Goal: Task Accomplishment & Management: Use online tool/utility

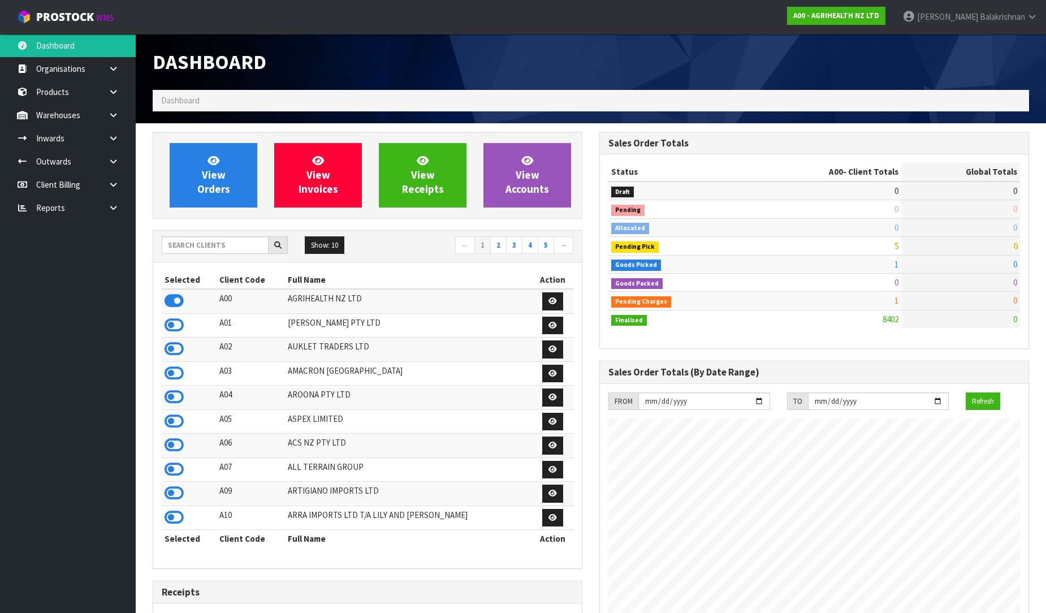
scroll to position [857, 447]
click at [194, 249] on input "text" at bounding box center [215, 245] width 107 height 18
click at [239, 240] on input "text" at bounding box center [215, 245] width 107 height 18
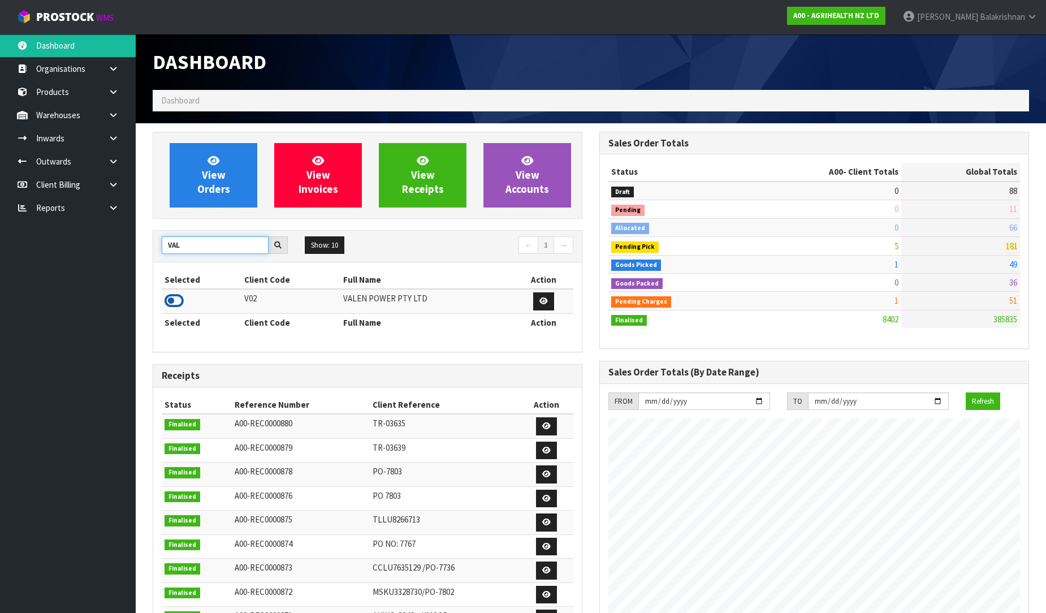
type input "VAL"
click at [167, 301] on icon at bounding box center [174, 300] width 19 height 17
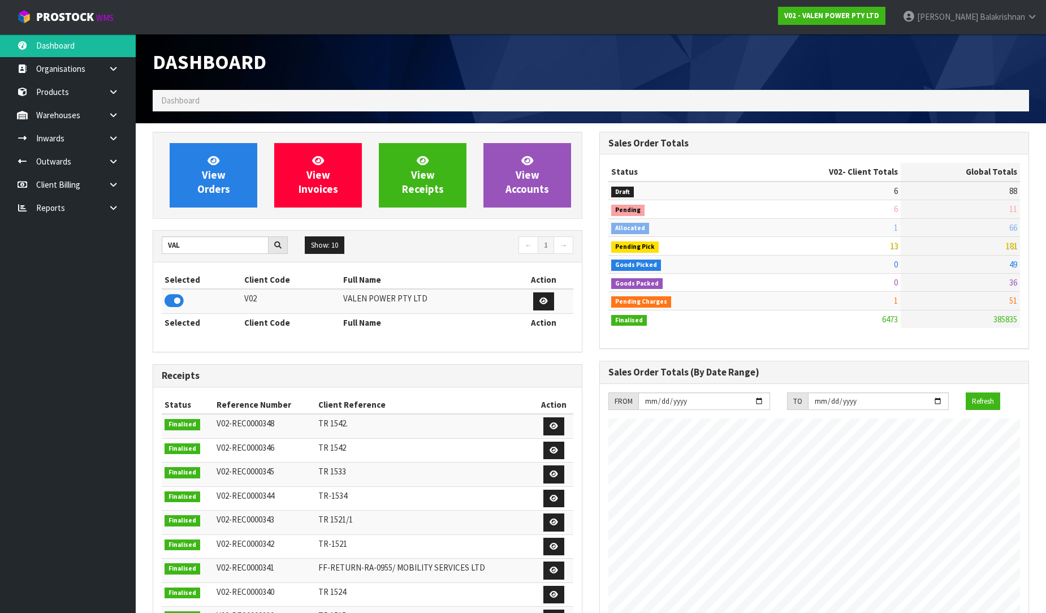
scroll to position [881, 447]
click at [111, 114] on icon at bounding box center [113, 115] width 11 height 8
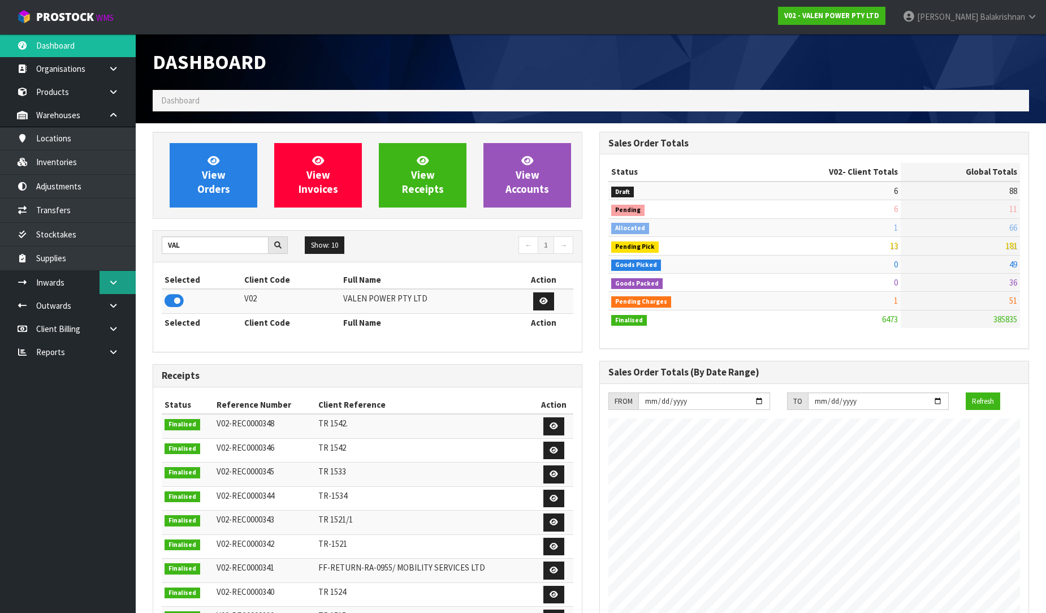
click at [115, 278] on icon at bounding box center [113, 282] width 11 height 8
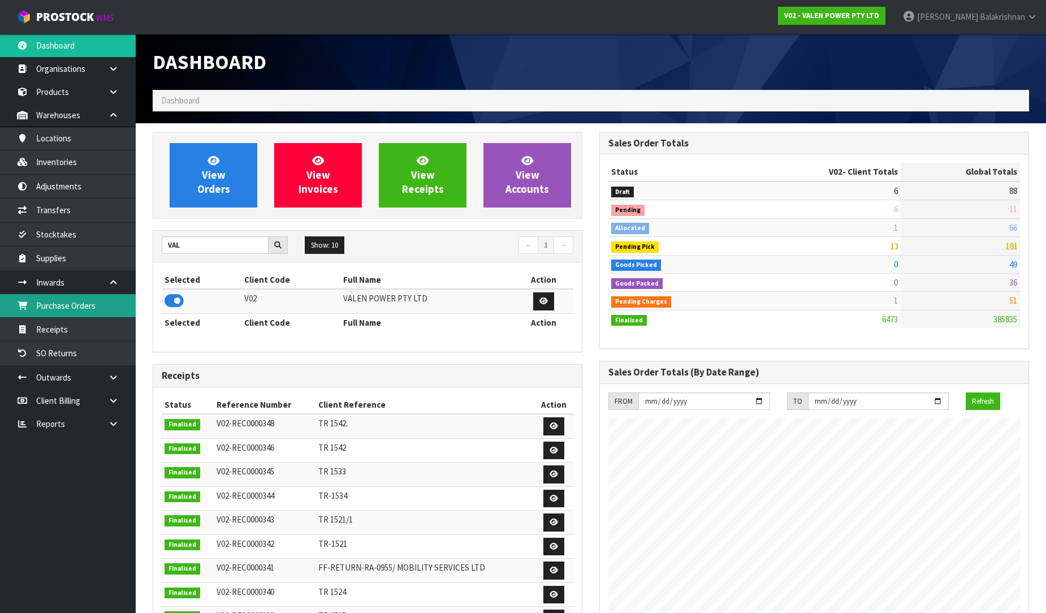
click at [110, 306] on link "Purchase Orders" at bounding box center [68, 305] width 136 height 23
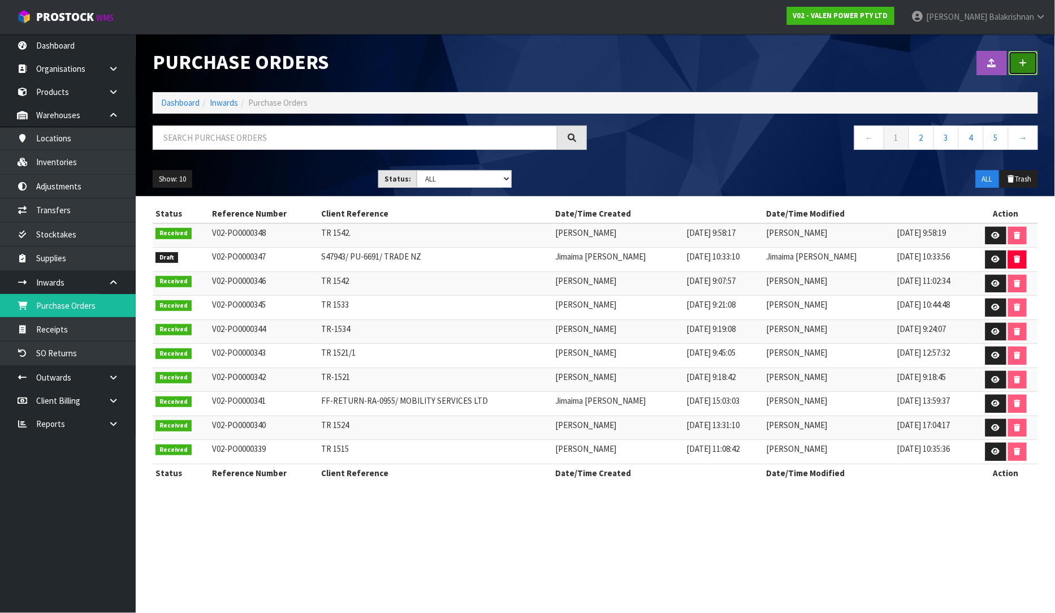
drag, startPoint x: 1036, startPoint y: 60, endPoint x: 910, endPoint y: 103, distance: 132.9
click at [1036, 61] on link at bounding box center [1023, 63] width 29 height 24
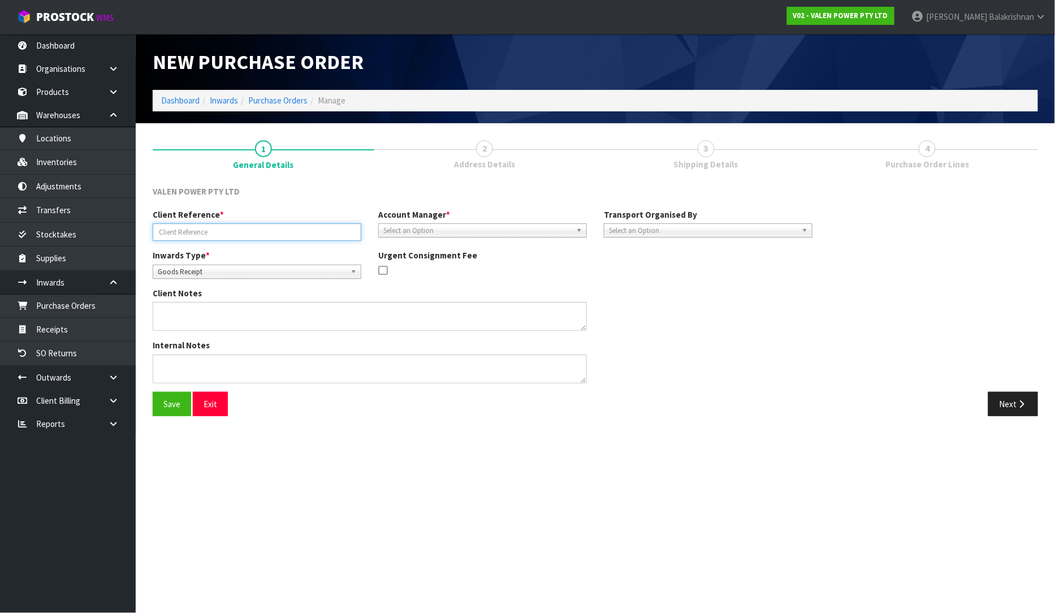
click at [250, 235] on input "text" at bounding box center [257, 232] width 209 height 18
click at [71, 300] on link "Purchase Orders" at bounding box center [68, 305] width 136 height 23
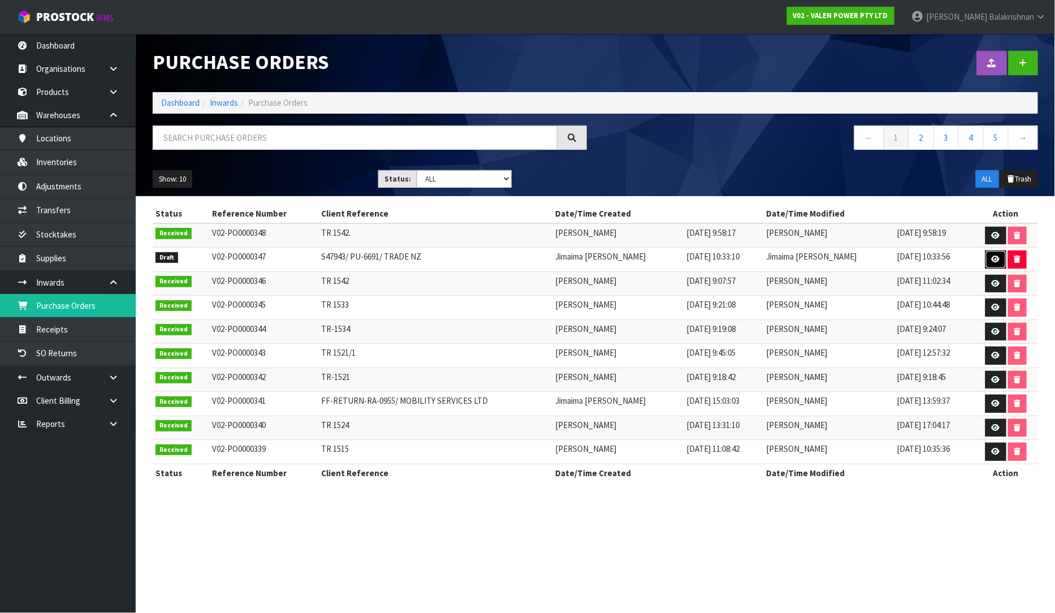
click at [992, 257] on icon at bounding box center [996, 259] width 8 height 7
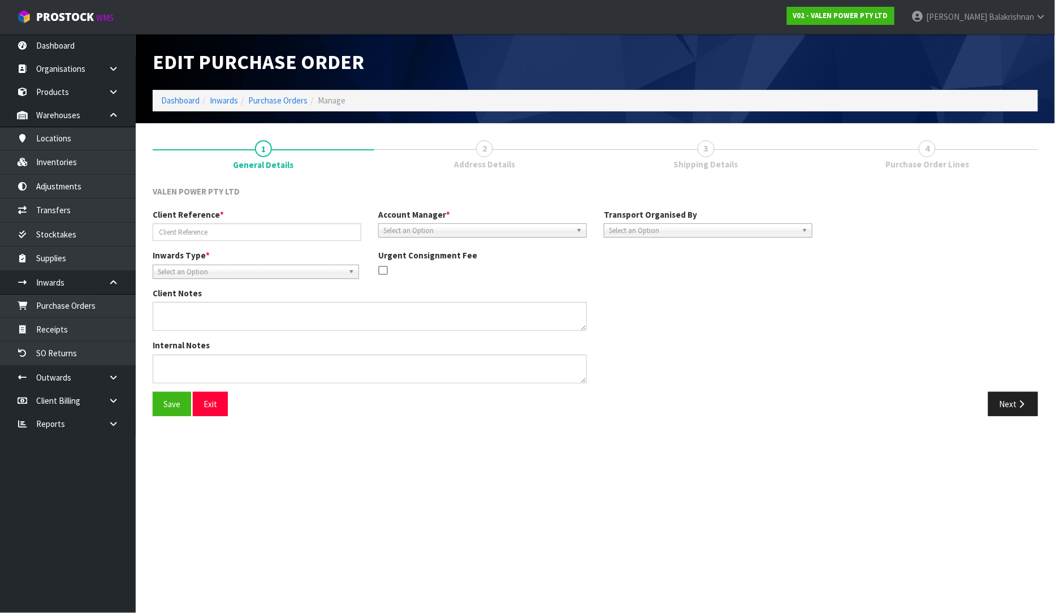
type input "S47943/ PU-6691/ TRADE NZ"
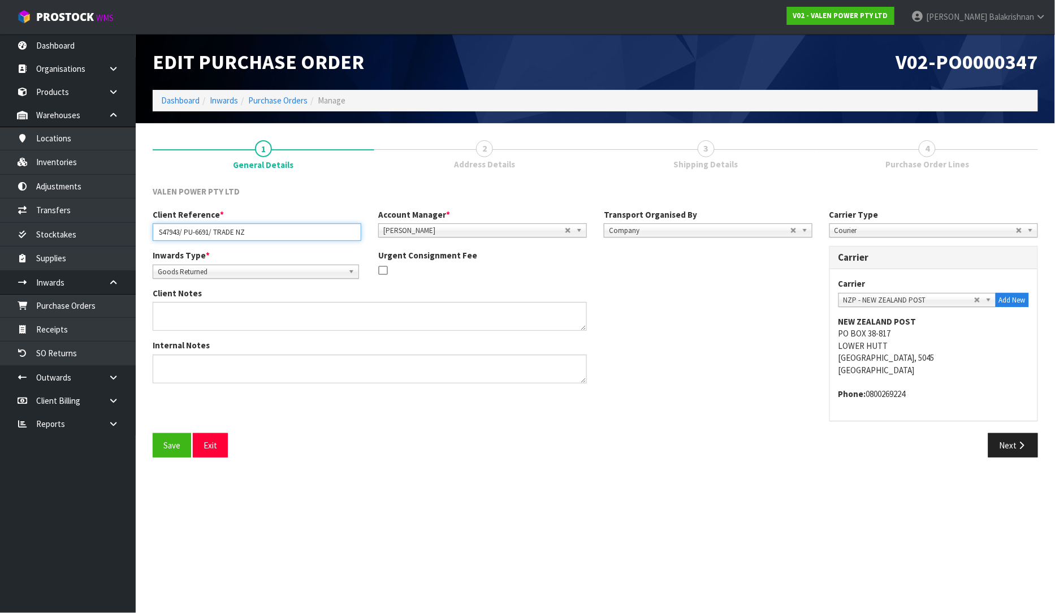
drag, startPoint x: 273, startPoint y: 228, endPoint x: 143, endPoint y: 228, distance: 130.1
click at [143, 228] on section "1 General Details 2 Address Details 3 Shipping Details 4 Purchase Order Lines V…" at bounding box center [595, 298] width 919 height 351
paste input "text"
type input "S47943/ PU-6691/ TRADE NZ"
click at [554, 486] on section "Edit Purchase Order V02-PO0000347 Dashboard Inwards Purchase Orders Manage 1 Ge…" at bounding box center [527, 306] width 1055 height 613
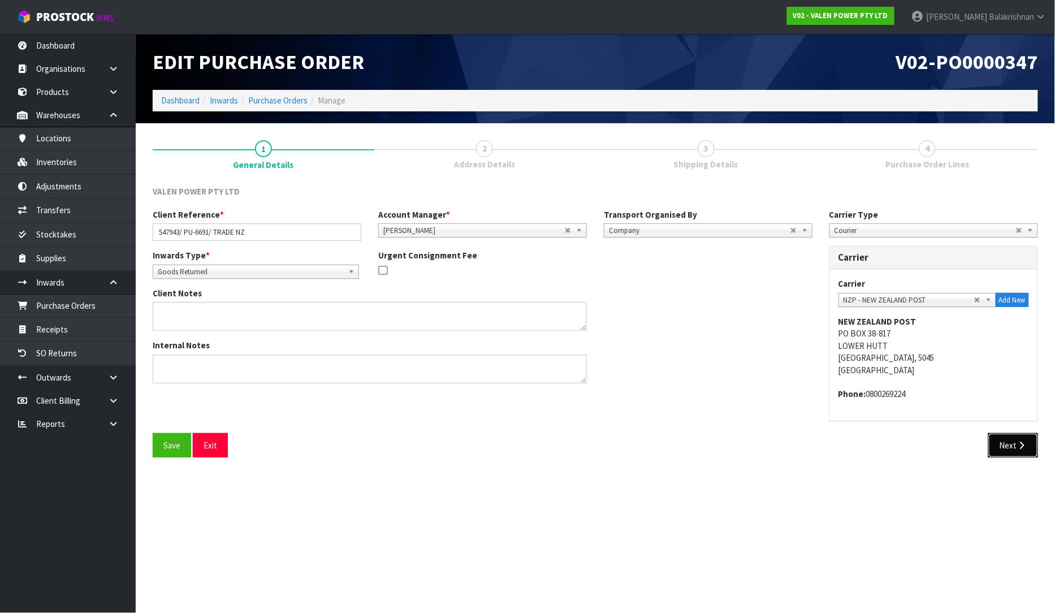
click at [1034, 442] on button "Next" at bounding box center [1013, 445] width 50 height 24
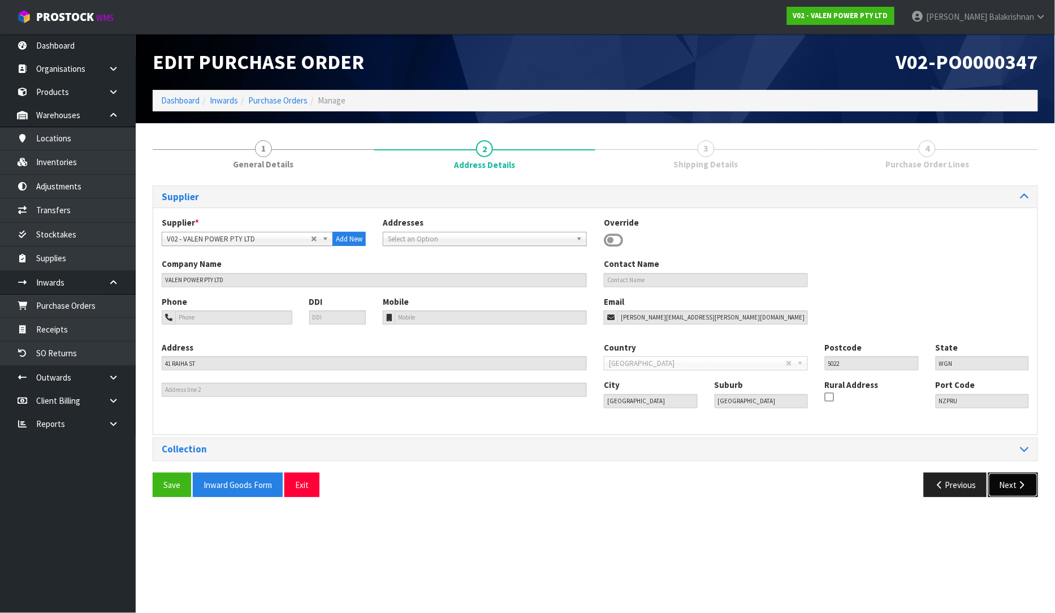
click at [1009, 483] on button "Next" at bounding box center [1013, 485] width 50 height 24
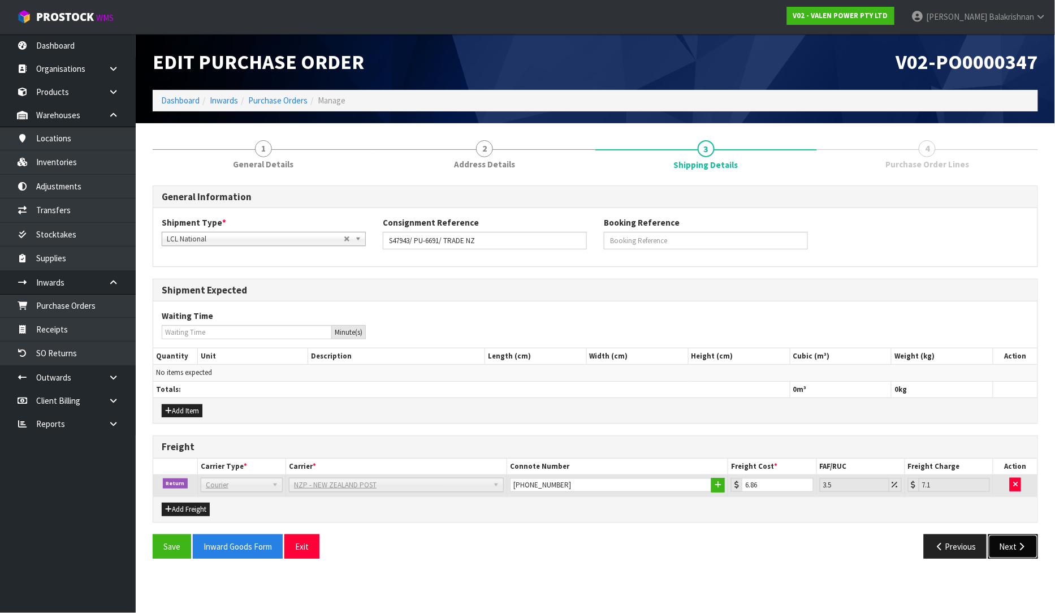
click at [997, 540] on button "Next" at bounding box center [1013, 546] width 50 height 24
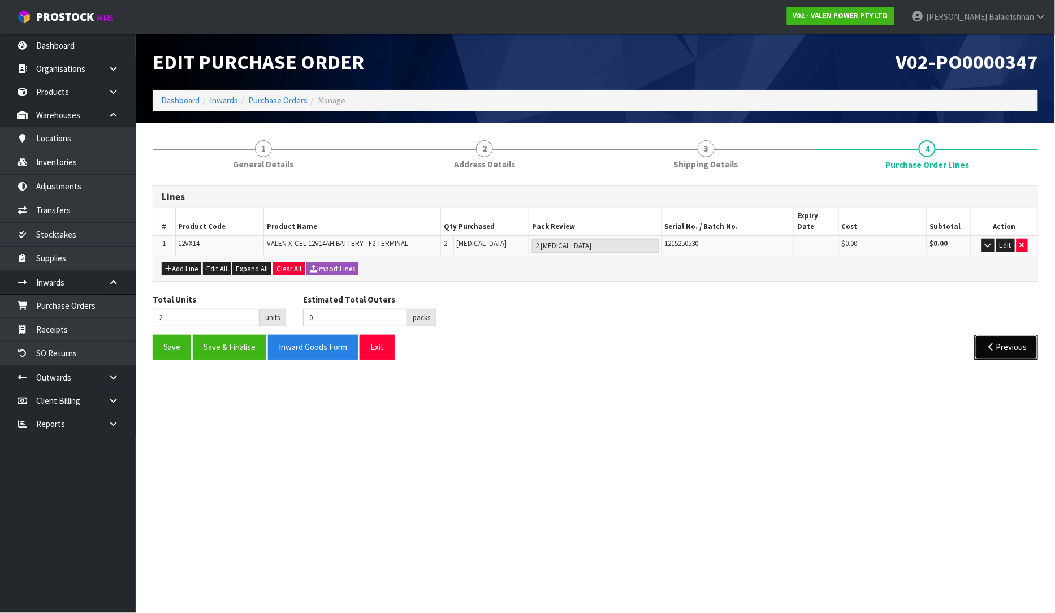
click at [1004, 335] on button "Previous" at bounding box center [1006, 347] width 63 height 24
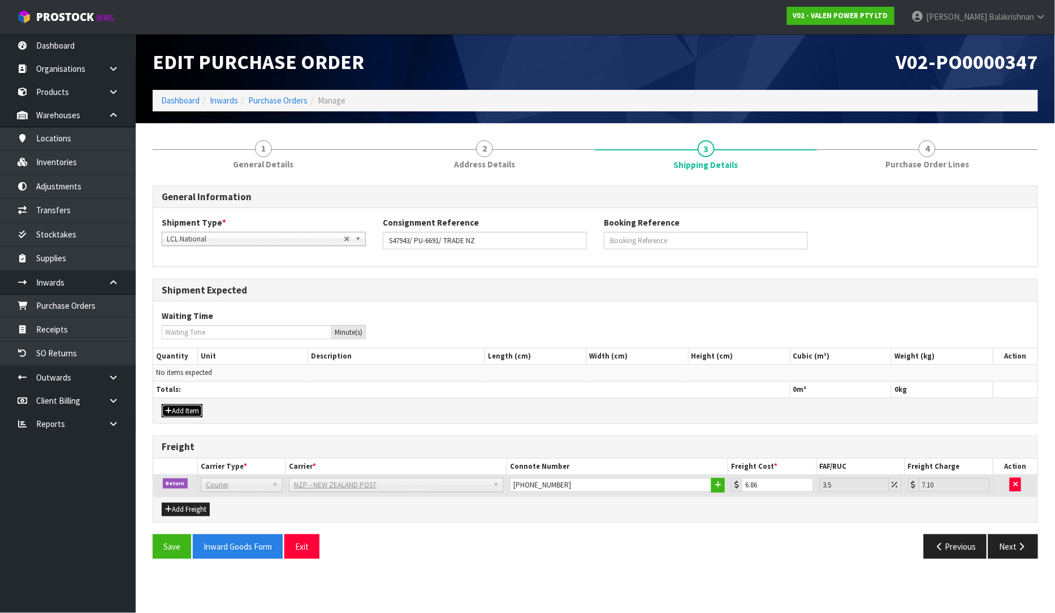
click at [170, 412] on icon "button" at bounding box center [168, 410] width 7 height 7
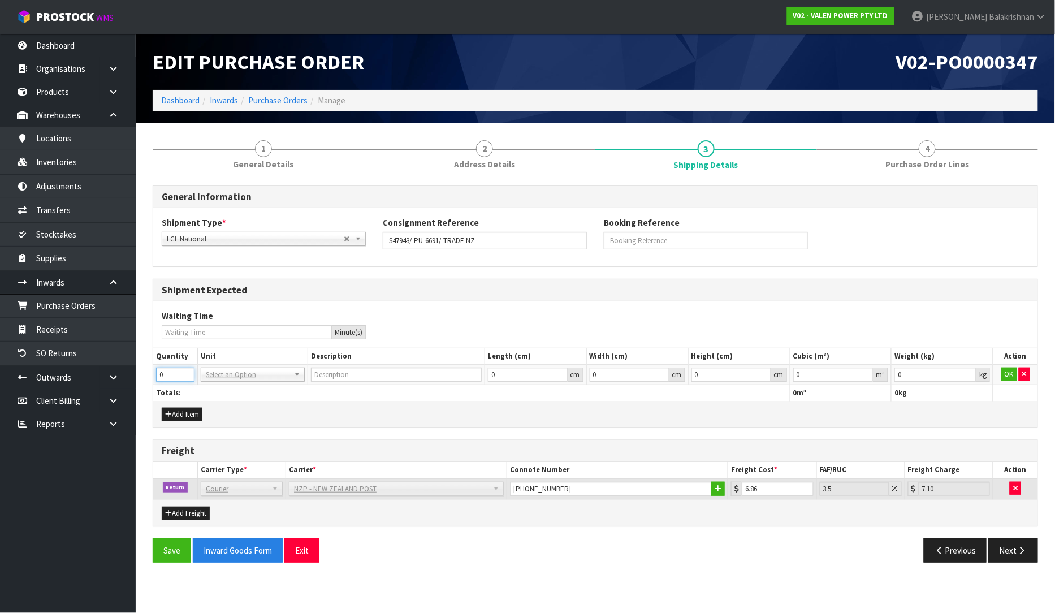
click at [174, 374] on input "0" at bounding box center [175, 375] width 38 height 14
type input "1"
click at [185, 371] on input "1" at bounding box center [175, 375] width 38 height 14
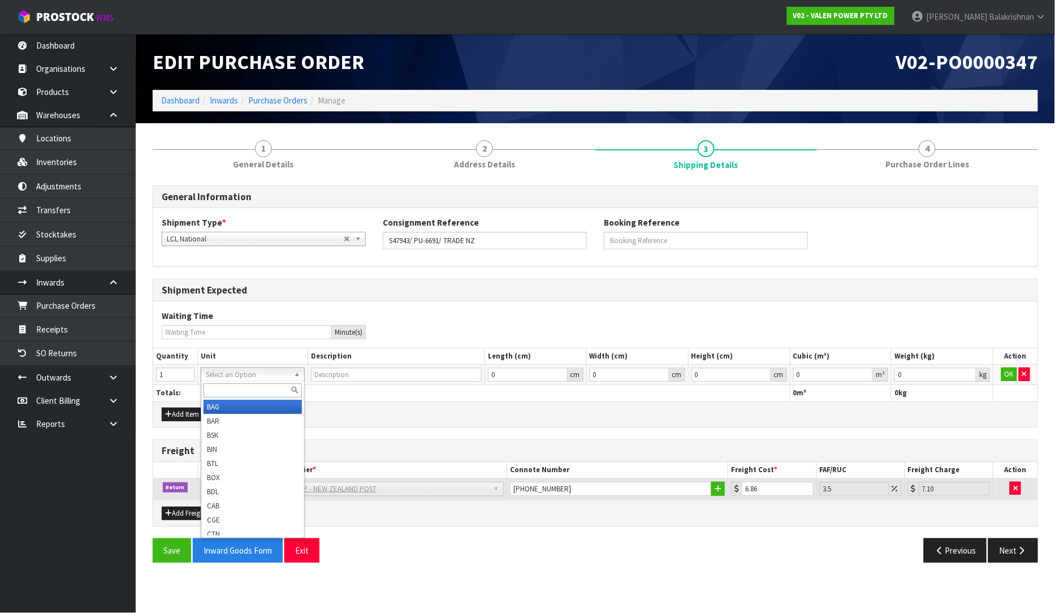
click at [245, 391] on input "text" at bounding box center [253, 390] width 98 height 14
type input "CTN"
type input "CARTON"
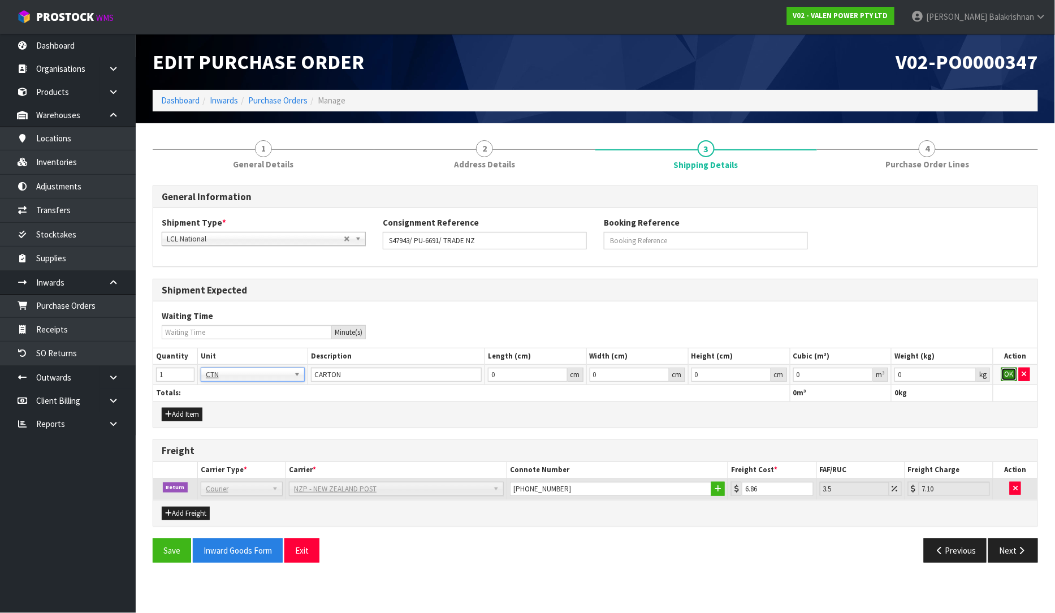
click at [1008, 379] on button "OK" at bounding box center [1009, 375] width 16 height 14
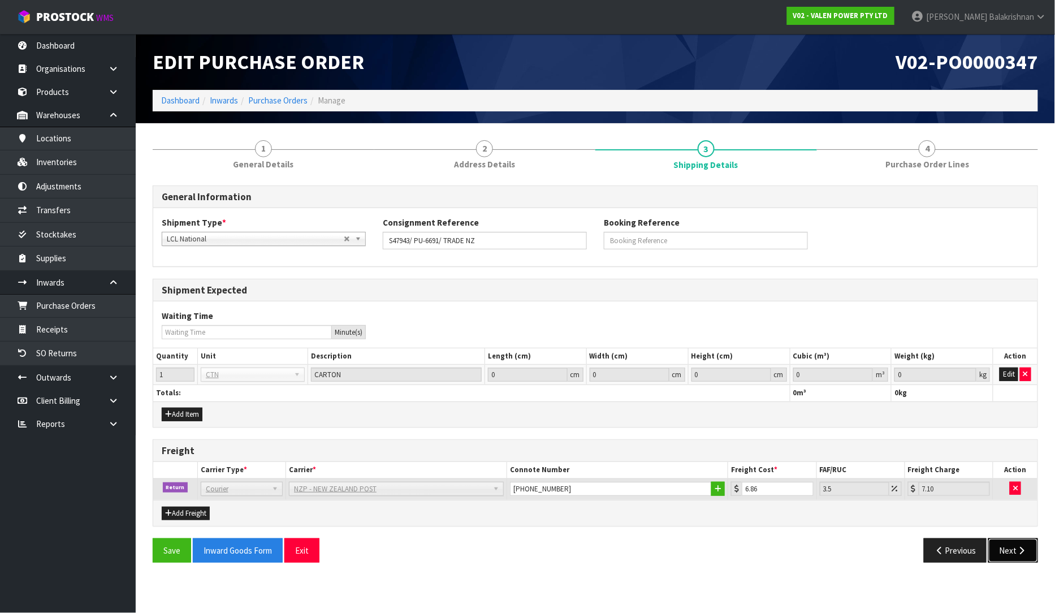
click at [1008, 558] on button "Next" at bounding box center [1013, 550] width 50 height 24
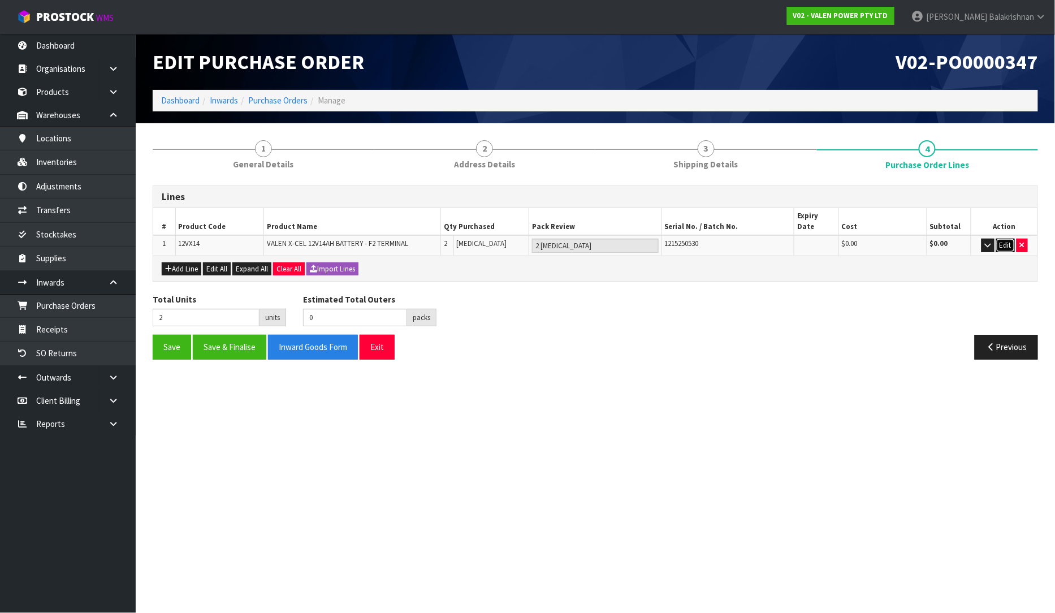
click at [1003, 239] on button "Edit" at bounding box center [1005, 246] width 19 height 14
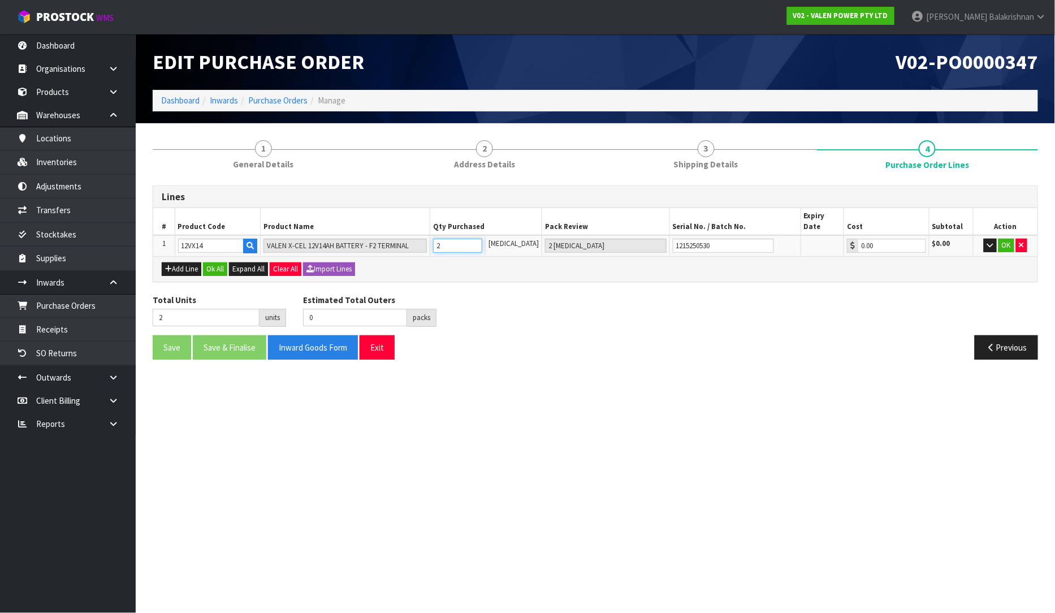
click at [463, 239] on input "2" at bounding box center [457, 246] width 49 height 14
click at [1005, 239] on button "OK" at bounding box center [1007, 246] width 16 height 14
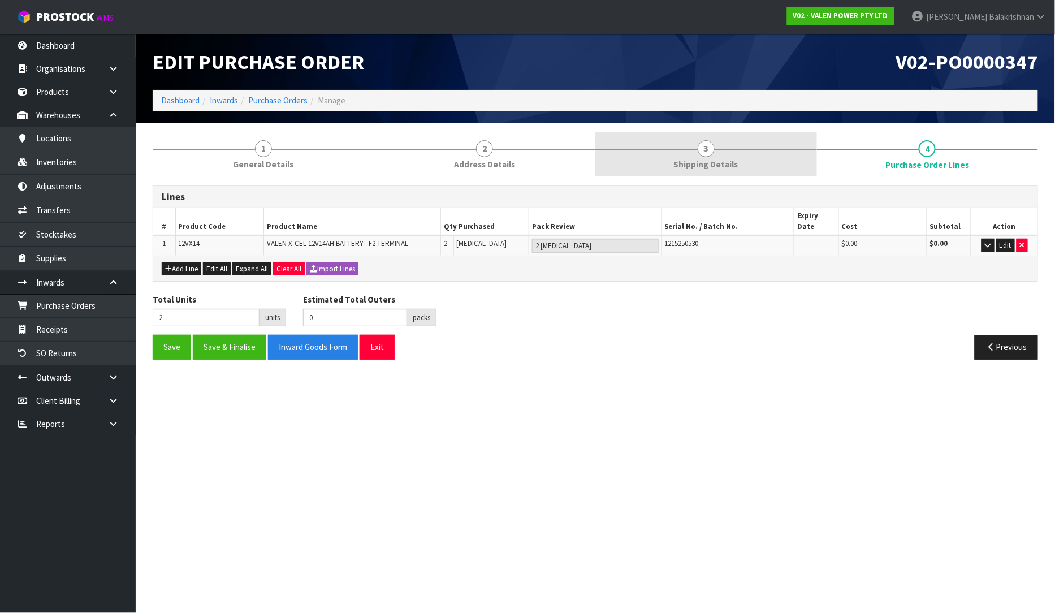
click at [698, 170] on span "Shipping Details" at bounding box center [706, 164] width 64 height 12
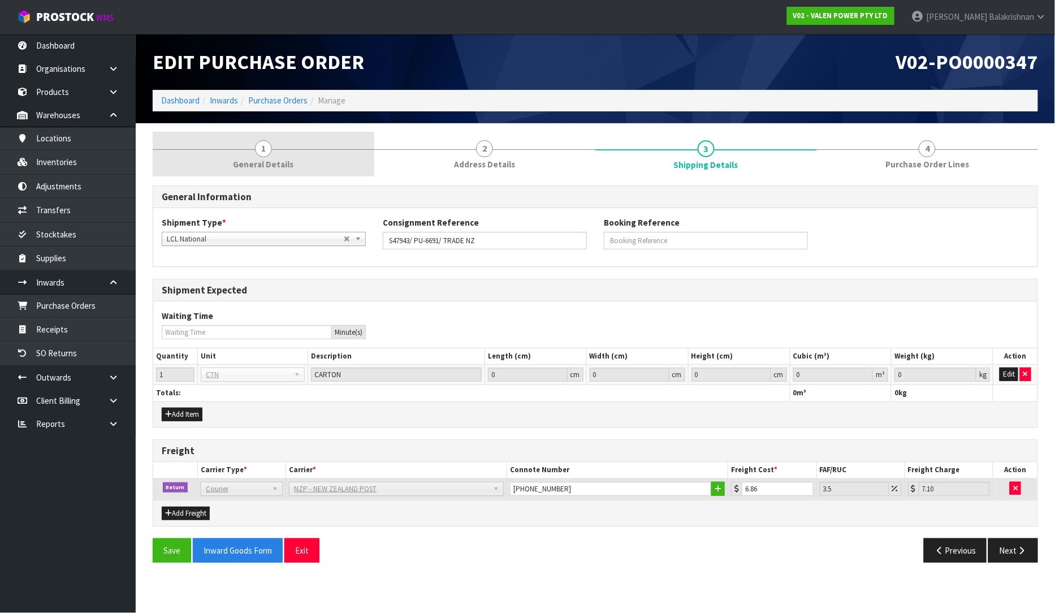
click at [290, 165] on span "General Details" at bounding box center [263, 164] width 61 height 12
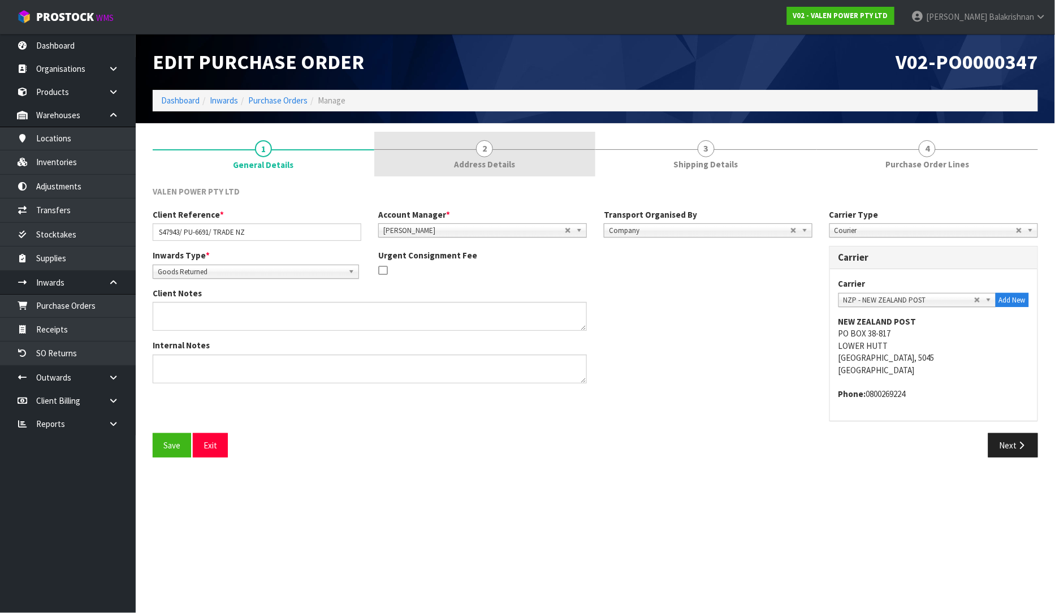
click at [479, 171] on link "2 Address Details" at bounding box center [485, 154] width 222 height 45
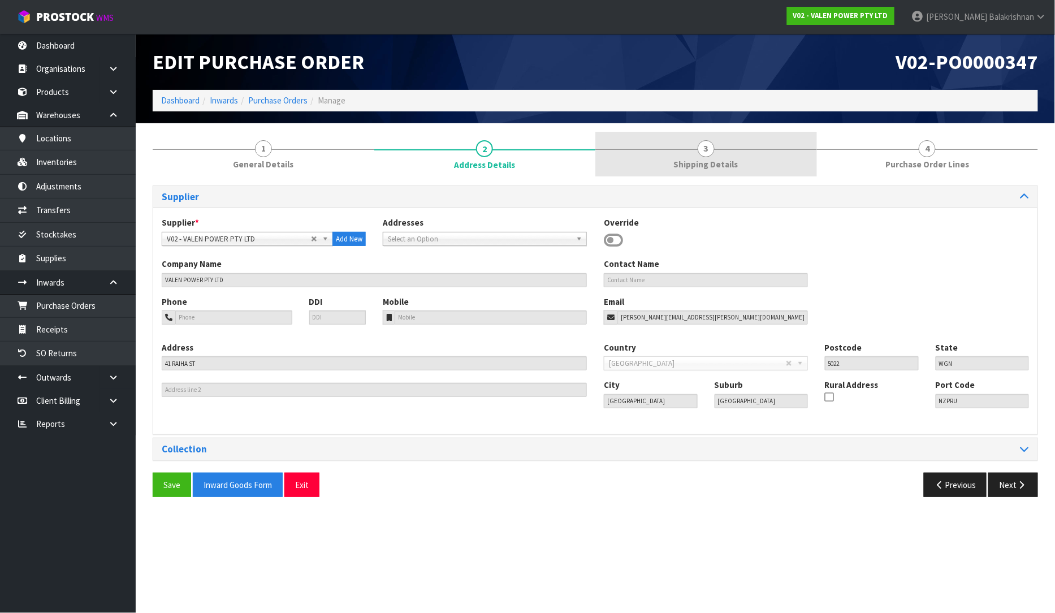
click at [674, 173] on link "3 Shipping Details" at bounding box center [706, 154] width 222 height 45
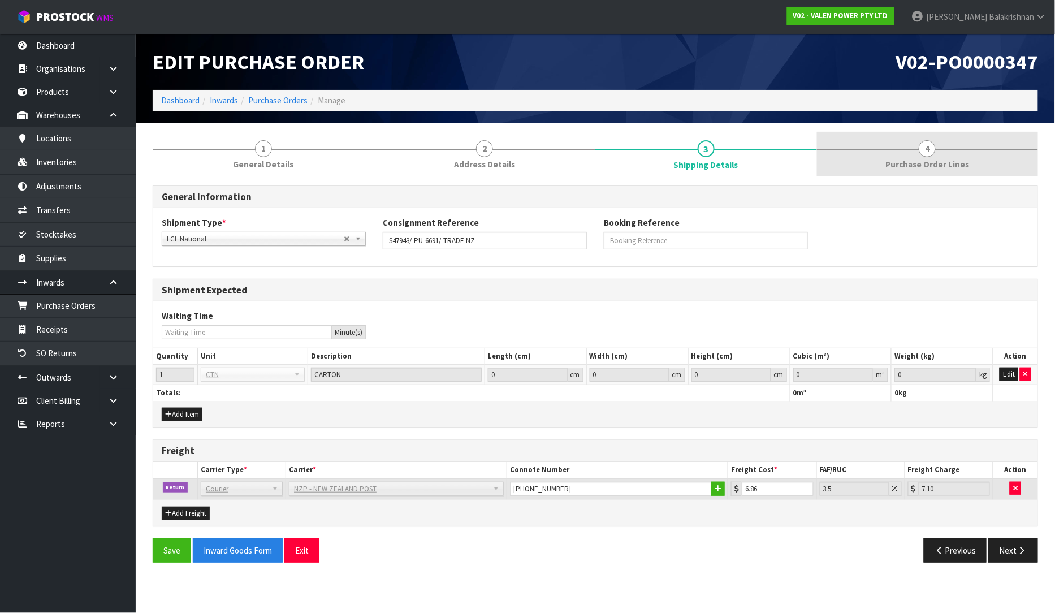
click at [942, 162] on span "Purchase Order Lines" at bounding box center [928, 164] width 84 height 12
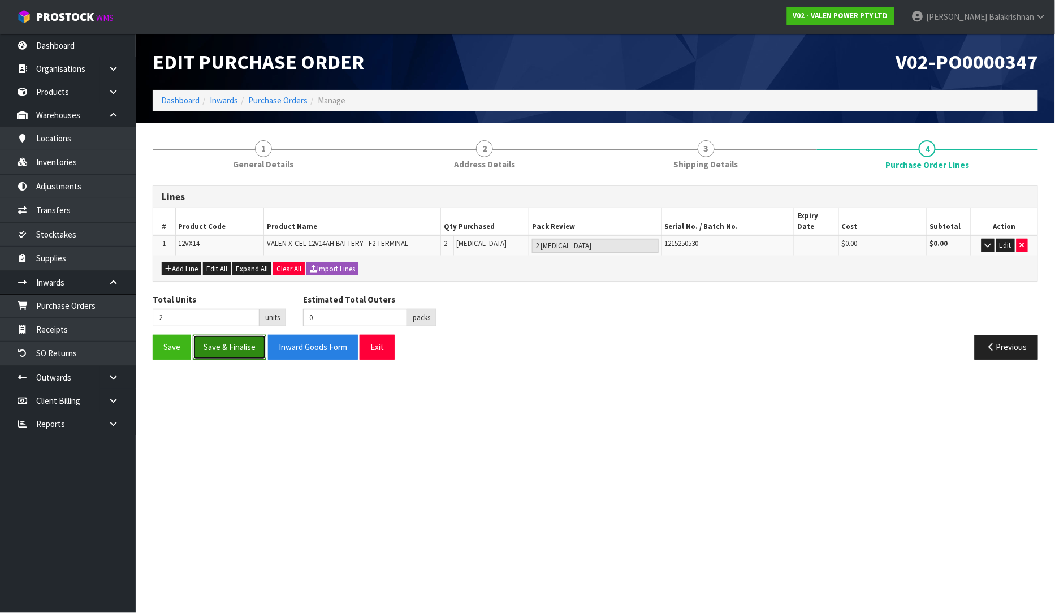
click at [237, 335] on button "Save & Finalise" at bounding box center [230, 347] width 74 height 24
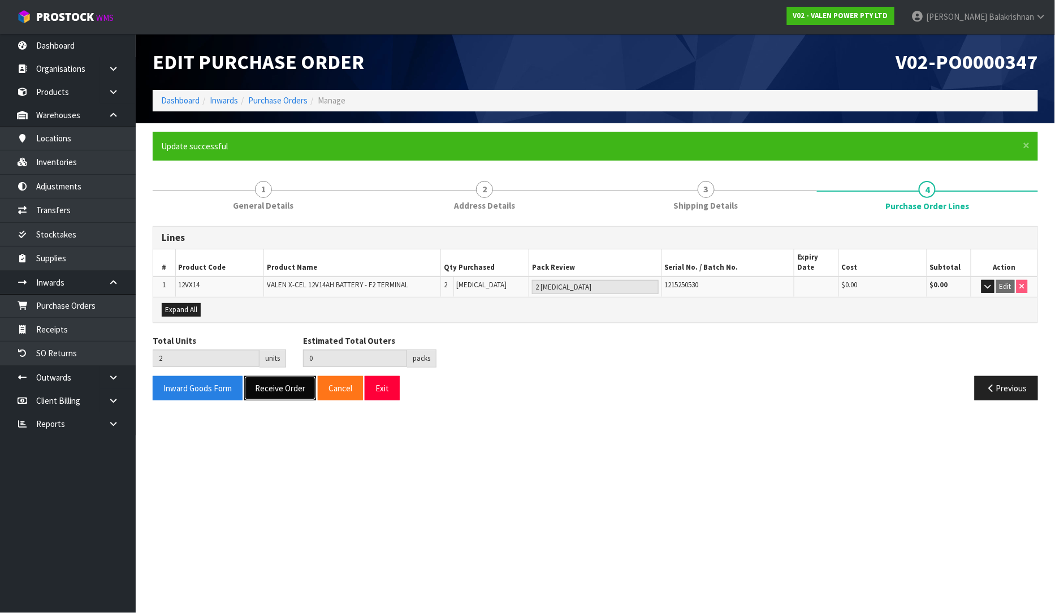
click at [292, 379] on button "Receive Order" at bounding box center [280, 388] width 72 height 24
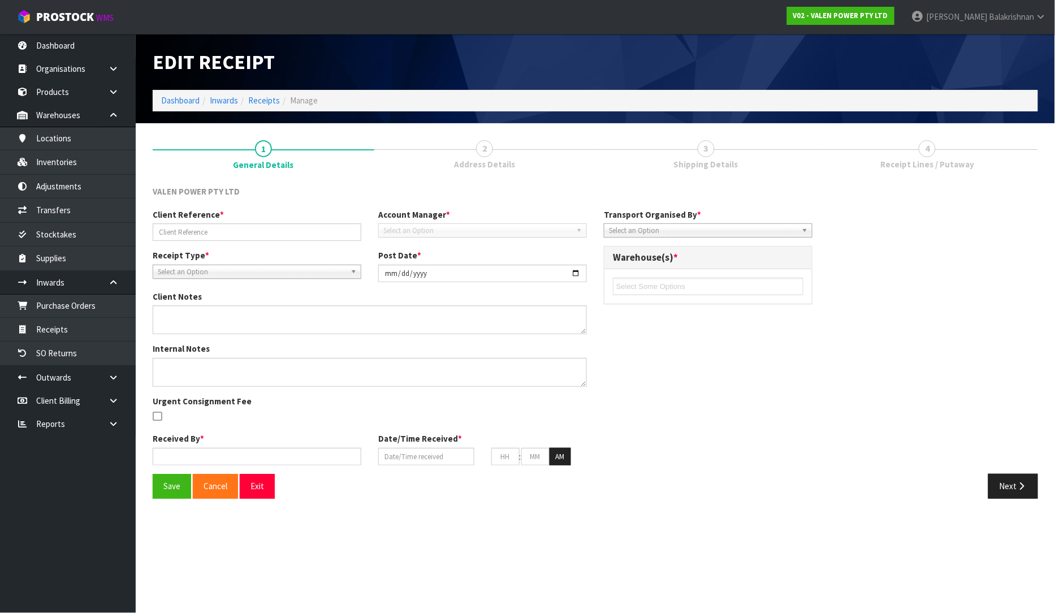
type input "S47943/ PU-6691/ TRADE NZ"
type input "[DATE]"
type input "[PERSON_NAME]"
type input "[DATE]"
type input "02"
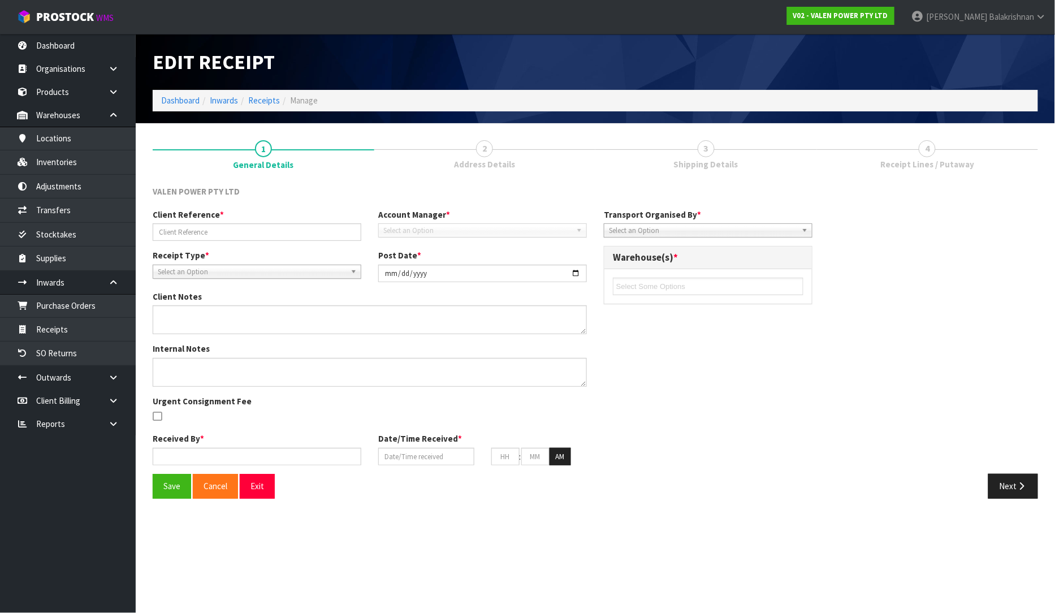
type input "14"
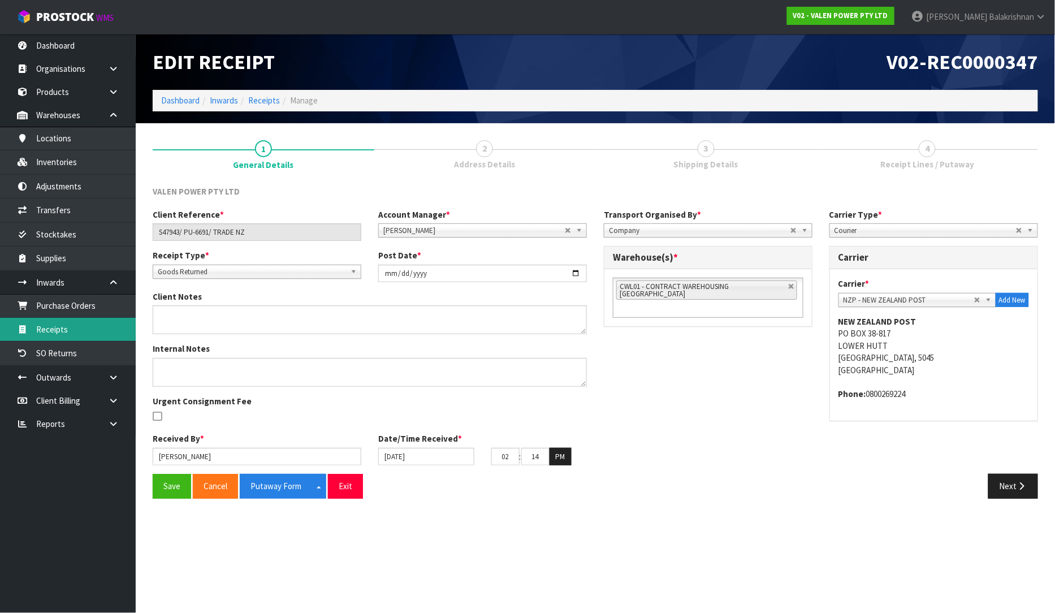
click at [87, 332] on link "Receipts" at bounding box center [68, 329] width 136 height 23
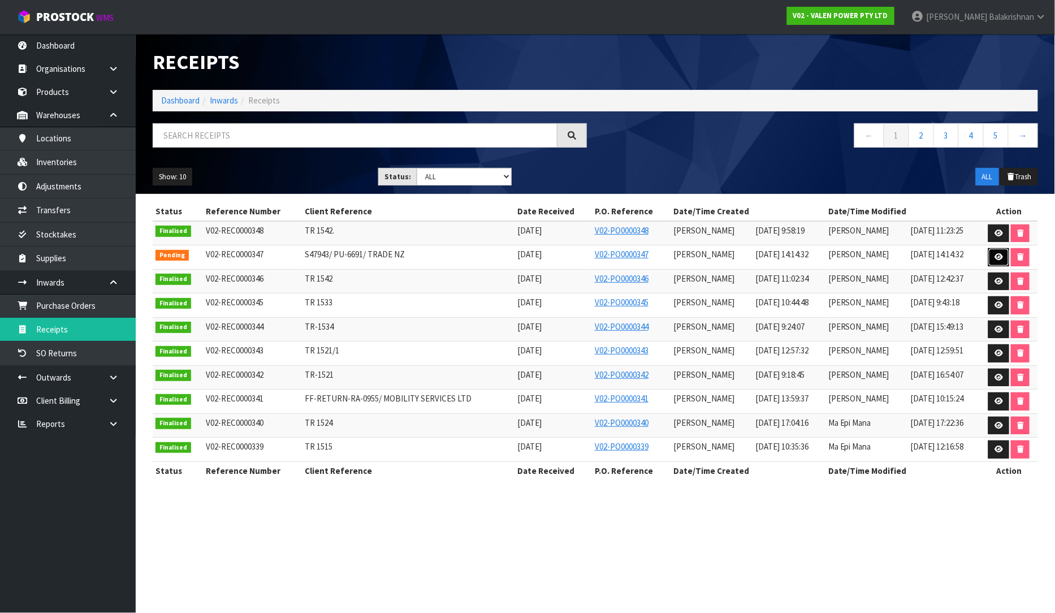
click at [998, 256] on icon at bounding box center [999, 256] width 8 height 7
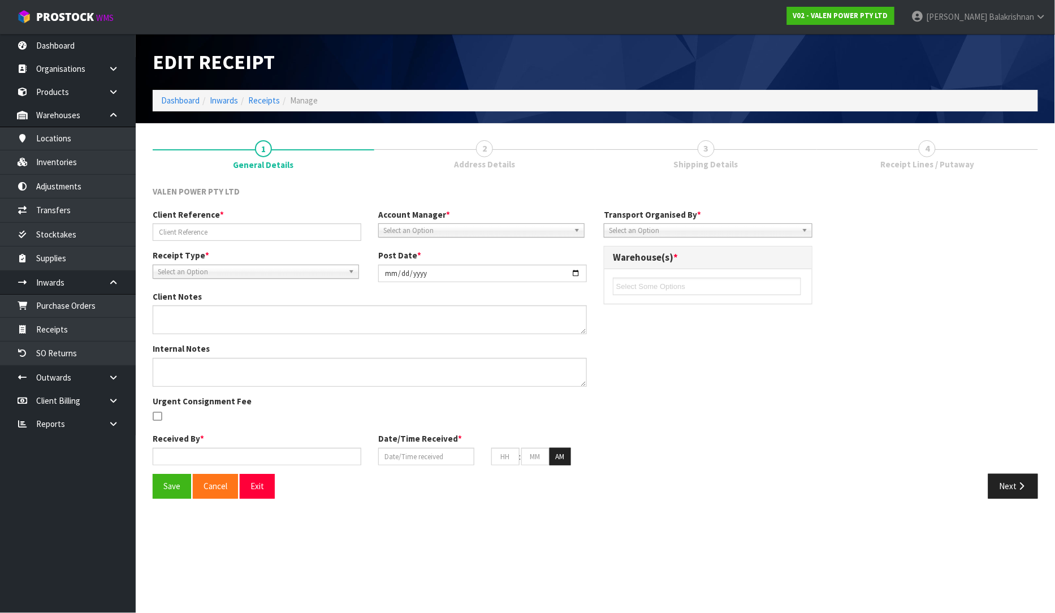
type input "S47943/ PU-6691/ TRADE NZ"
type input "[DATE]"
type input "[PERSON_NAME]"
type input "[DATE]"
type input "02"
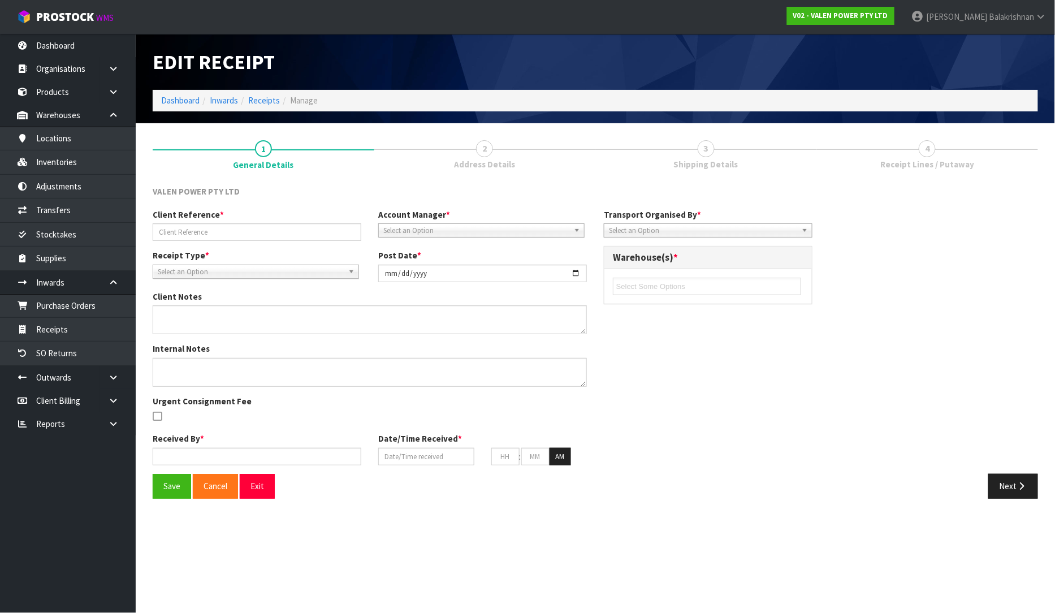
type input "14"
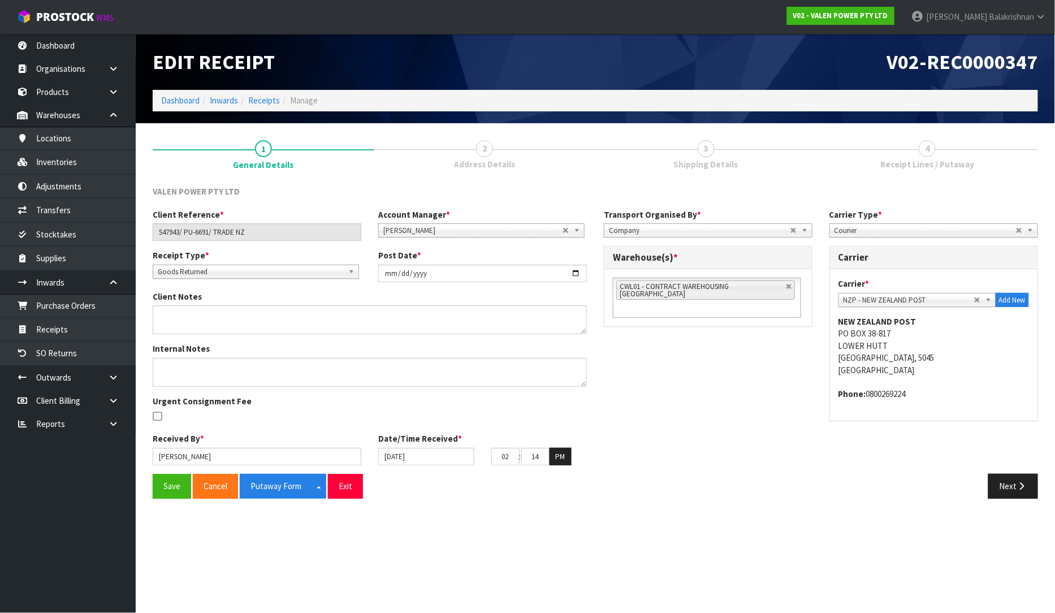
click at [905, 157] on link "4 Receipt Lines / Putaway" at bounding box center [928, 154] width 222 height 45
click at [473, 160] on span "Address Details" at bounding box center [484, 164] width 61 height 12
click at [1016, 476] on button "Next" at bounding box center [1013, 486] width 50 height 24
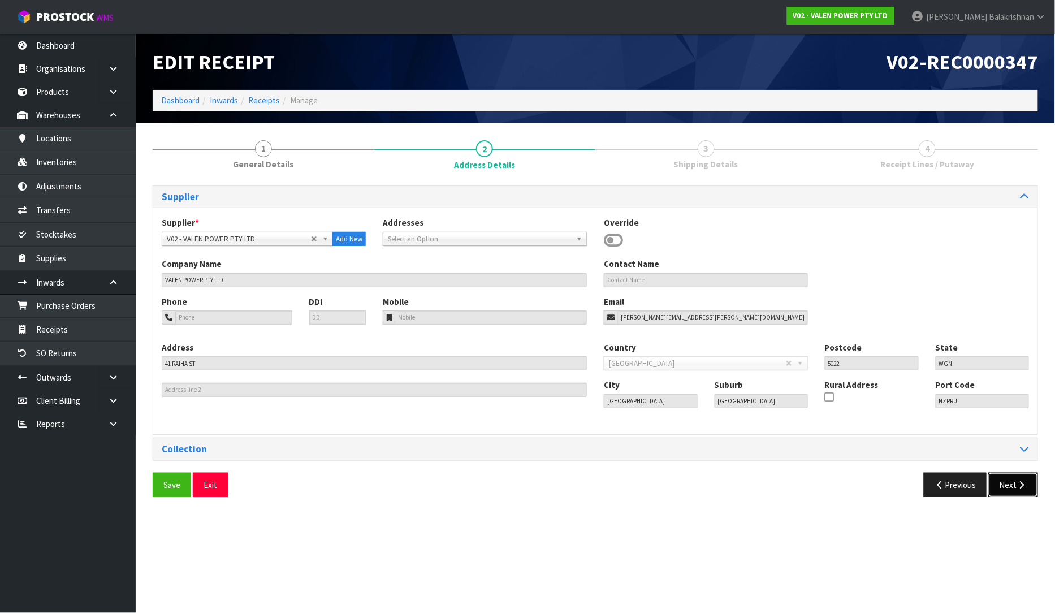
click at [1016, 486] on button "Next" at bounding box center [1013, 485] width 50 height 24
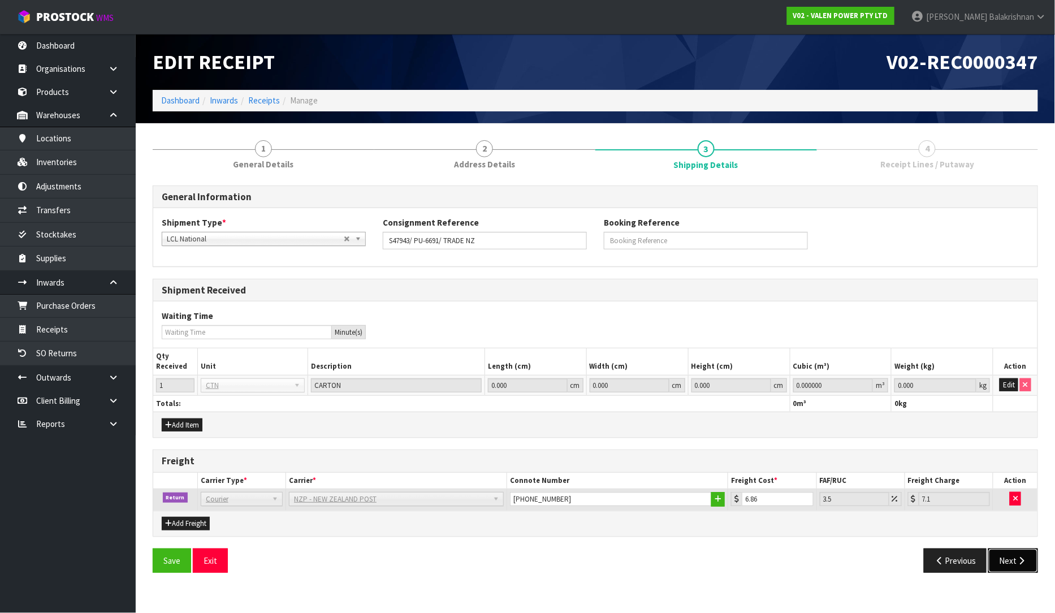
click at [1000, 560] on button "Next" at bounding box center [1013, 560] width 50 height 24
click at [1016, 378] on button "Edit" at bounding box center [1009, 385] width 19 height 14
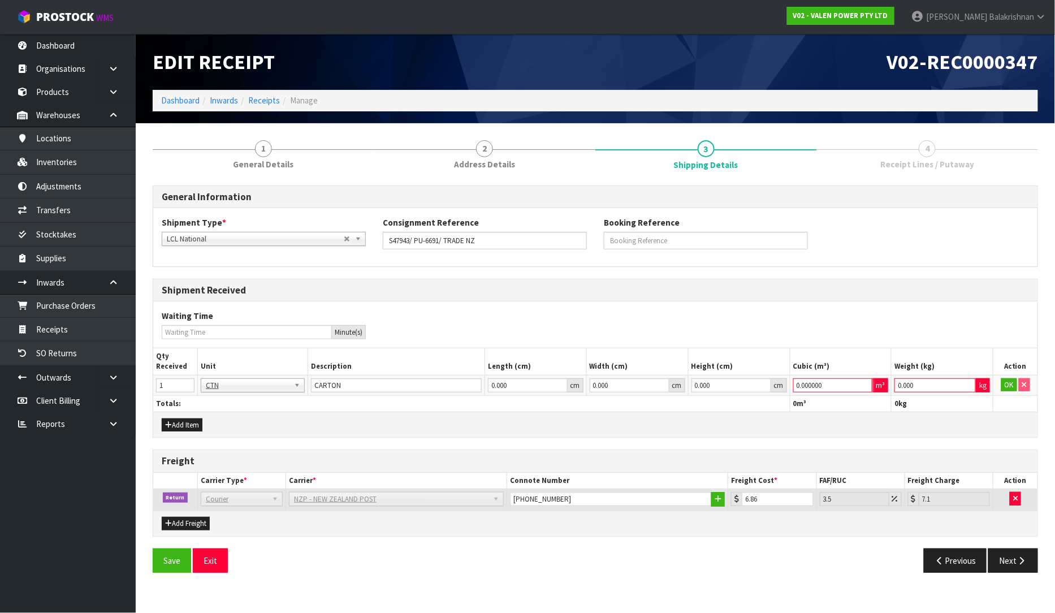
drag, startPoint x: 830, startPoint y: 385, endPoint x: 630, endPoint y: 393, distance: 199.8
click at [630, 393] on tr "1 BAG BAR BSK BIN BTL BOX BDL CAB CGE CTN CSE COI CRA CRT CBE CYL DRM JAR MTR P…" at bounding box center [595, 385] width 884 height 20
type input "1"
click at [1007, 383] on button "OK" at bounding box center [1009, 385] width 16 height 14
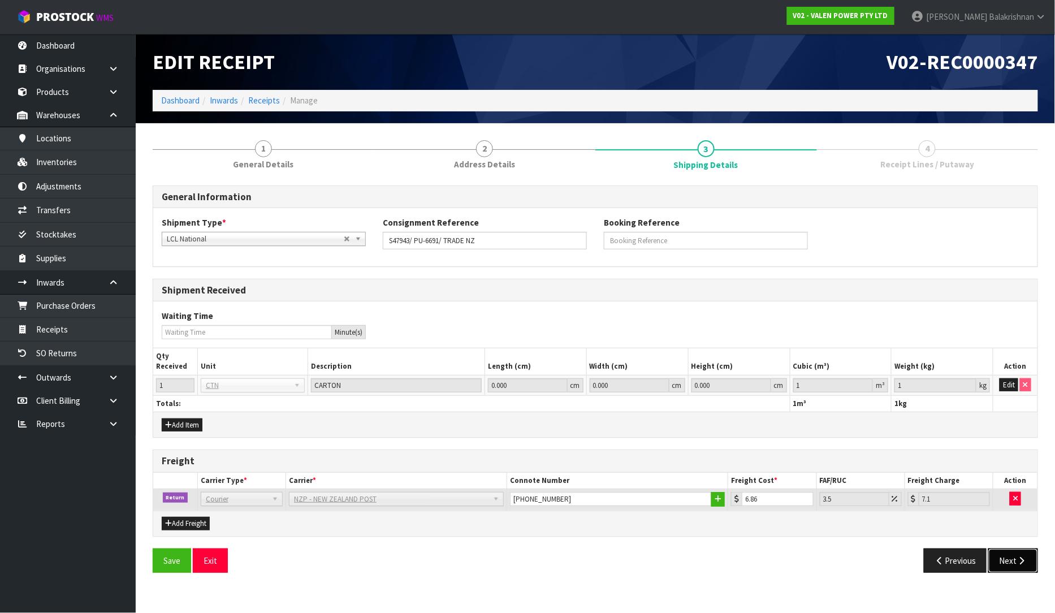
click at [1023, 564] on icon "button" at bounding box center [1022, 560] width 11 height 8
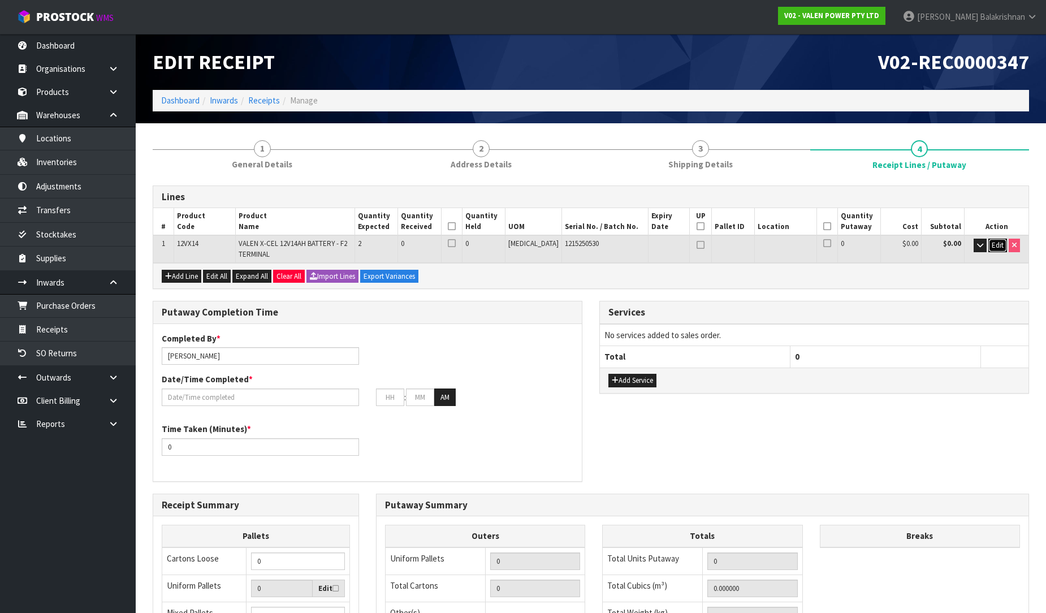
click at [995, 240] on span "Edit" at bounding box center [998, 245] width 12 height 10
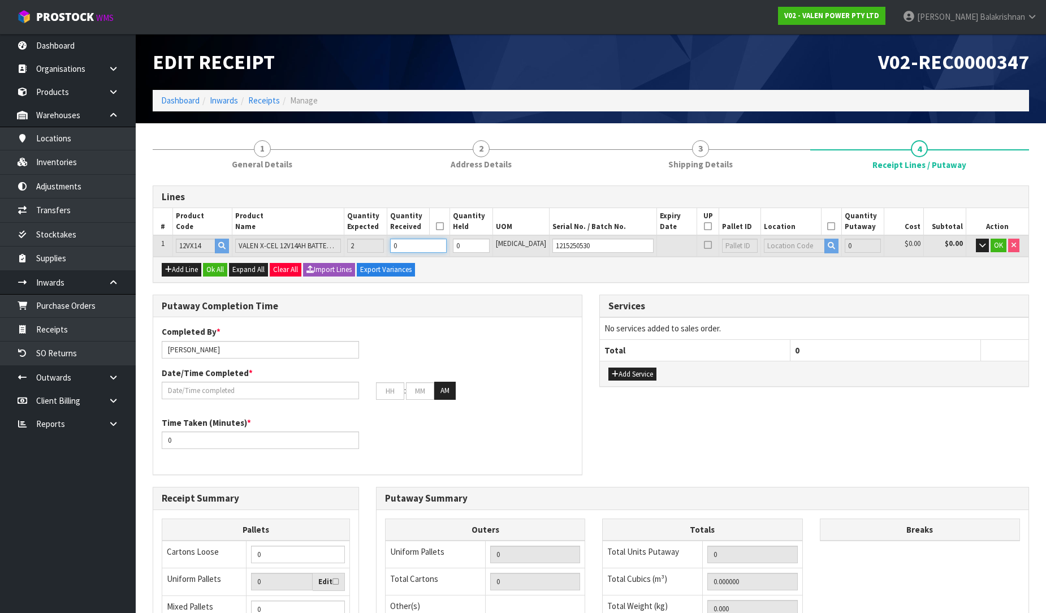
click at [439, 244] on input "0" at bounding box center [418, 246] width 57 height 14
click at [459, 342] on div "Completed By * [PERSON_NAME] Date/Time Completed * : : AM" at bounding box center [367, 367] width 429 height 82
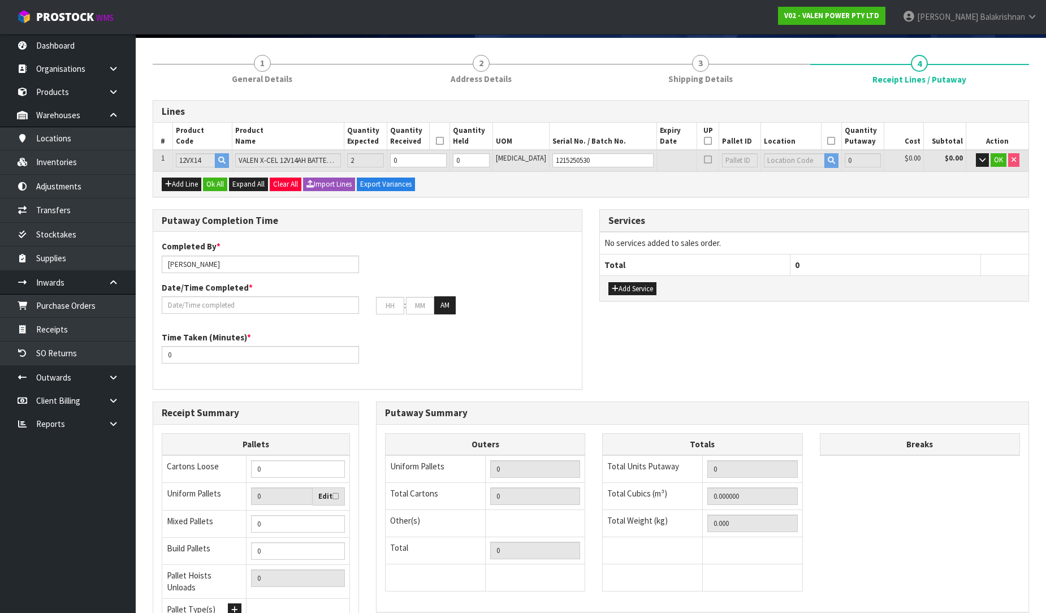
scroll to position [191, 0]
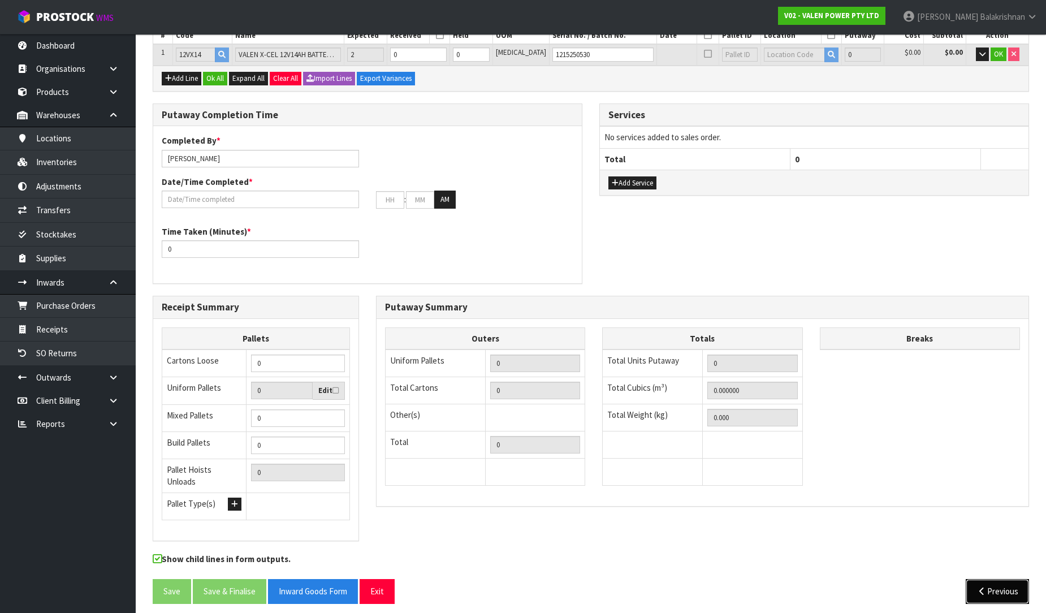
click at [977, 587] on icon "button" at bounding box center [982, 591] width 11 height 8
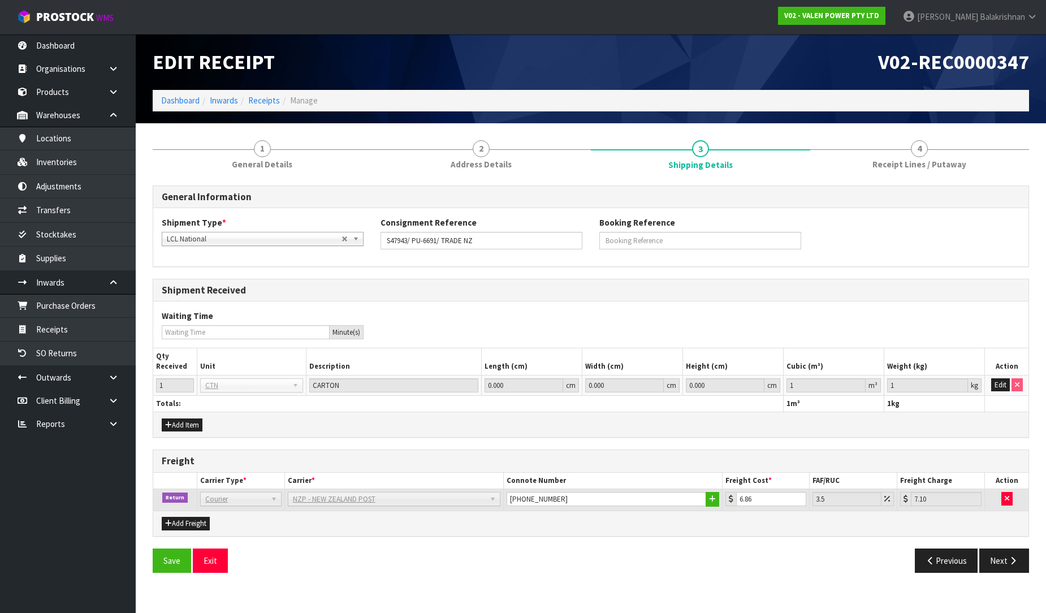
scroll to position [0, 0]
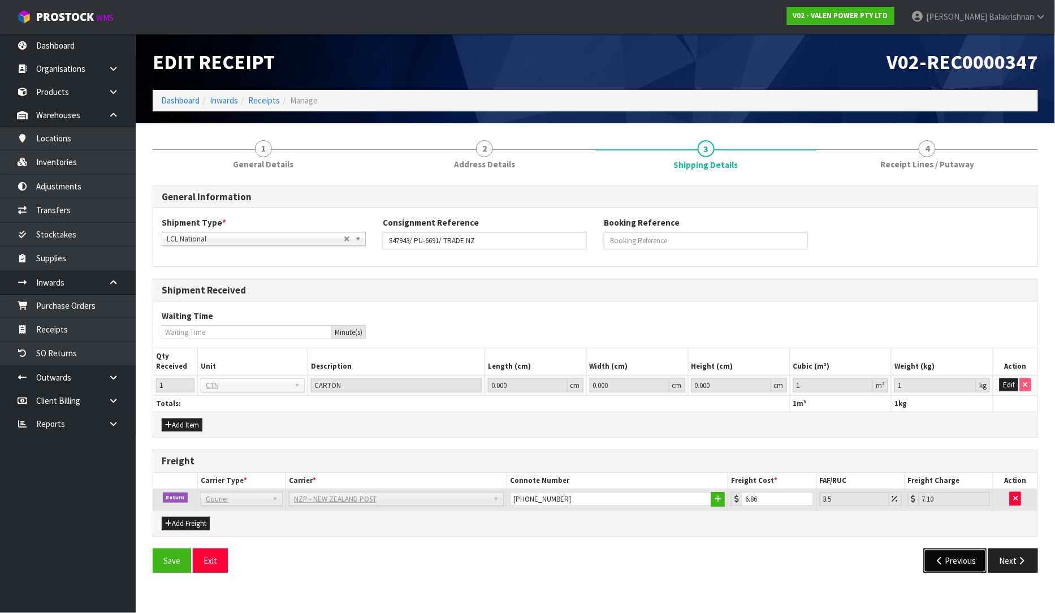
click at [970, 566] on button "Previous" at bounding box center [955, 560] width 63 height 24
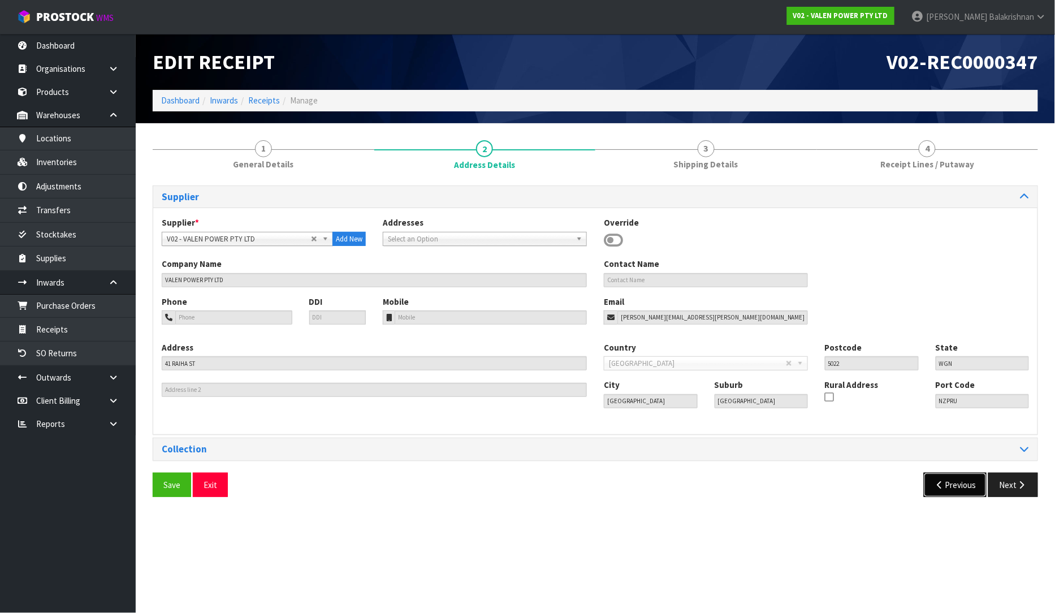
click at [951, 486] on button "Previous" at bounding box center [955, 485] width 63 height 24
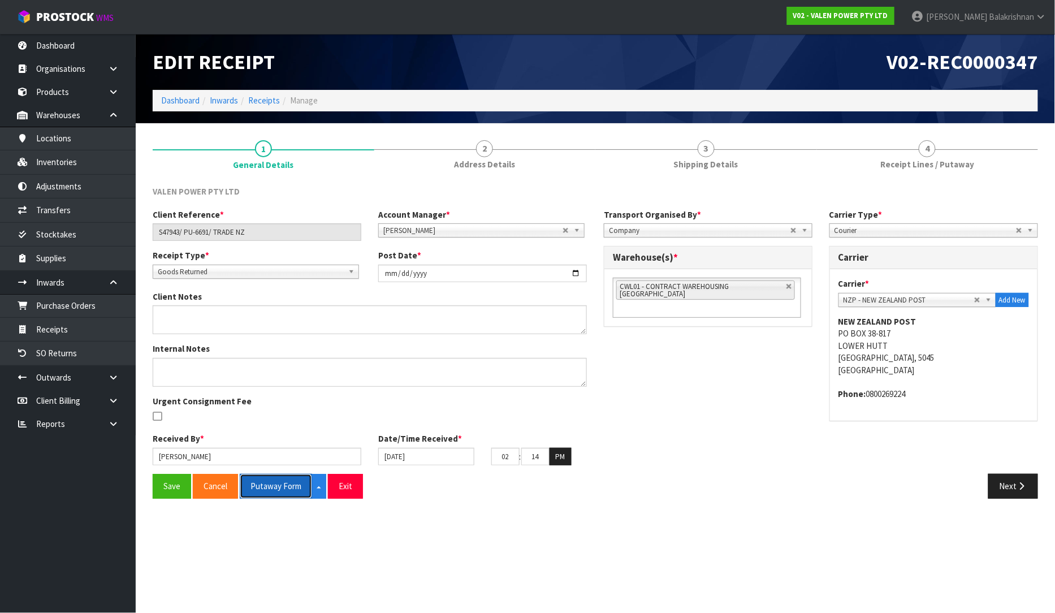
click at [296, 483] on button "Putaway Form" at bounding box center [276, 486] width 72 height 24
click at [1002, 484] on button "Next" at bounding box center [1013, 486] width 50 height 24
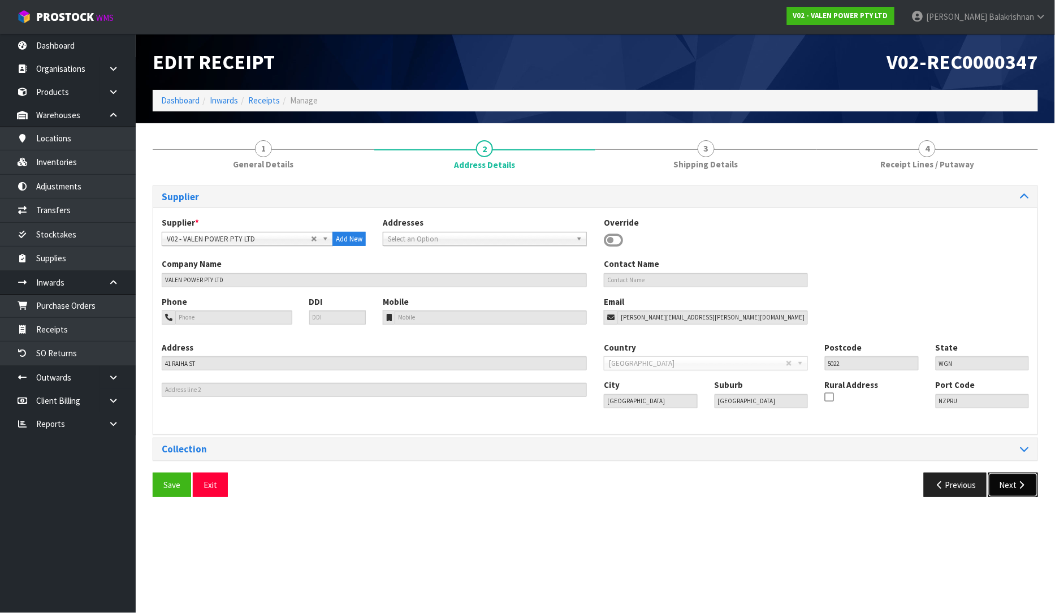
click at [1003, 490] on button "Next" at bounding box center [1013, 485] width 50 height 24
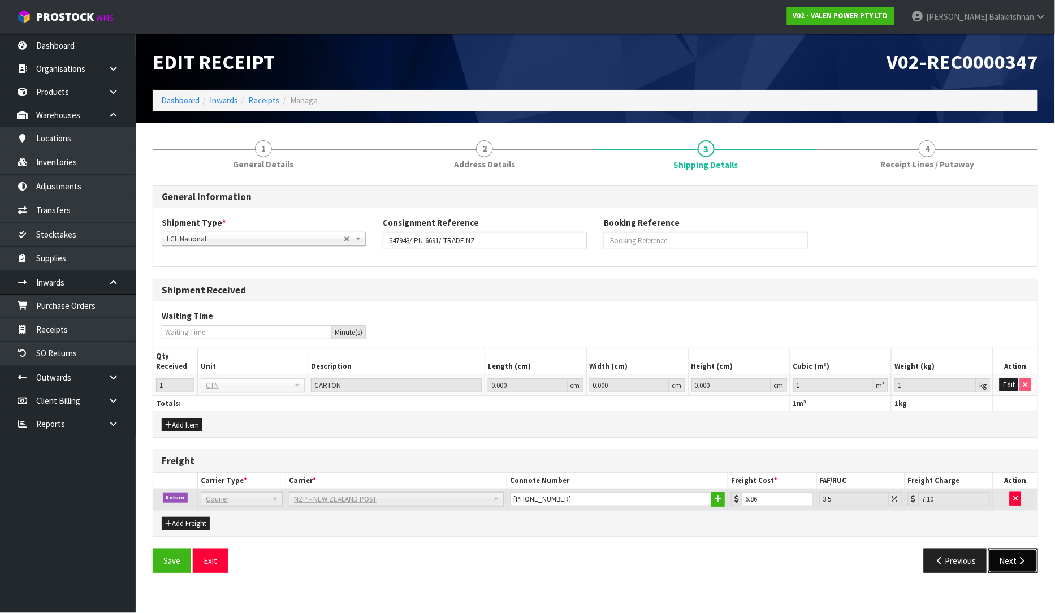
click at [1009, 562] on button "Next" at bounding box center [1013, 560] width 50 height 24
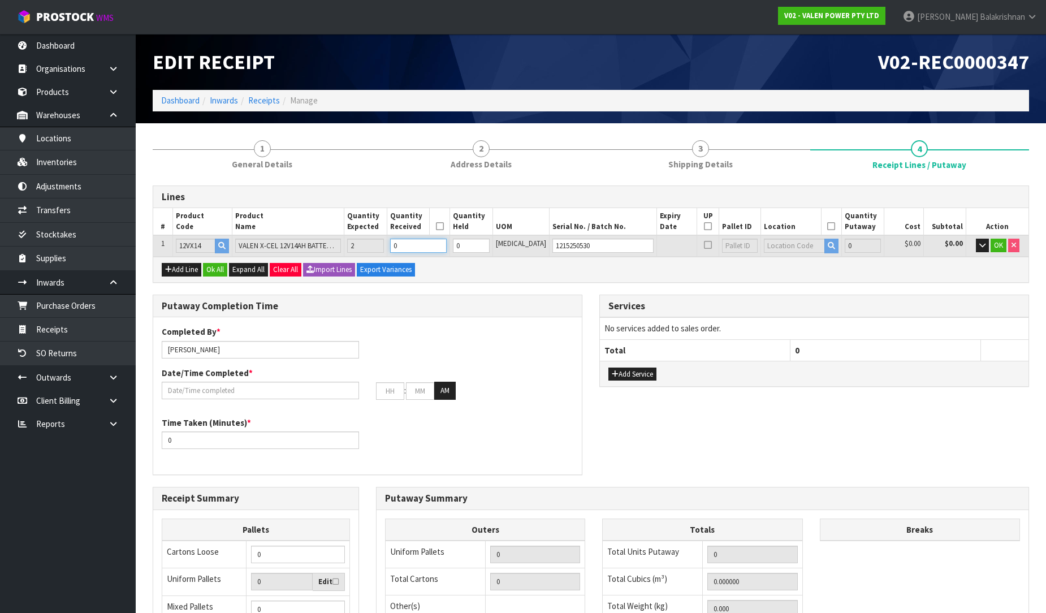
click at [426, 244] on input "0" at bounding box center [418, 246] width 57 height 14
type input "0"
type input "2"
type input "0"
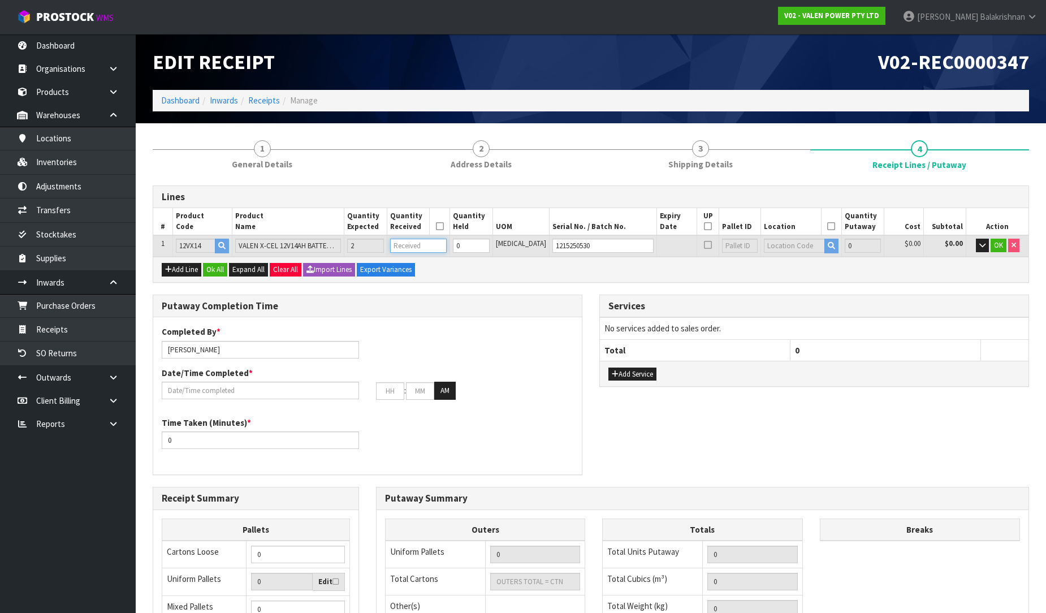
type input "0"
type input "0.0036"
type input "9.6"
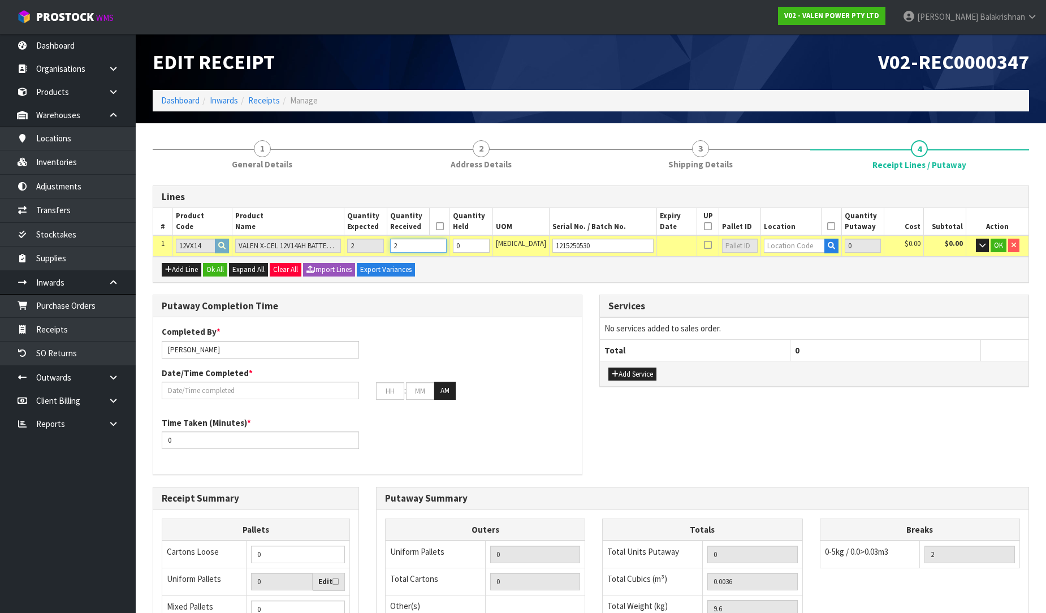
type input "2"
click at [783, 250] on input "text" at bounding box center [794, 246] width 61 height 14
click at [776, 244] on input "text" at bounding box center [794, 246] width 61 height 14
type input "4"
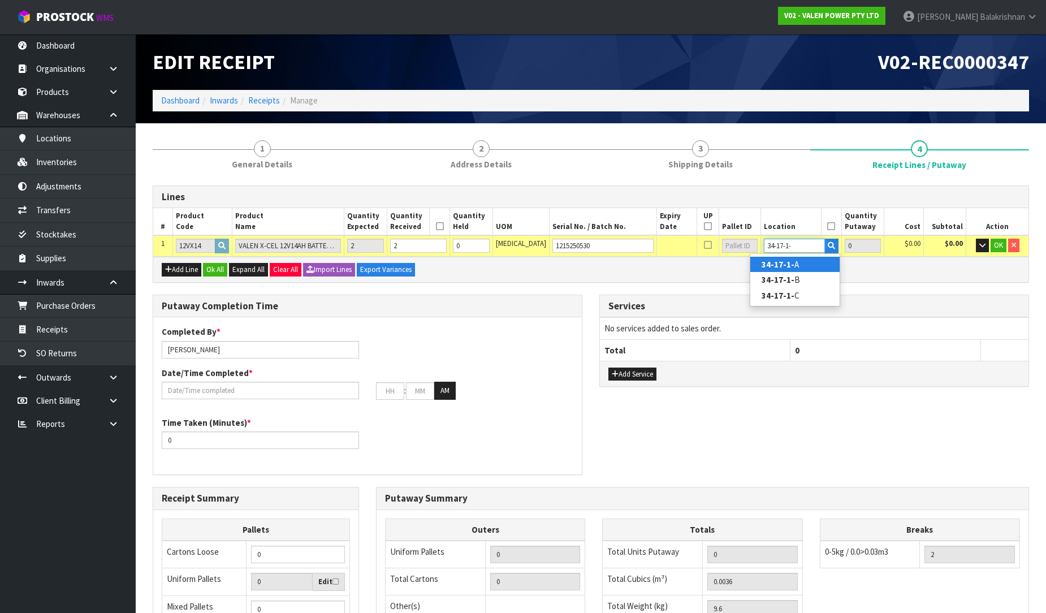
type input "34-17-1-A"
type input "2"
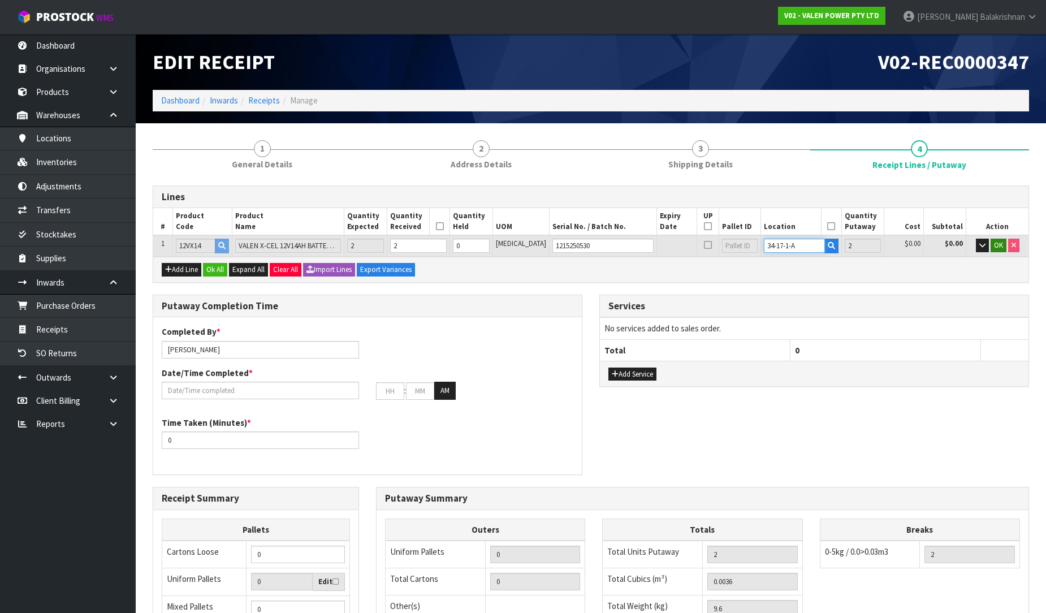
type input "34-17-1-A"
click at [998, 246] on span "OK" at bounding box center [998, 245] width 9 height 10
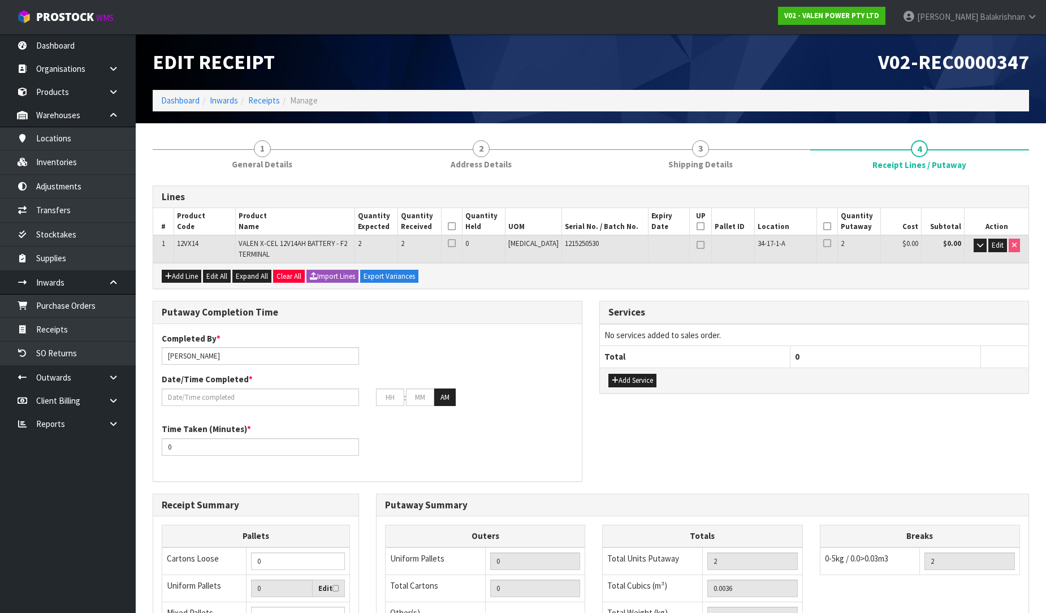
click at [823, 226] on icon at bounding box center [827, 226] width 8 height 1
click at [456, 226] on icon at bounding box center [452, 226] width 8 height 1
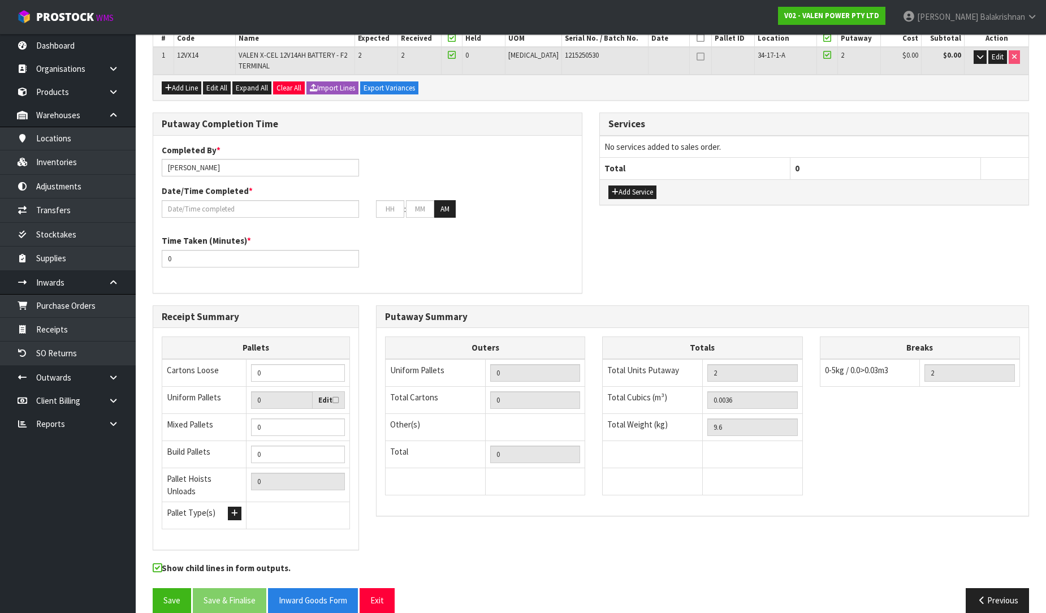
scroll to position [198, 0]
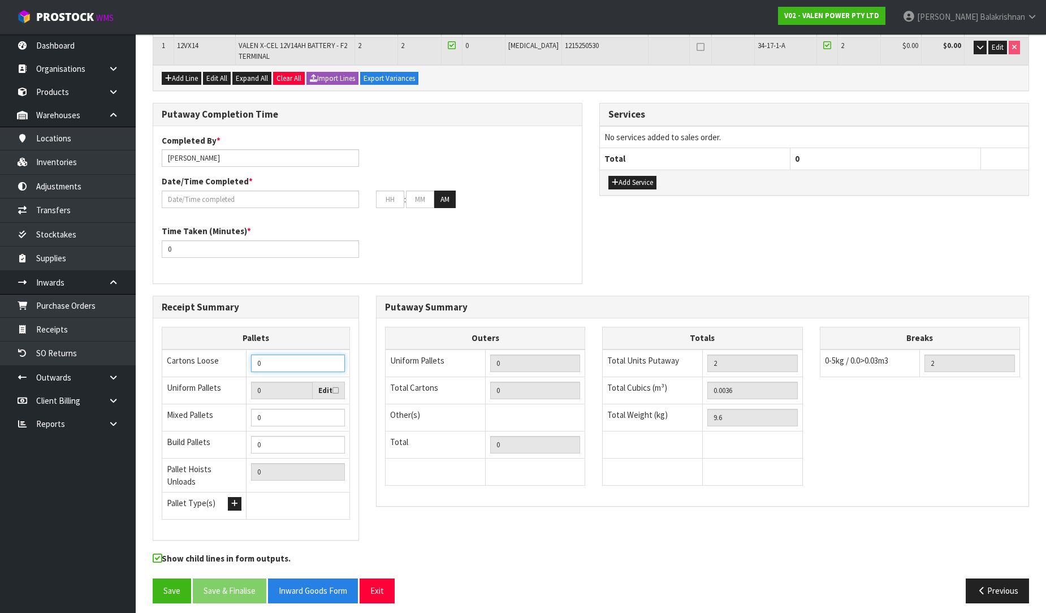
click at [313, 360] on input "0" at bounding box center [298, 364] width 94 height 18
type input "1"
click at [335, 360] on input "1" at bounding box center [298, 364] width 94 height 18
click at [256, 206] on div at bounding box center [260, 200] width 214 height 18
click at [256, 206] on input "text" at bounding box center [260, 200] width 197 height 18
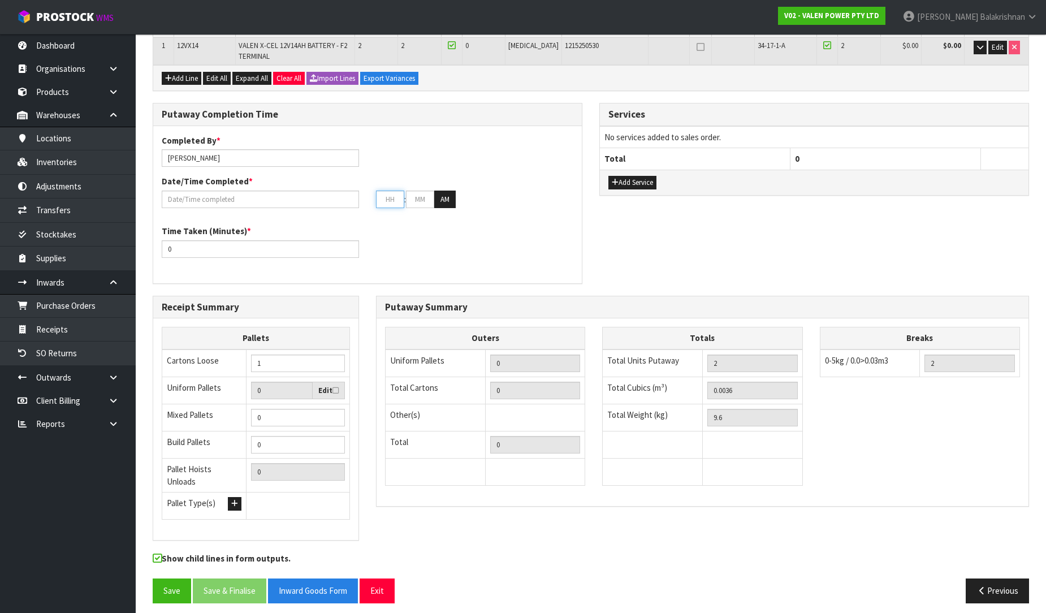
click at [387, 205] on input "text" at bounding box center [390, 200] width 28 height 18
type input "[DATE]"
type input "2"
type input "00"
type input "02"
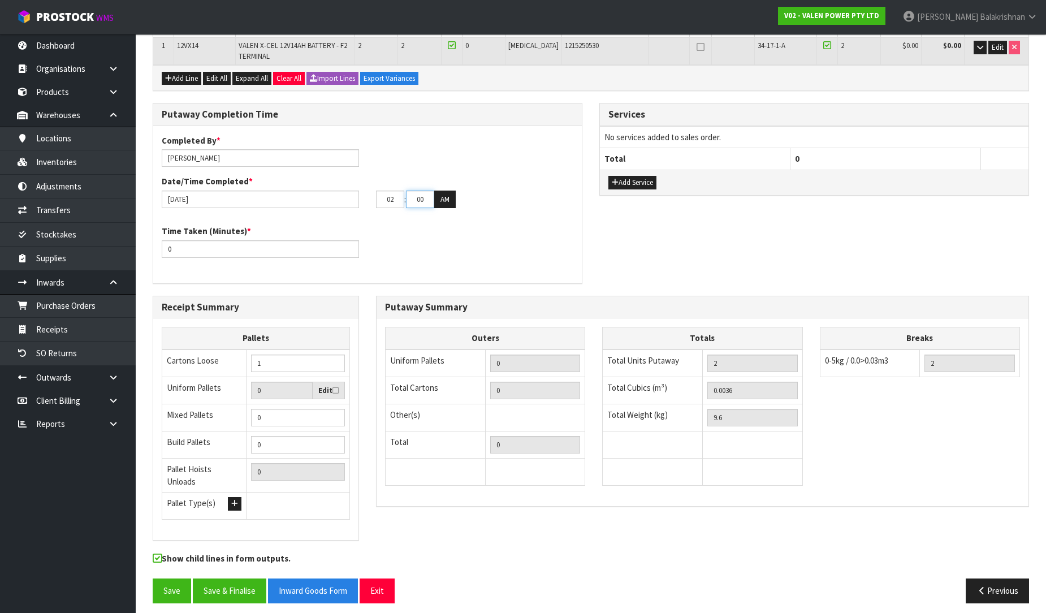
click at [417, 200] on input "00" at bounding box center [420, 200] width 28 height 18
type input "0"
type input "[DATE]"
type input "21"
click at [443, 193] on button "AM" at bounding box center [444, 200] width 21 height 18
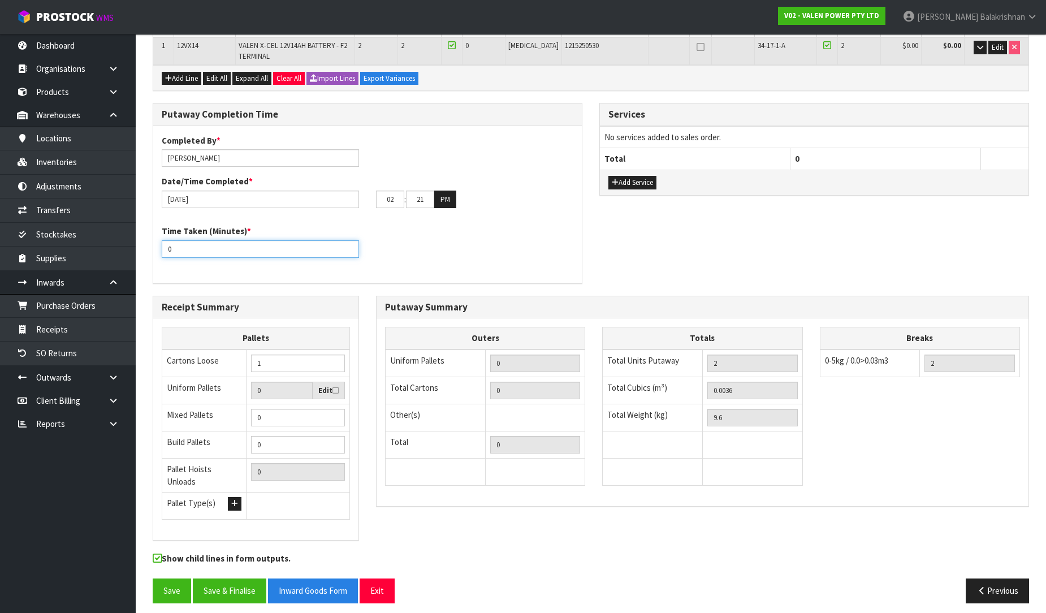
click at [248, 242] on input "0" at bounding box center [260, 249] width 197 height 18
type input "0"
type input "15"
click at [224, 589] on button "Save & Finalise" at bounding box center [230, 590] width 74 height 24
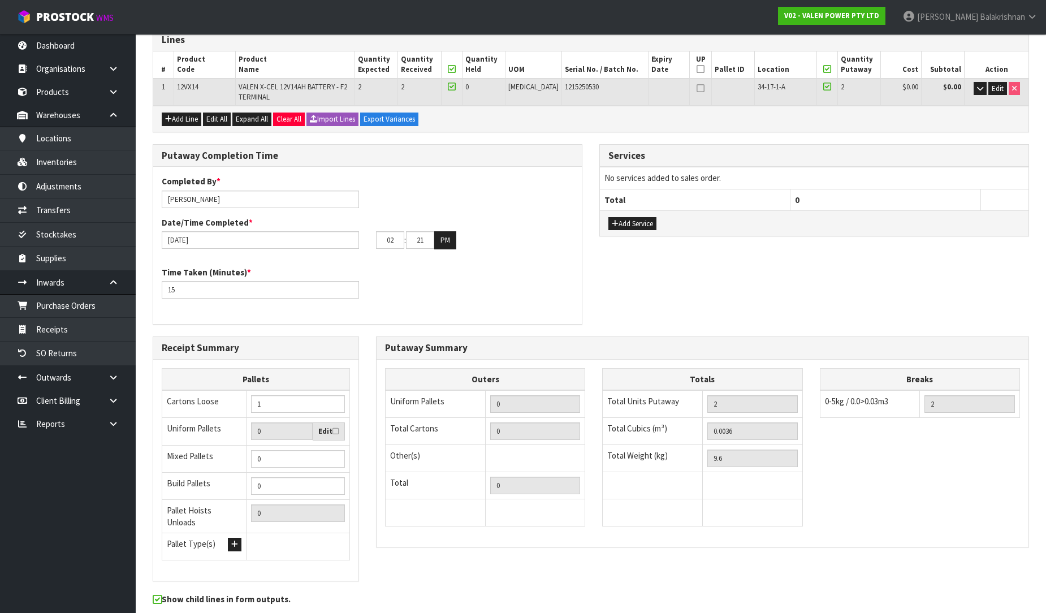
scroll to position [0, 0]
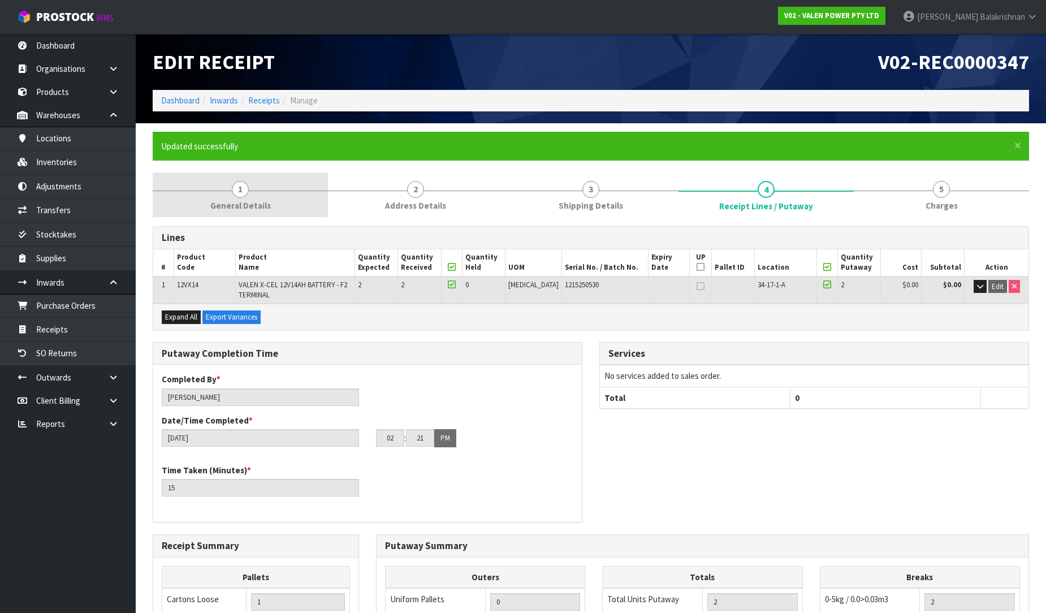
click at [210, 195] on link "1 General Details" at bounding box center [240, 194] width 175 height 45
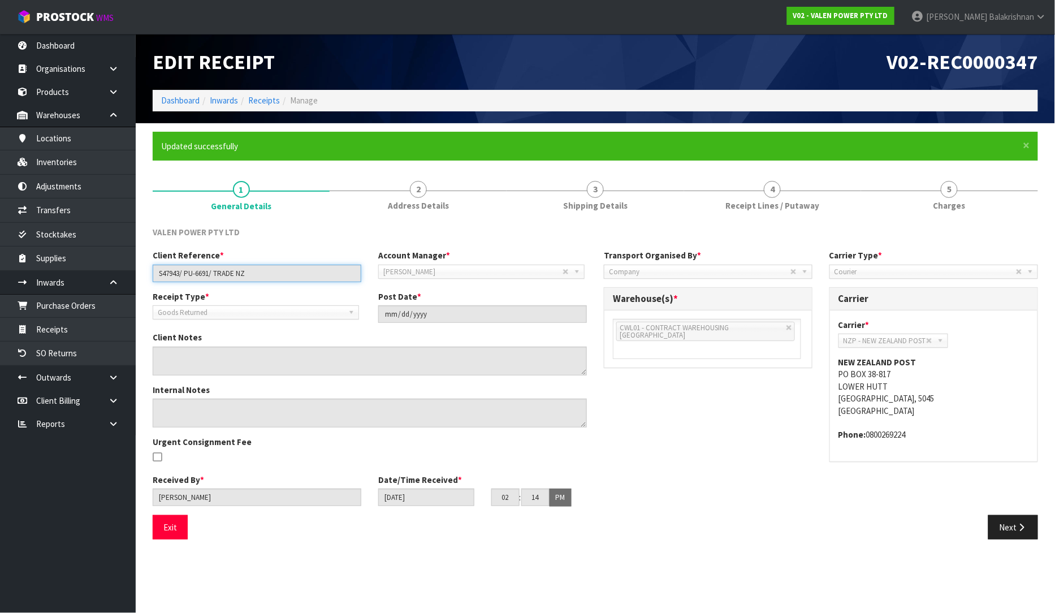
drag, startPoint x: 312, startPoint y: 274, endPoint x: -53, endPoint y: 270, distance: 364.7
click at [0, 270] on html "Toggle navigation ProStock WMS V02 - VALEN POWER PTY LTD [PERSON_NAME] Logout D…" at bounding box center [527, 306] width 1055 height 613
click at [694, 435] on div "Client Reference * S47943/ PU-6691/ TRADE NZ Account Manager * [PERSON_NAME] [P…" at bounding box center [595, 381] width 902 height 265
click at [771, 192] on span "4" at bounding box center [772, 189] width 17 height 17
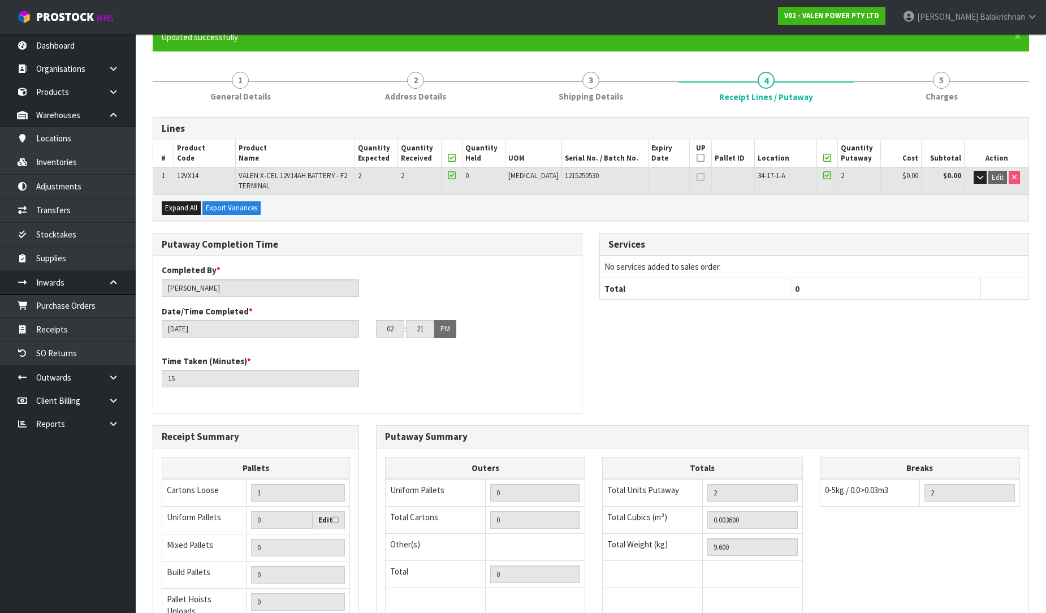
scroll to position [239, 0]
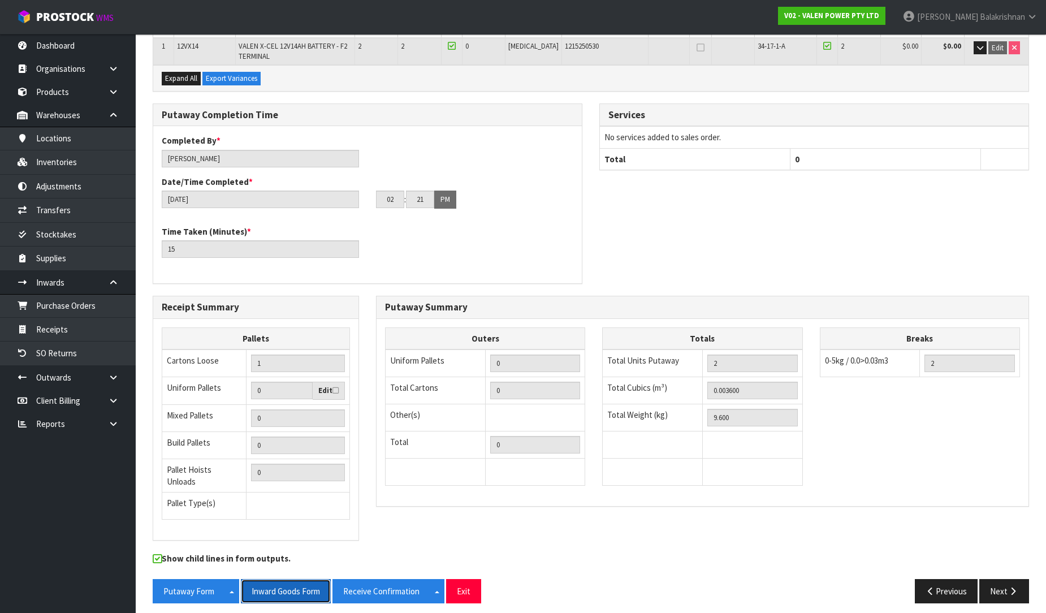
click at [285, 588] on button "Inward Goods Form" at bounding box center [286, 591] width 90 height 24
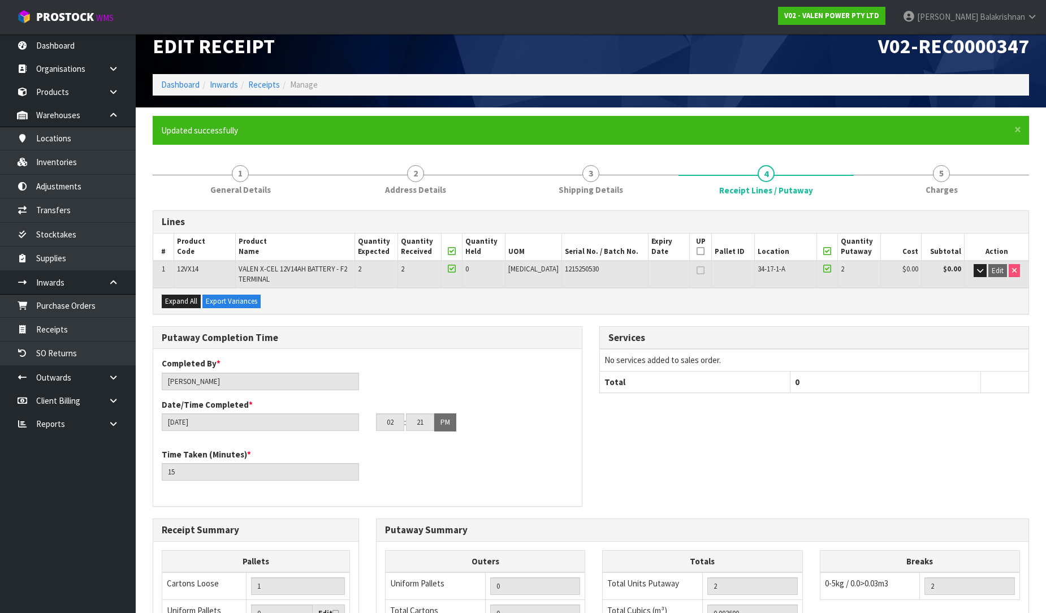
scroll to position [0, 0]
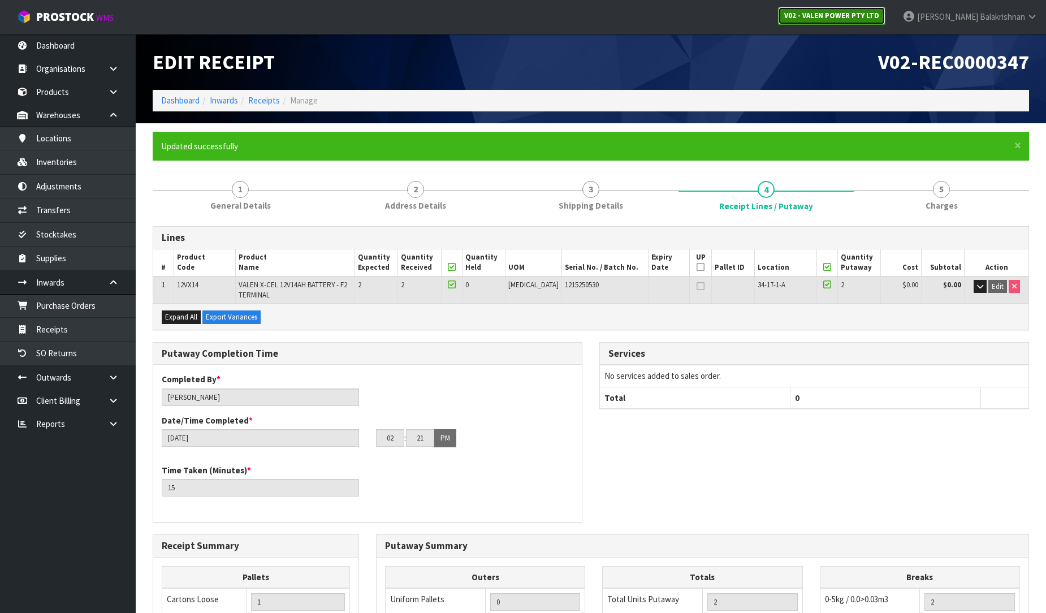
click at [873, 8] on link "V02 - VALEN POWER PTY LTD" at bounding box center [831, 16] width 107 height 18
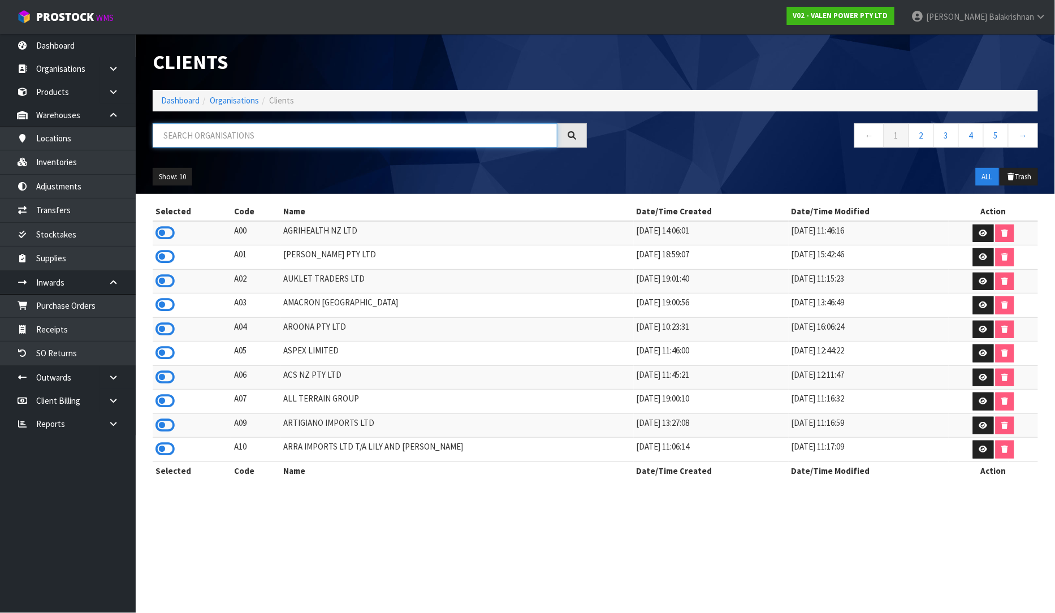
click at [261, 137] on input "text" at bounding box center [355, 135] width 405 height 24
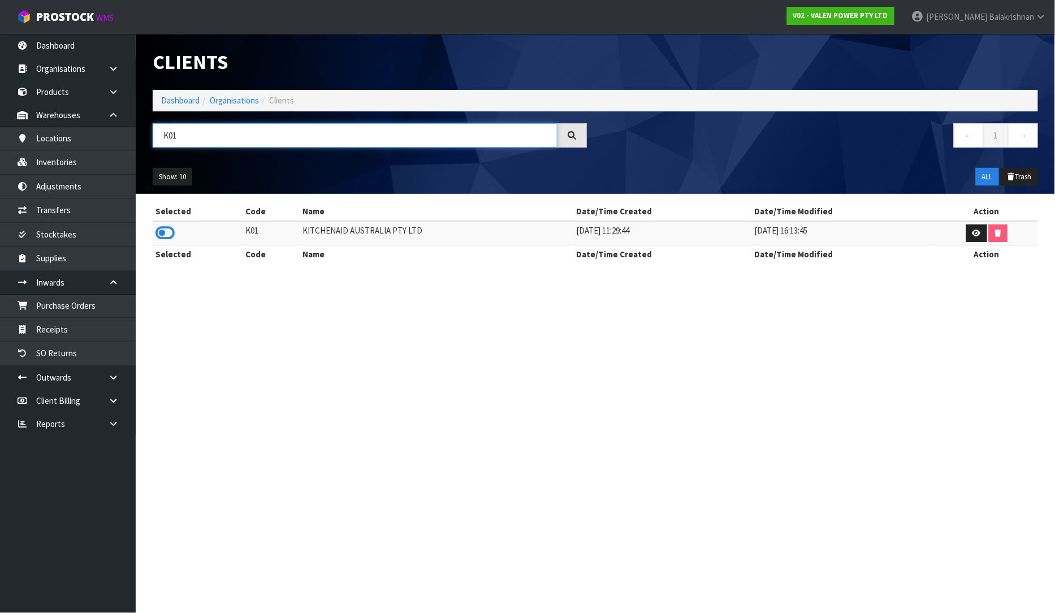
type input "K01"
click at [98, 425] on link "Reports" at bounding box center [68, 423] width 136 height 23
click at [112, 418] on link at bounding box center [118, 423] width 36 height 23
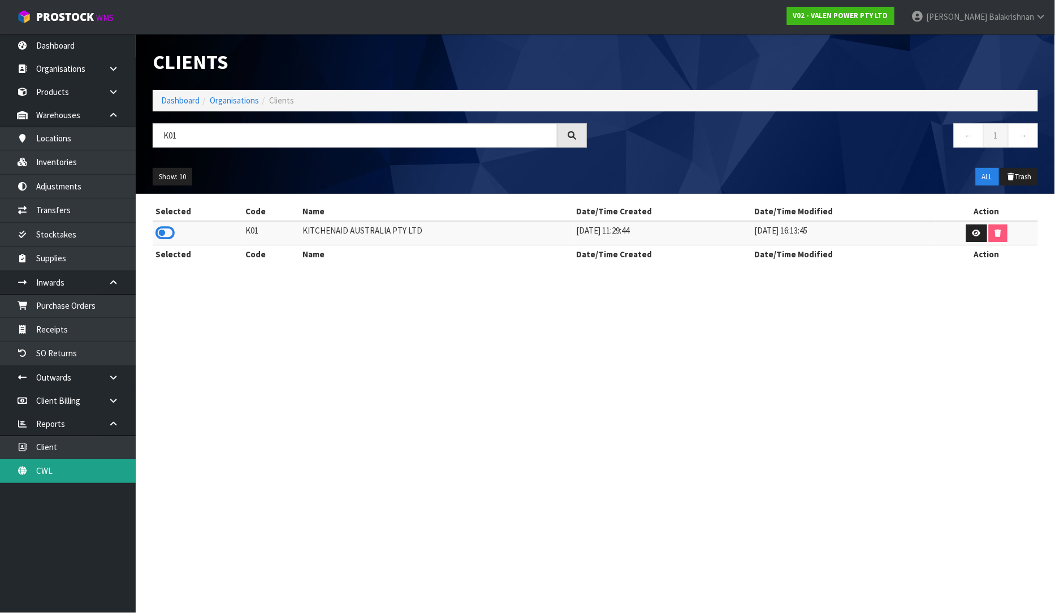
click at [38, 470] on link "CWL" at bounding box center [68, 470] width 136 height 23
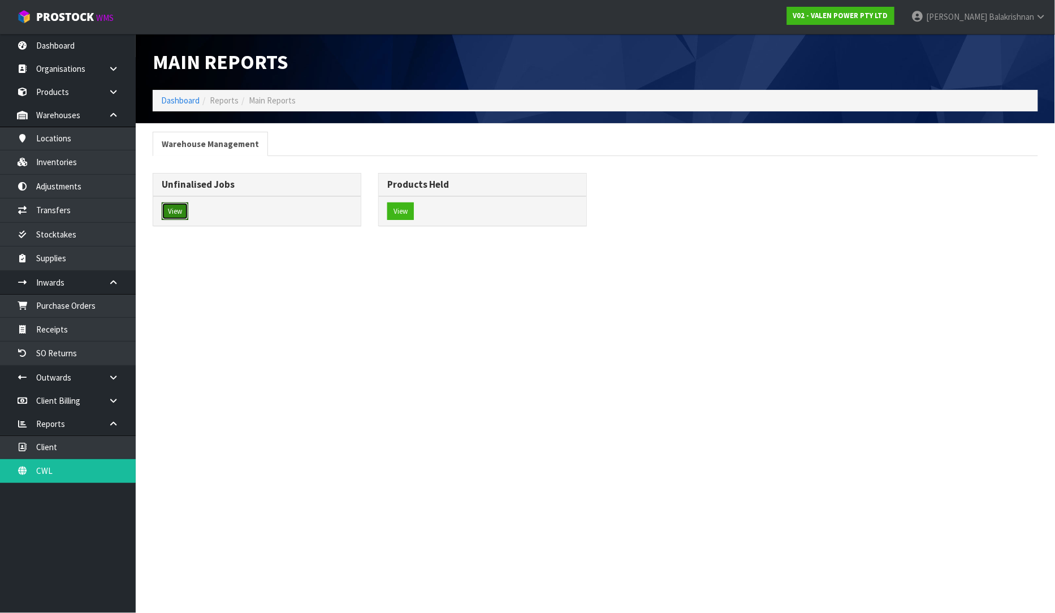
drag, startPoint x: 182, startPoint y: 211, endPoint x: 227, endPoint y: 214, distance: 44.7
click at [182, 212] on button "View" at bounding box center [175, 211] width 27 height 18
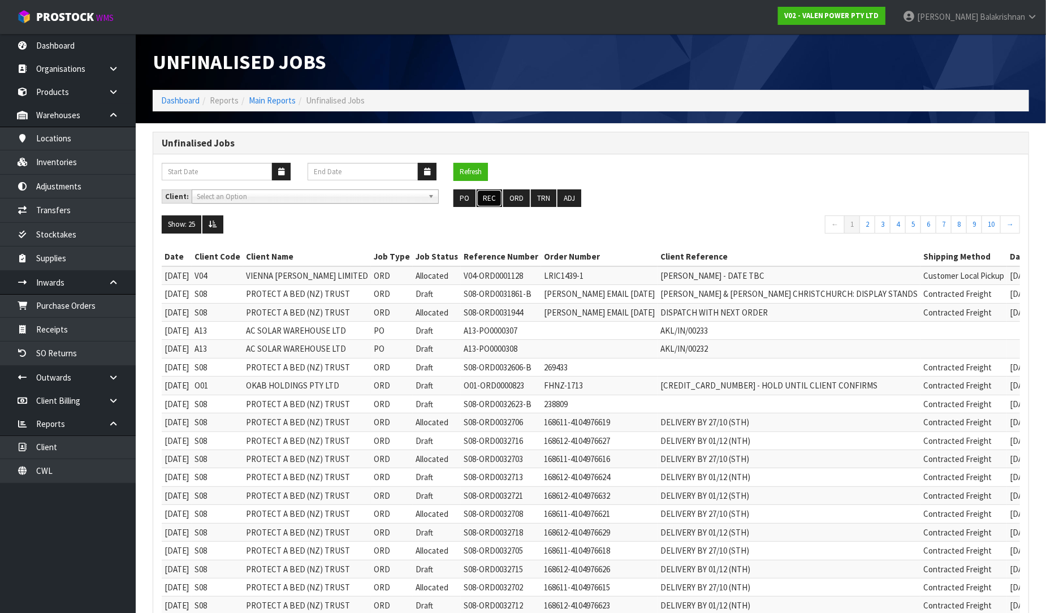
click at [493, 196] on button "REC" at bounding box center [489, 198] width 25 height 18
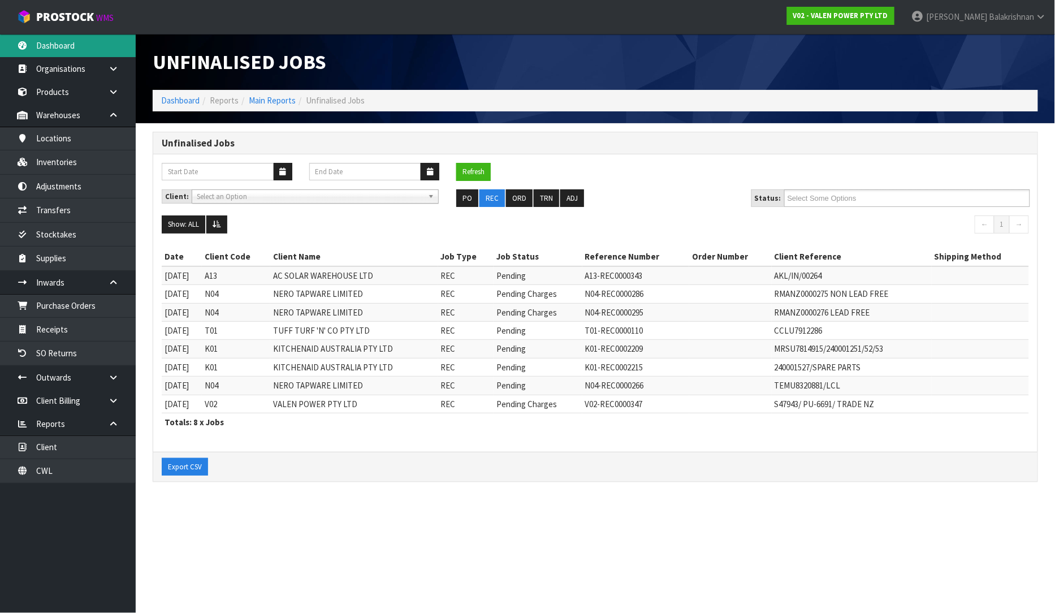
click at [47, 48] on link "Dashboard" at bounding box center [68, 45] width 136 height 23
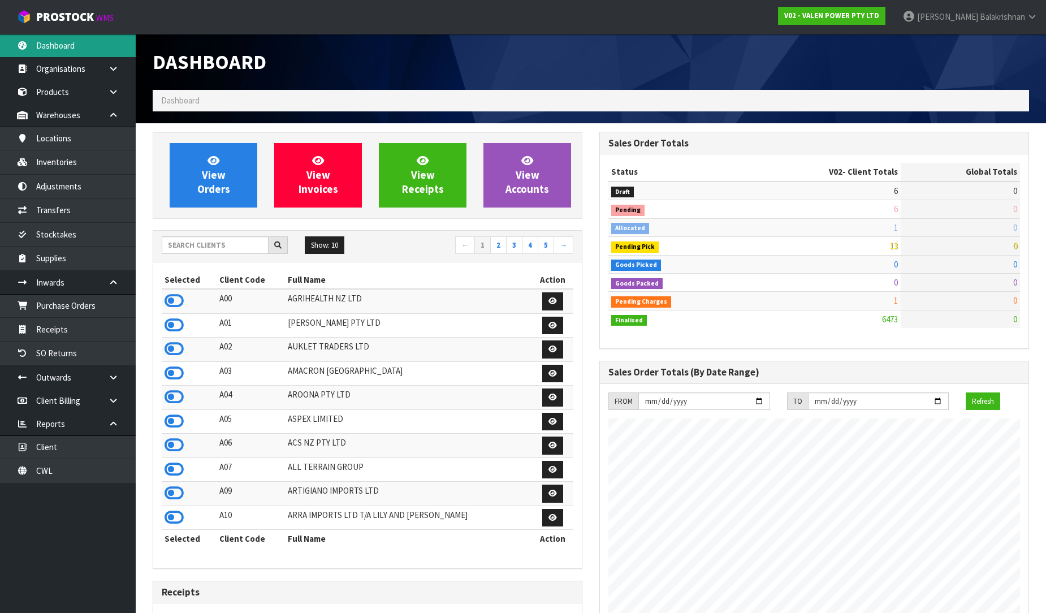
scroll to position [881, 447]
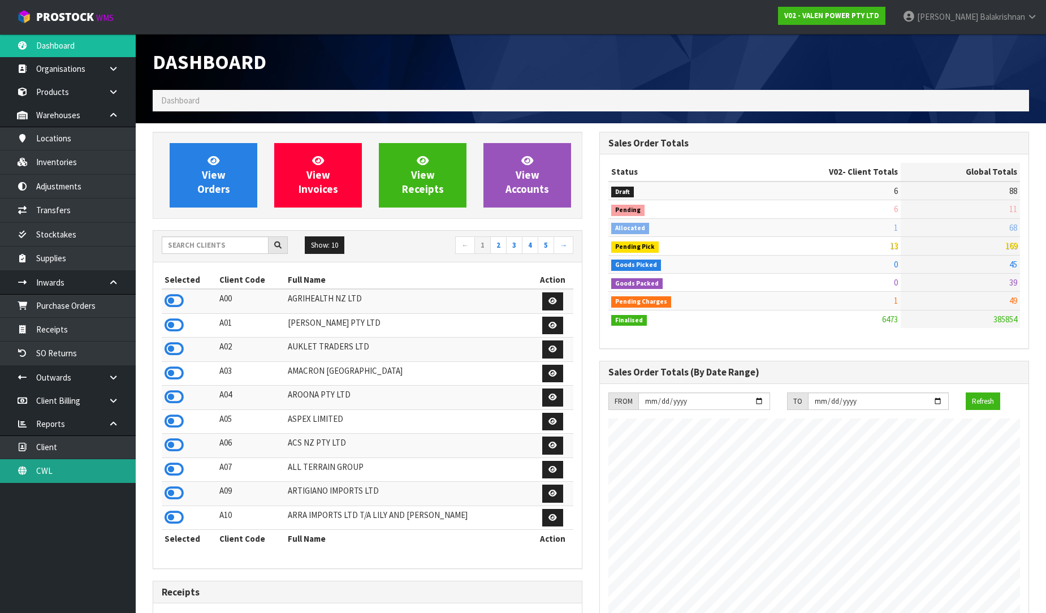
click at [51, 464] on link "CWL" at bounding box center [68, 470] width 136 height 23
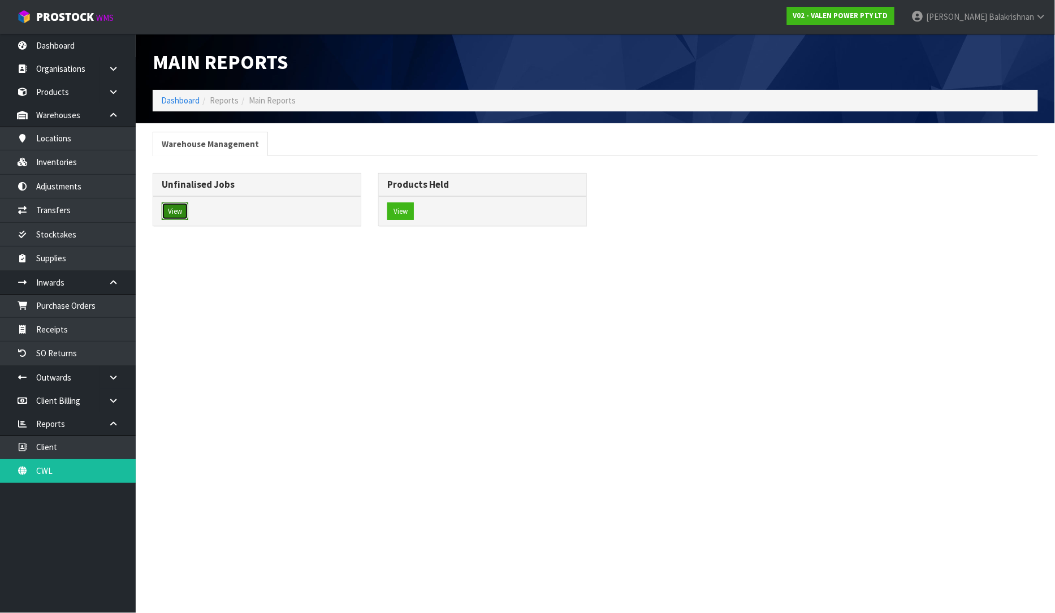
click at [167, 215] on button "View" at bounding box center [175, 211] width 27 height 18
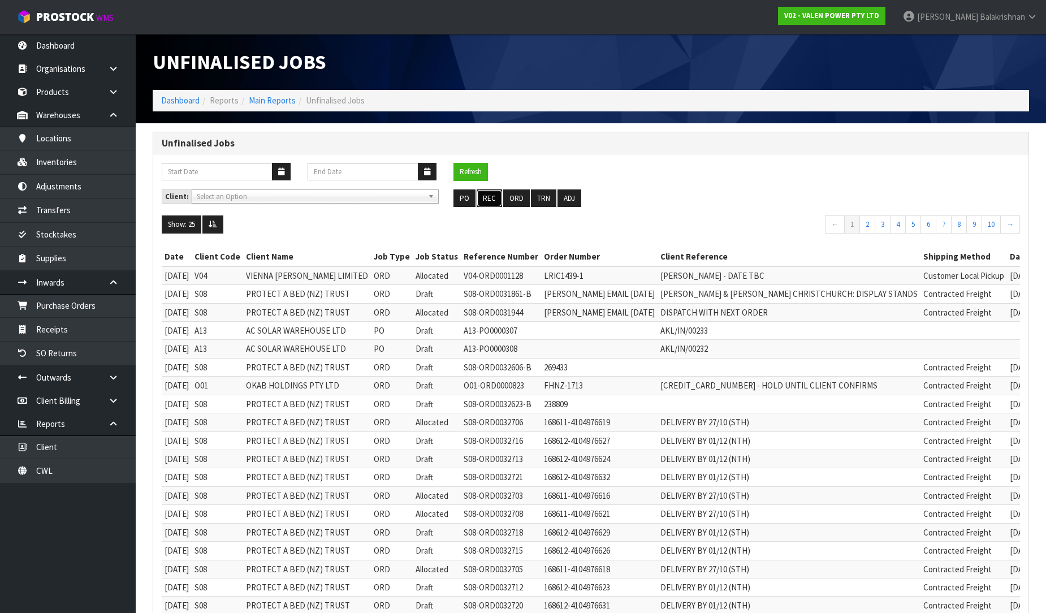
click at [482, 200] on button "REC" at bounding box center [489, 198] width 25 height 18
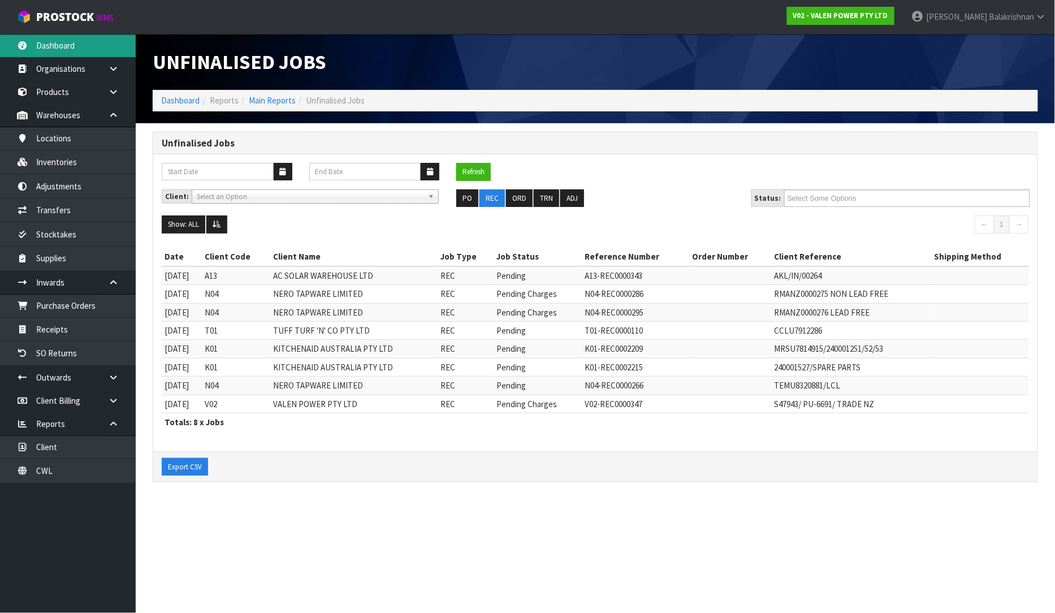
click at [84, 47] on link "Dashboard" at bounding box center [68, 45] width 136 height 23
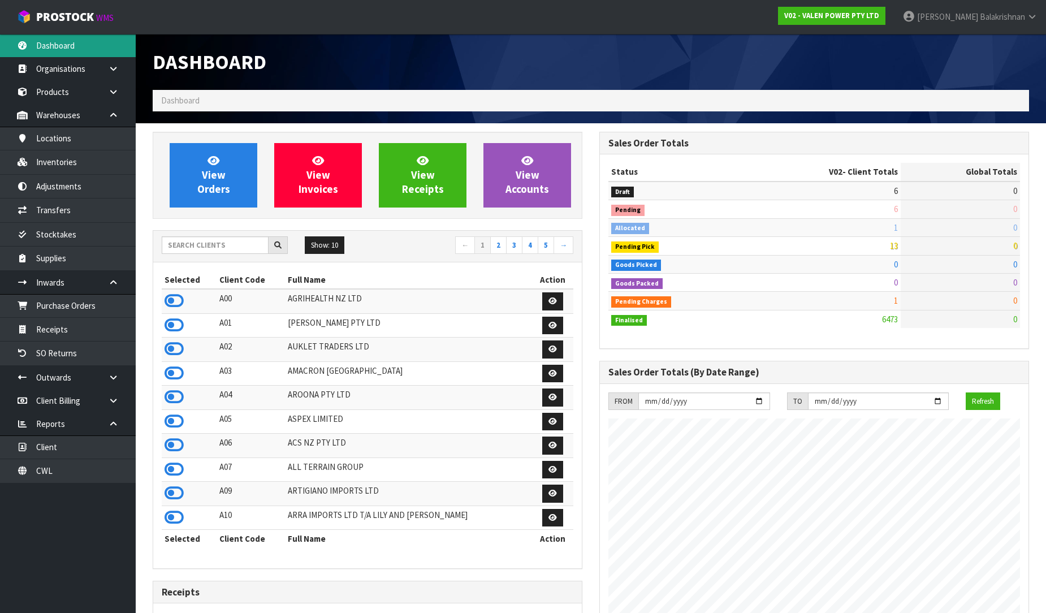
scroll to position [881, 447]
click at [879, 17] on strong "V02 - VALEN POWER PTY LTD" at bounding box center [831, 16] width 95 height 10
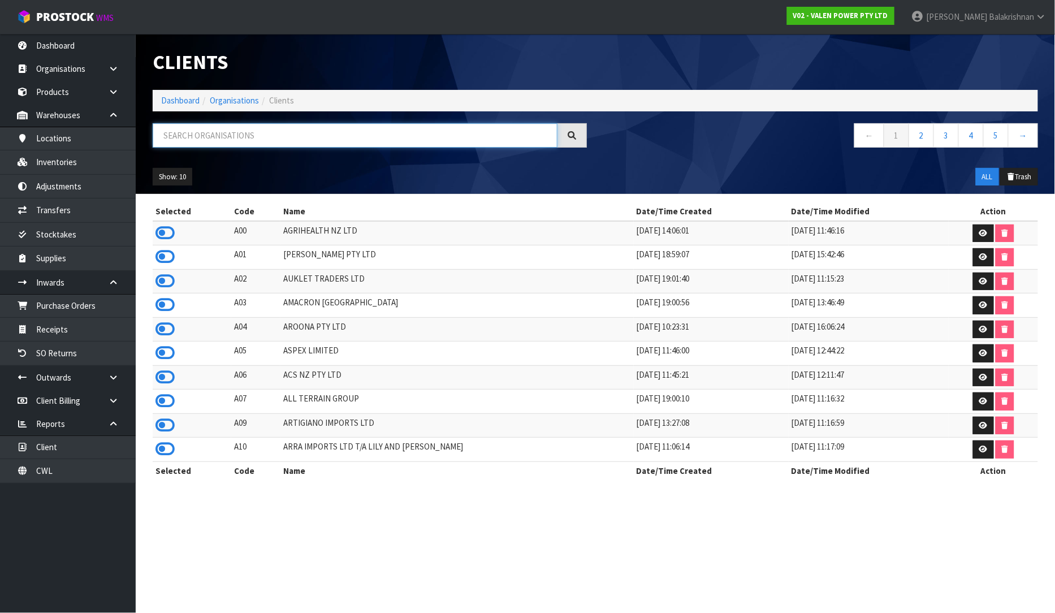
click at [227, 131] on input "text" at bounding box center [355, 135] width 405 height 24
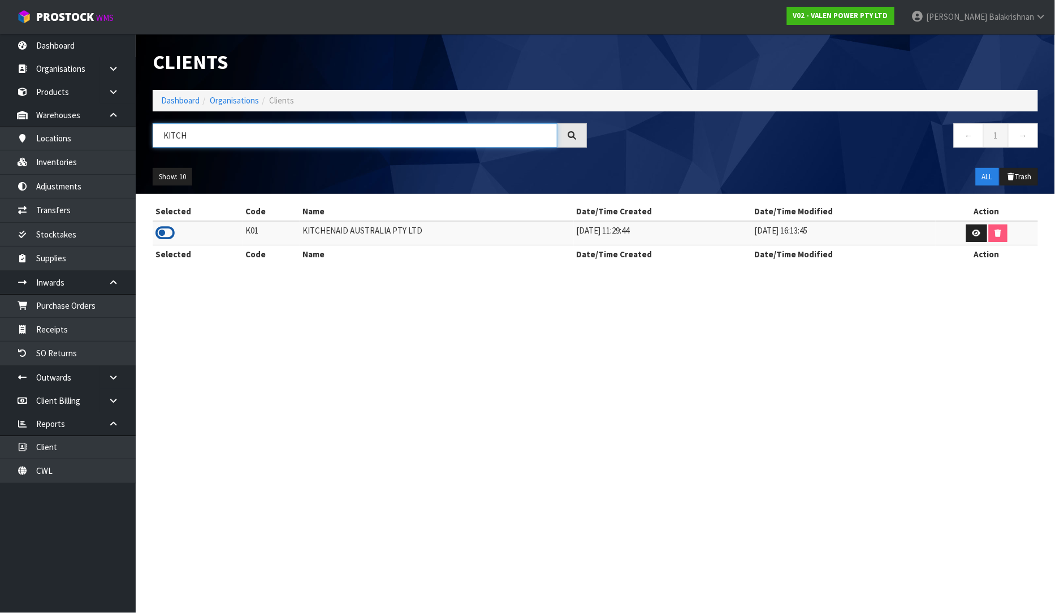
type input "KITCH"
click at [157, 233] on icon at bounding box center [165, 232] width 19 height 17
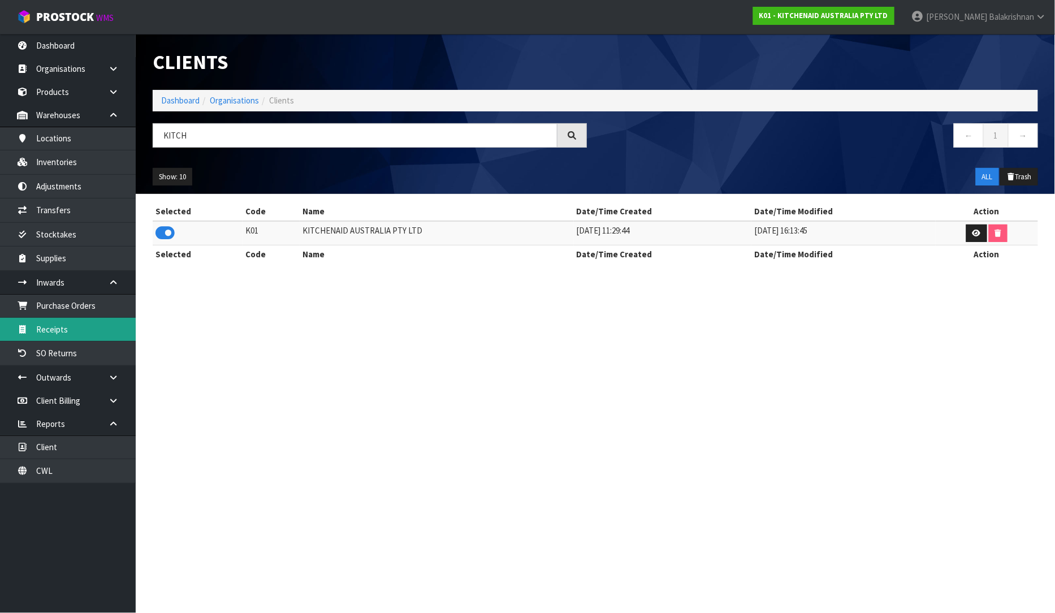
click at [82, 331] on link "Receipts" at bounding box center [68, 329] width 136 height 23
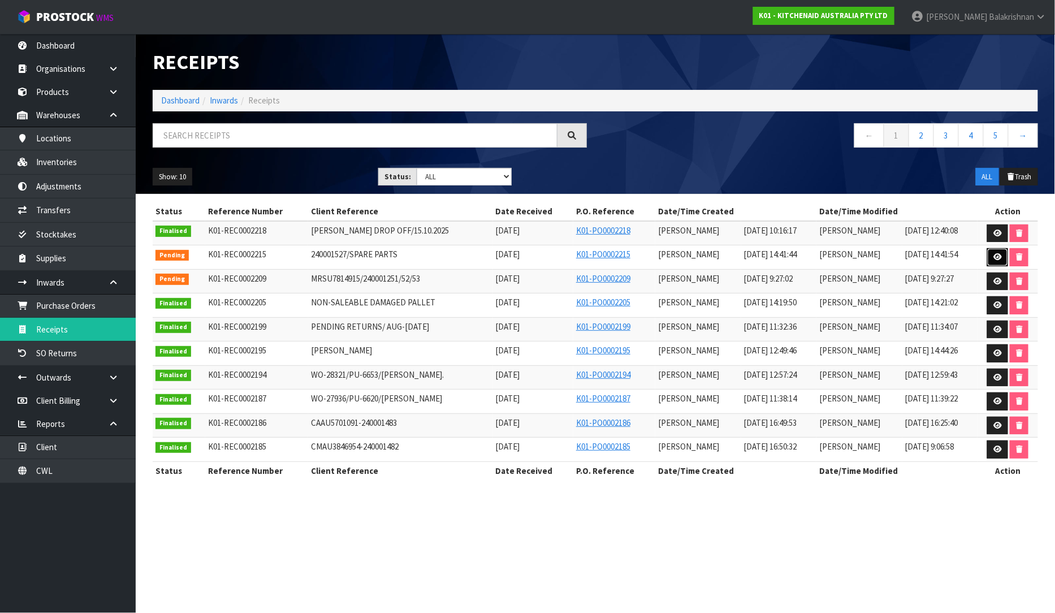
click at [1000, 257] on icon at bounding box center [998, 256] width 8 height 7
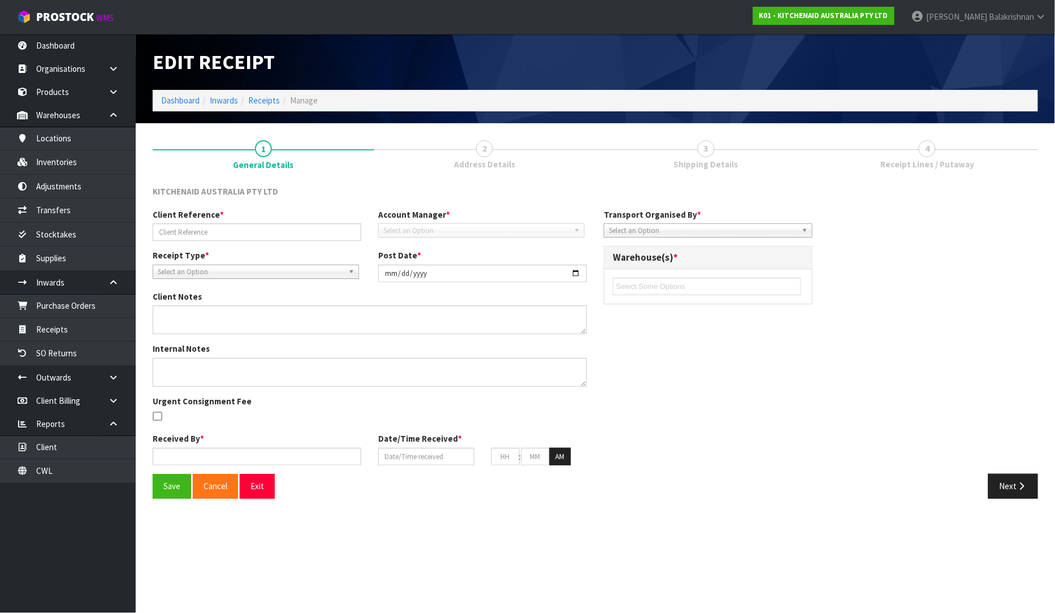
type input "240001527/SPARE PARTS"
type input "[DATE]"
type input "[PERSON_NAME]"
type input "[DATE]"
type input "02"
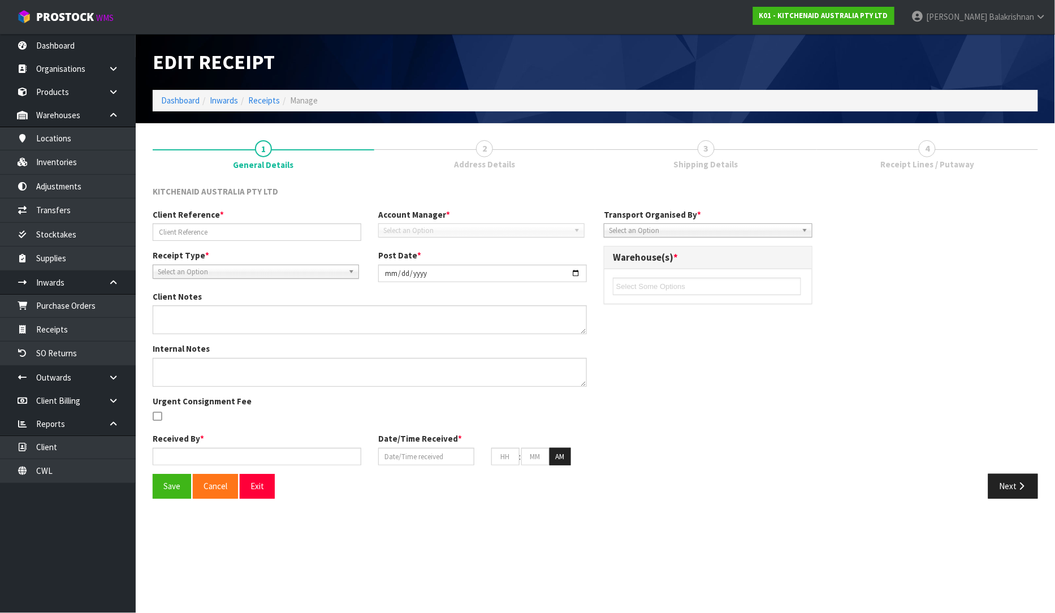
type input "41"
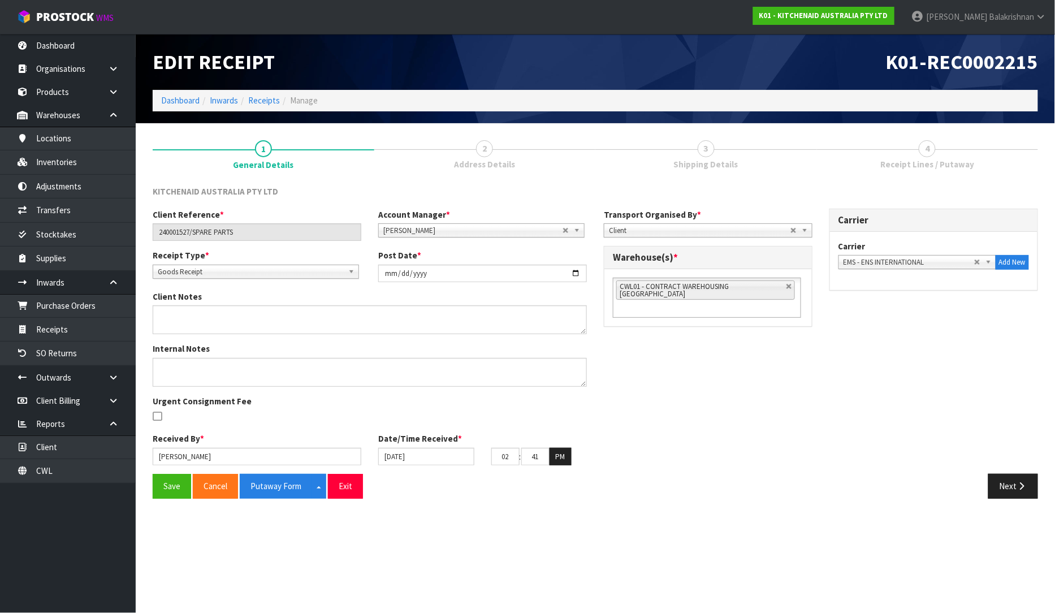
click at [1026, 521] on section "Edit Receipt K01-REC0002215 Dashboard Inwards Receipts Manage 1 General Details…" at bounding box center [527, 306] width 1055 height 613
click at [1013, 494] on button "Next" at bounding box center [1013, 486] width 50 height 24
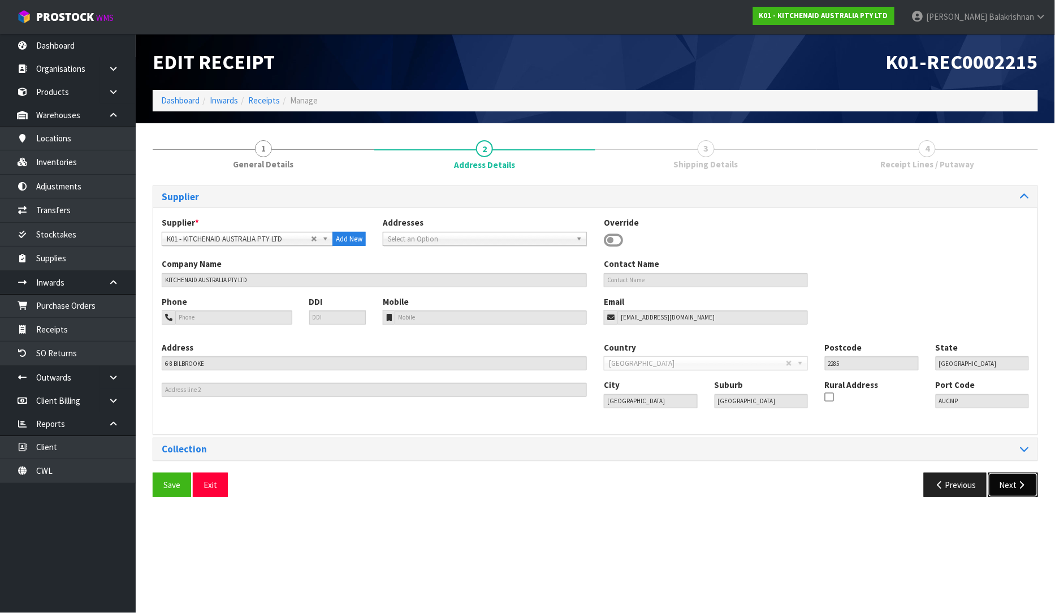
click at [1013, 494] on button "Next" at bounding box center [1013, 485] width 50 height 24
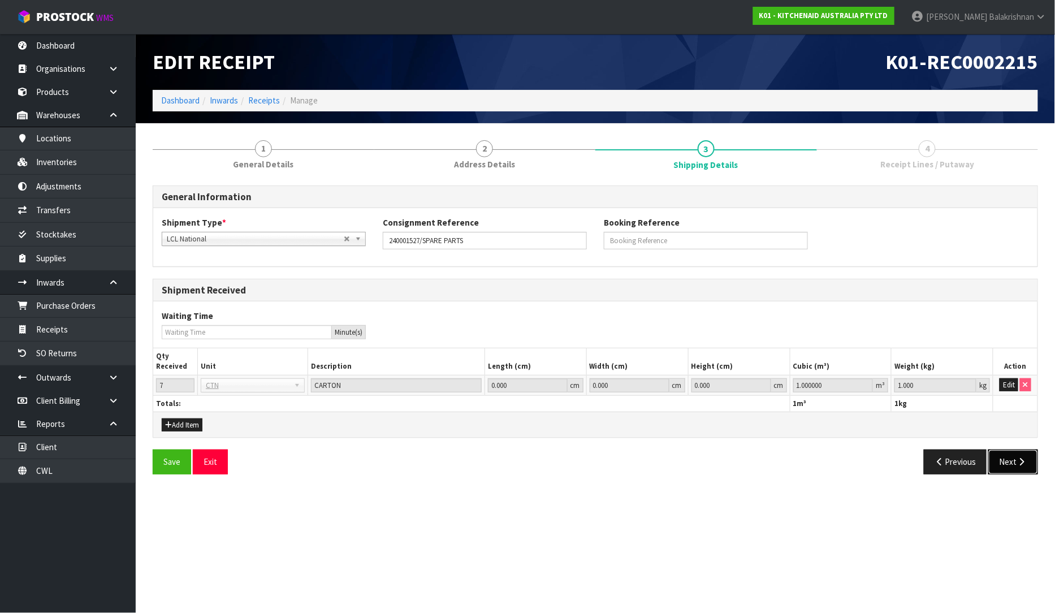
click at [1021, 467] on button "Next" at bounding box center [1013, 462] width 50 height 24
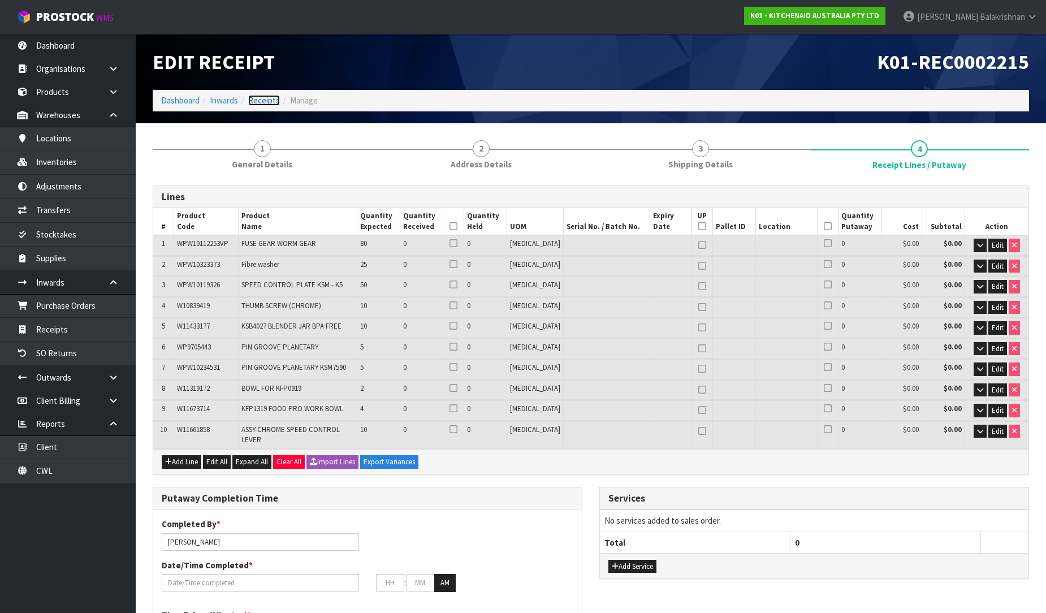
click at [275, 103] on link "Receipts" at bounding box center [264, 100] width 32 height 11
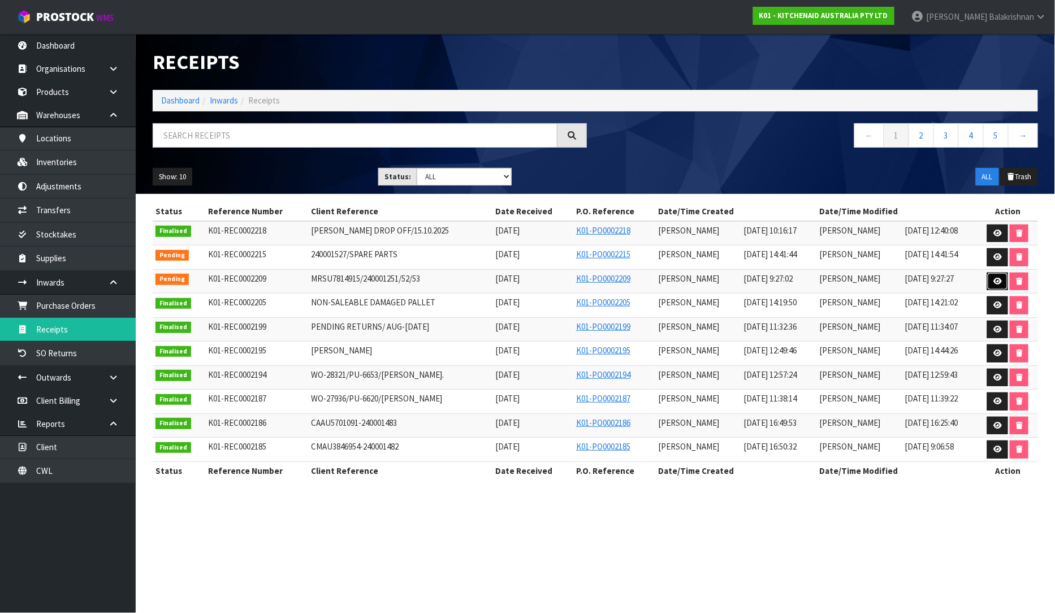
click at [996, 283] on icon at bounding box center [998, 281] width 8 height 7
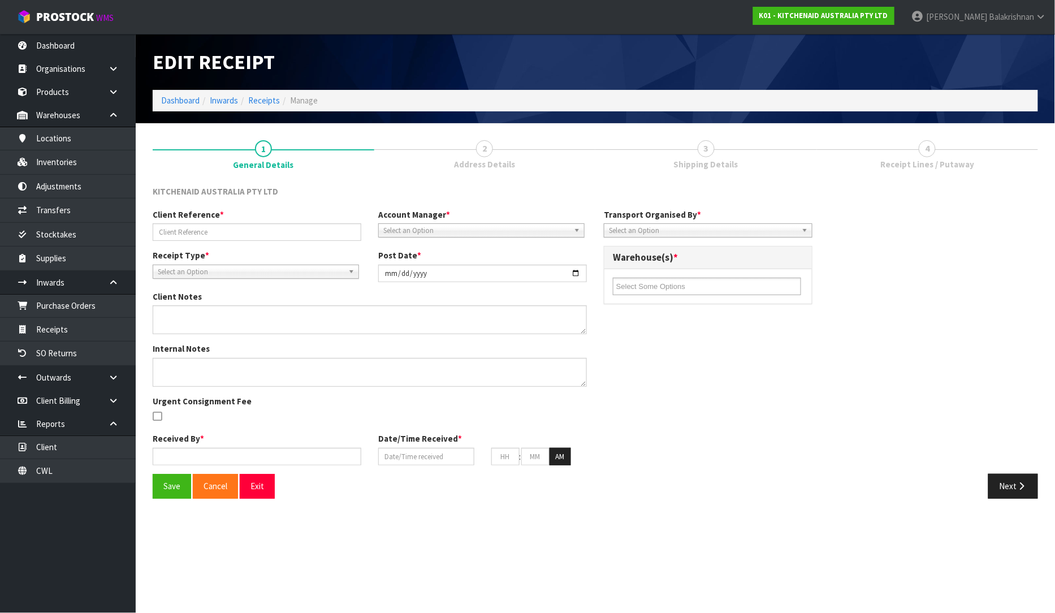
type input "MRSU7814915/240001251/52/53"
type input "[DATE]"
type input "[PERSON_NAME]"
type input "[DATE]"
type input "09"
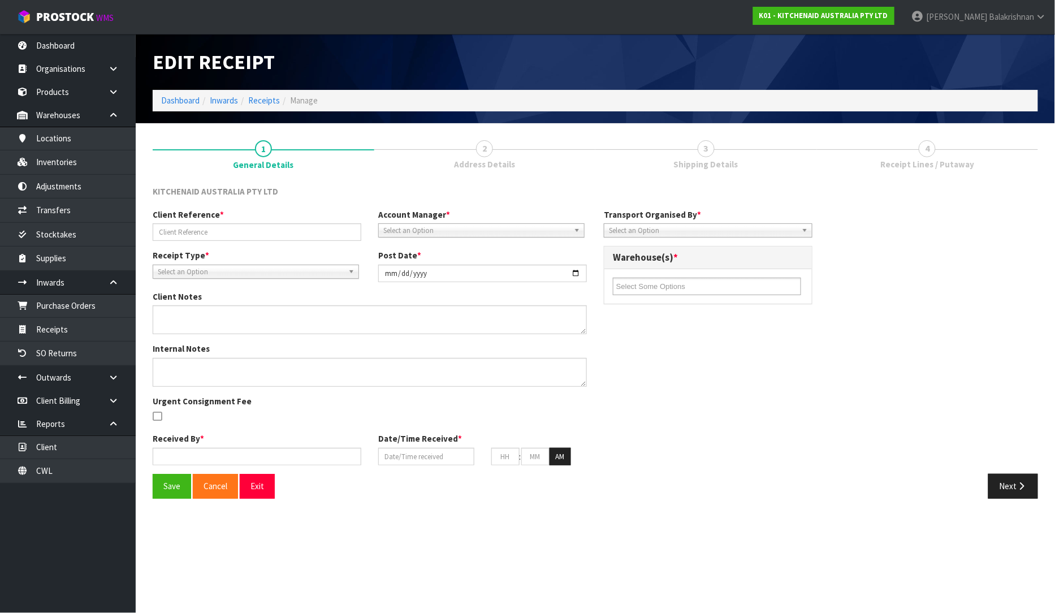
type input "27"
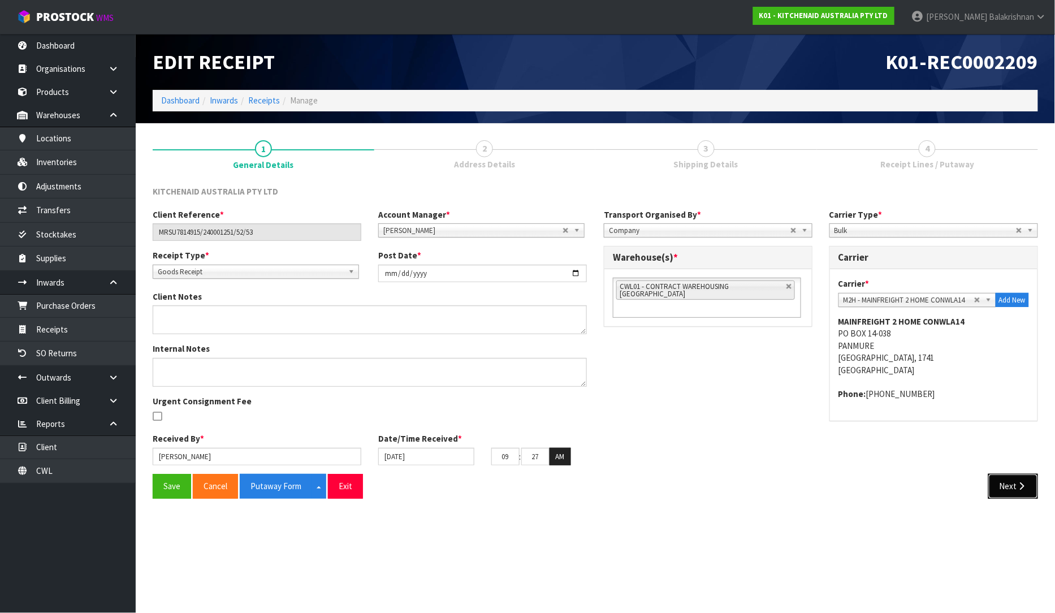
click at [1027, 483] on icon "button" at bounding box center [1022, 486] width 11 height 8
click at [1027, 483] on button "Next" at bounding box center [1013, 486] width 50 height 24
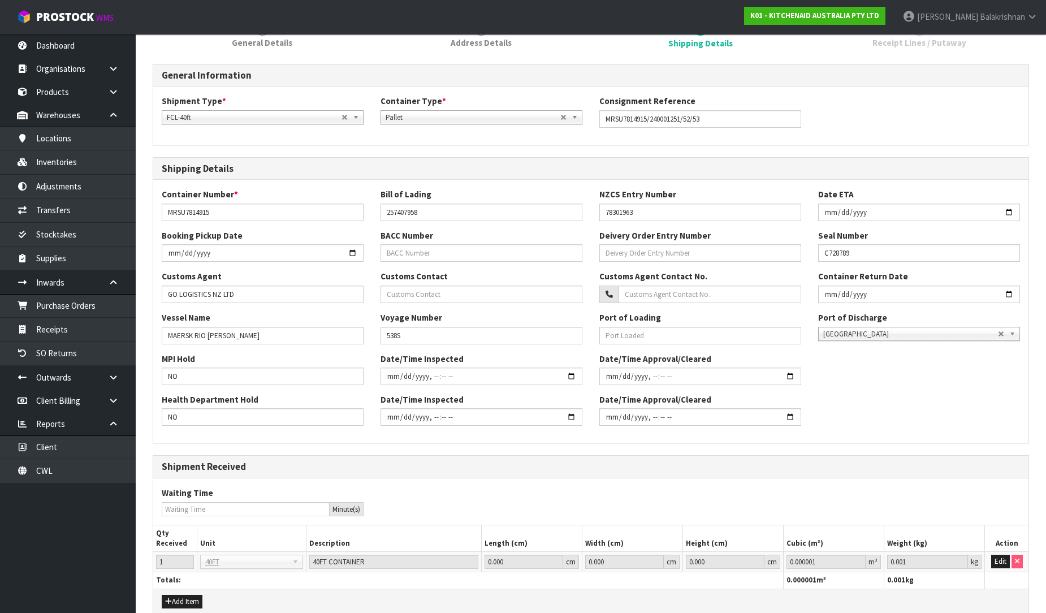
scroll to position [270, 0]
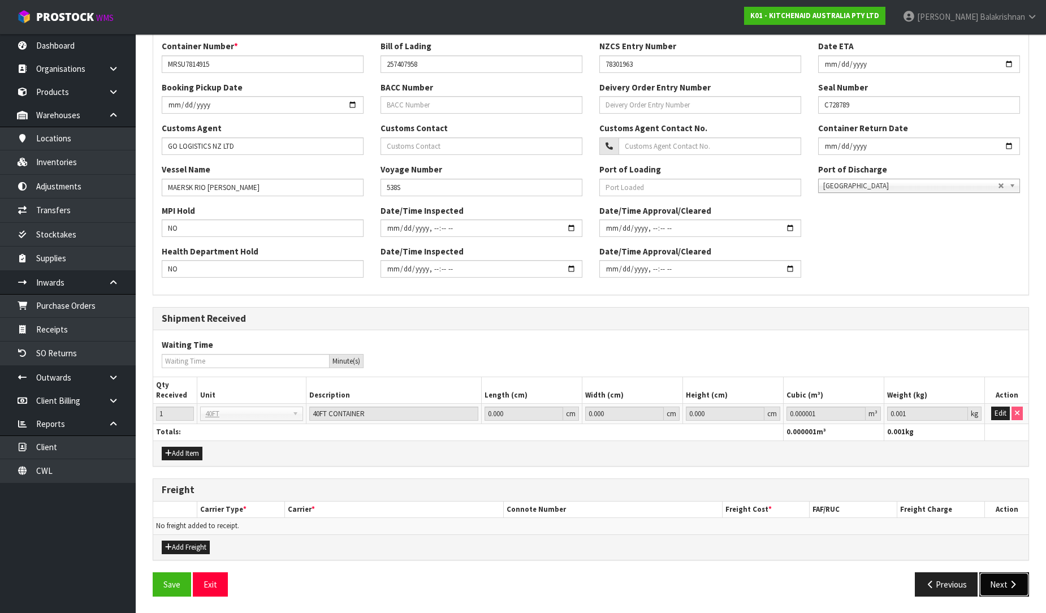
click at [1002, 586] on button "Next" at bounding box center [1004, 584] width 50 height 24
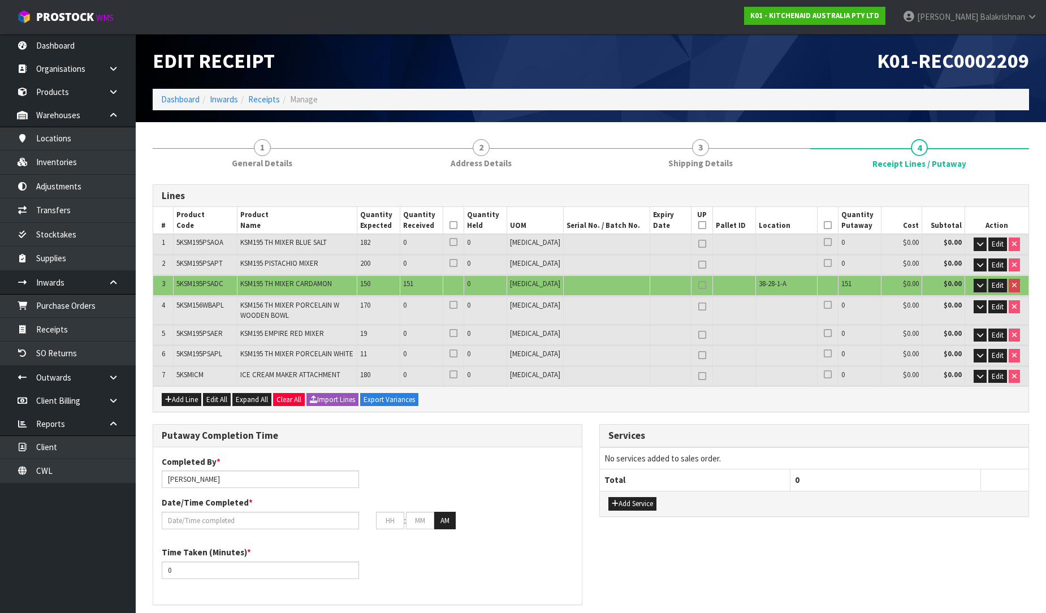
scroll to position [0, 0]
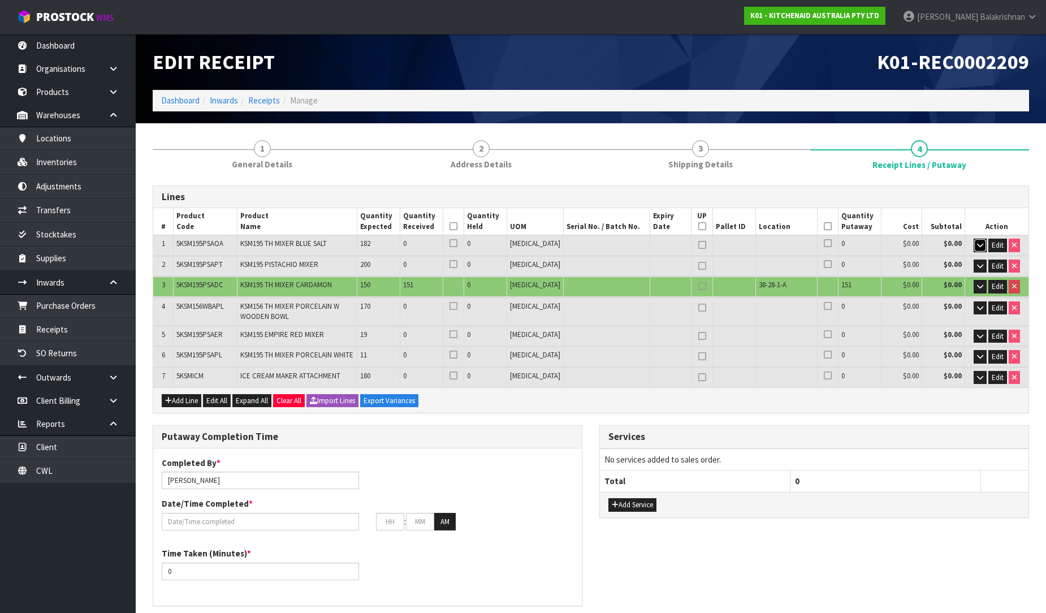
click at [975, 249] on button "button" at bounding box center [980, 246] width 13 height 14
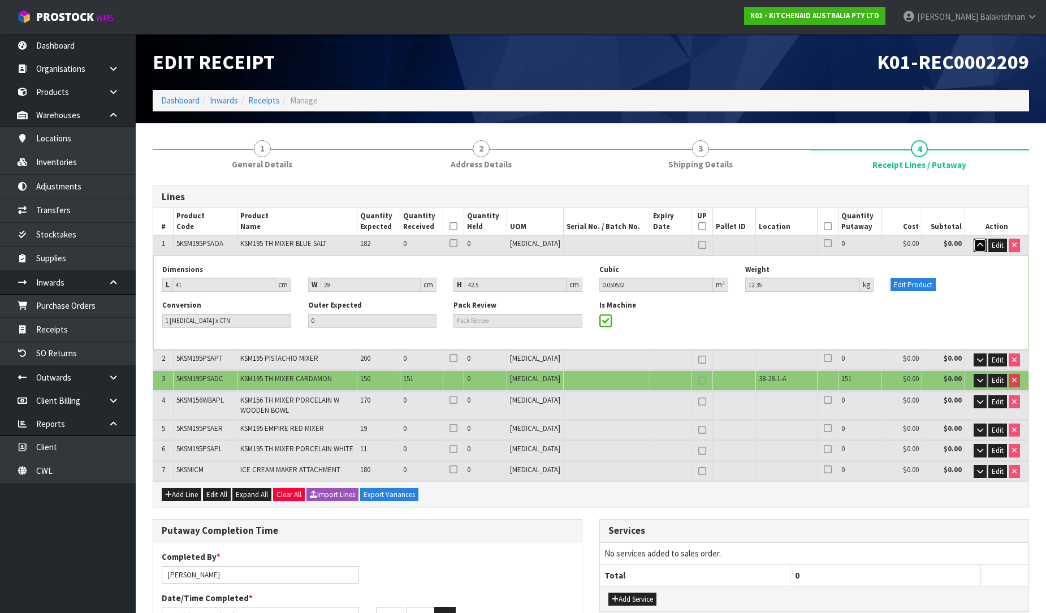
click at [975, 249] on button "button" at bounding box center [980, 246] width 13 height 14
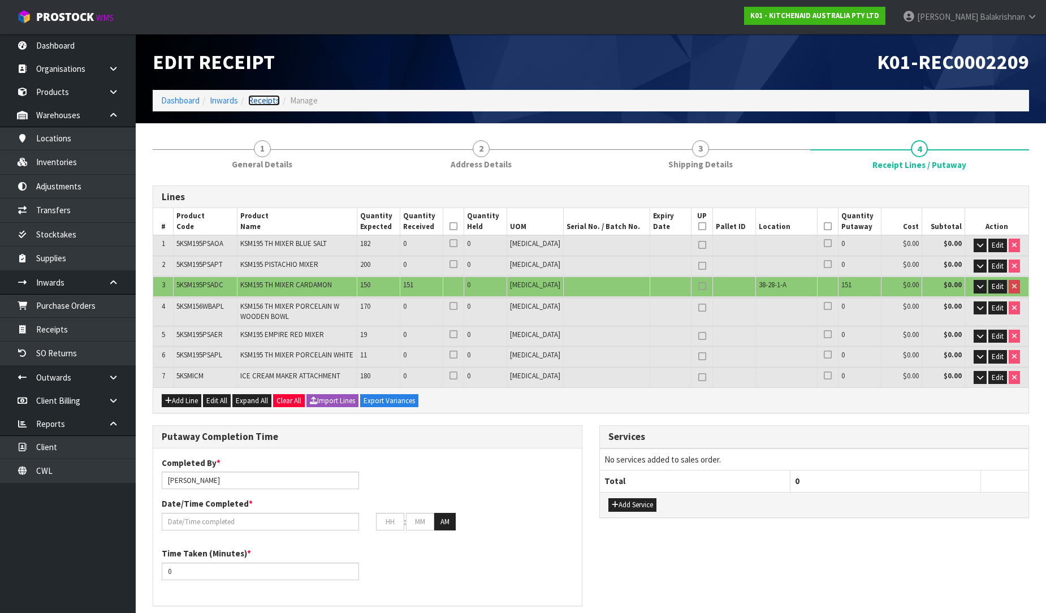
click at [263, 103] on link "Receipts" at bounding box center [264, 100] width 32 height 11
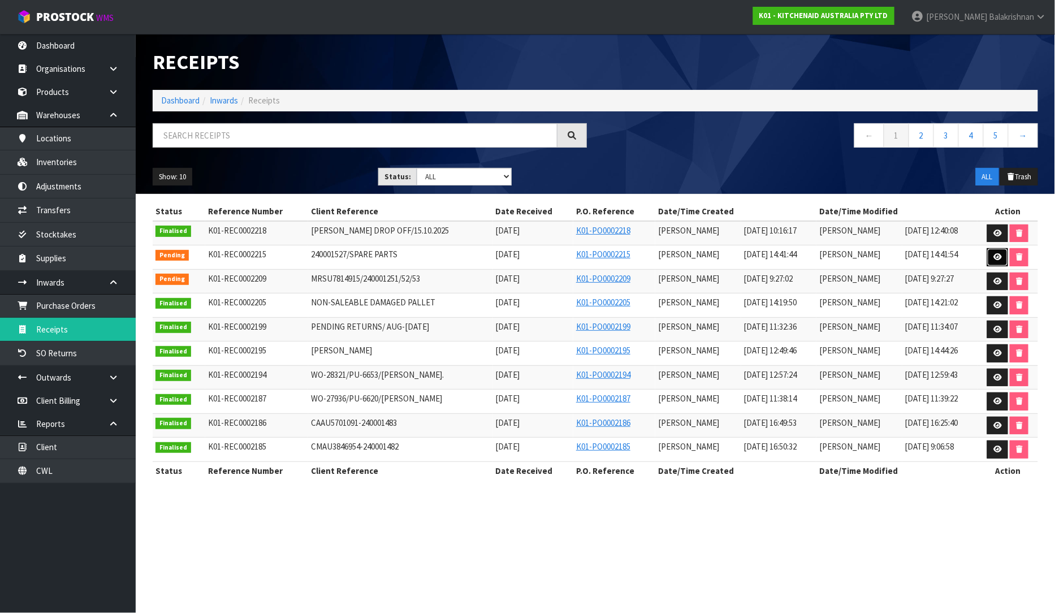
click at [999, 257] on icon at bounding box center [998, 256] width 8 height 7
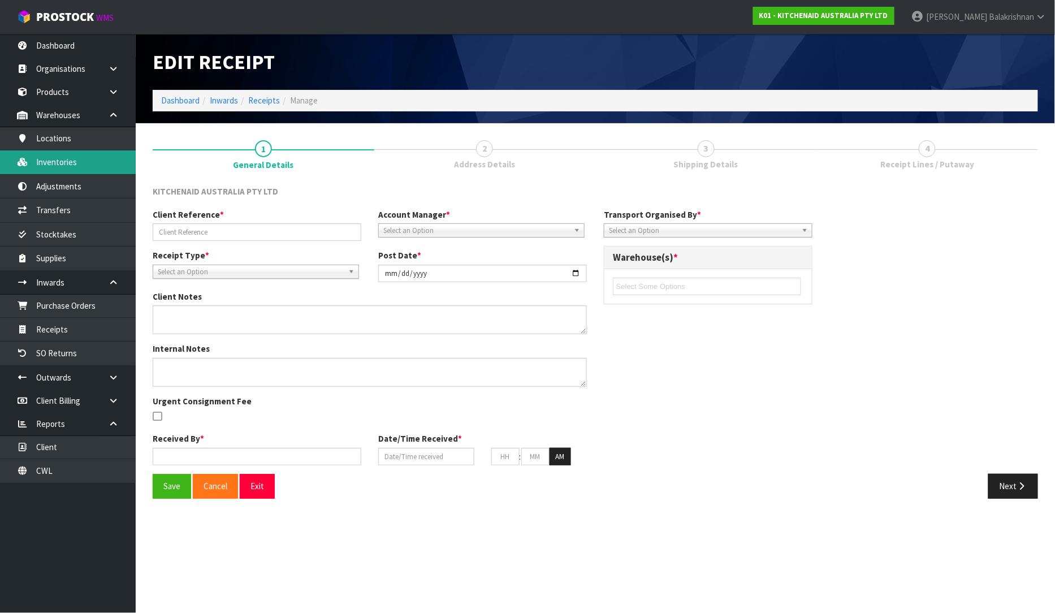
type input "240001527/SPARE PARTS"
type input "[DATE]"
type input "[PERSON_NAME]"
type input "[DATE]"
type input "02"
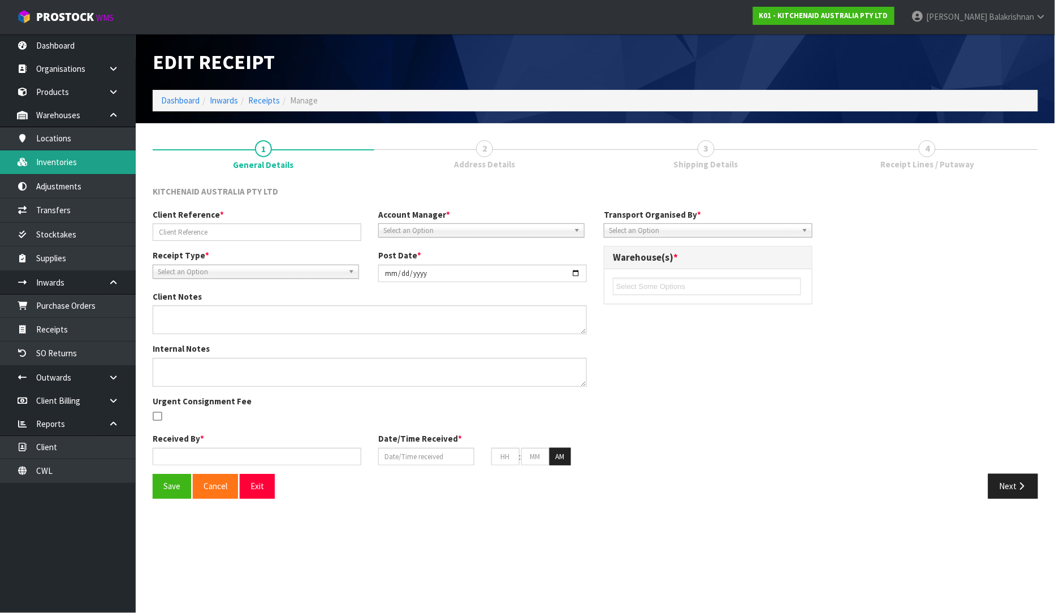
type input "41"
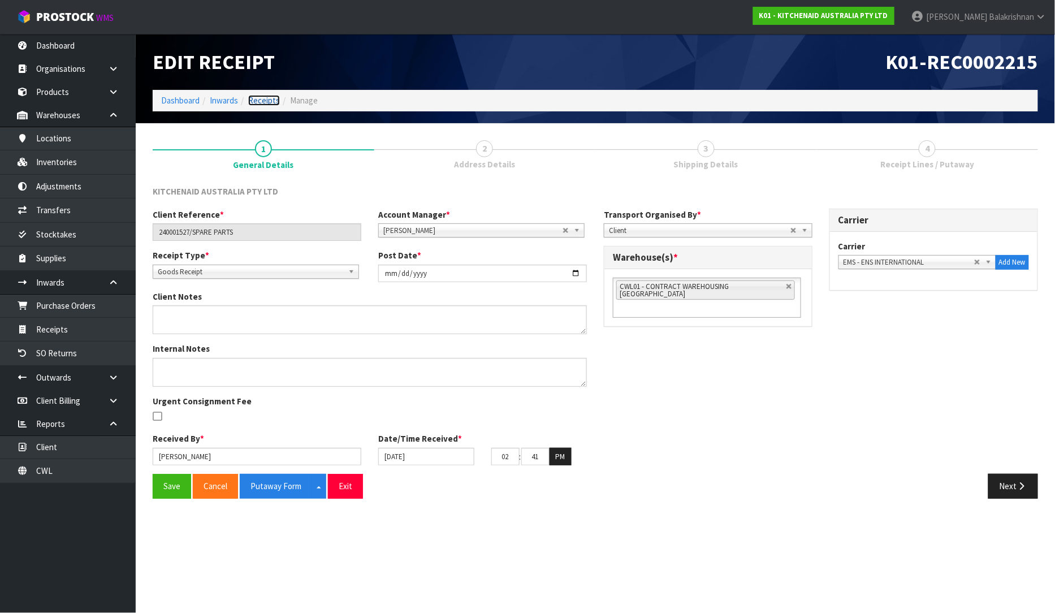
click at [275, 98] on link "Receipts" at bounding box center [264, 100] width 32 height 11
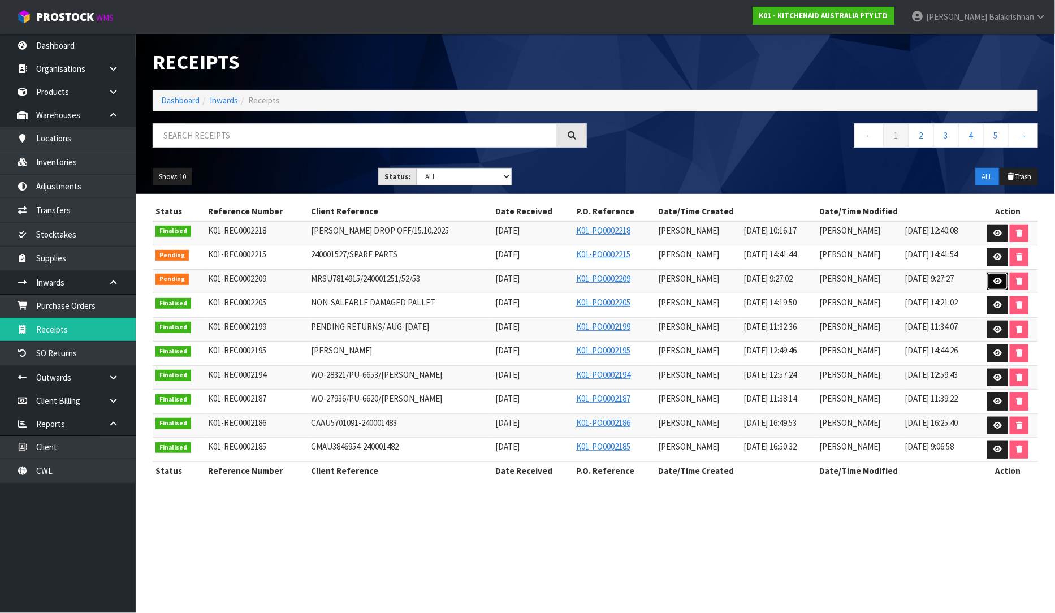
click at [994, 284] on link at bounding box center [997, 282] width 21 height 18
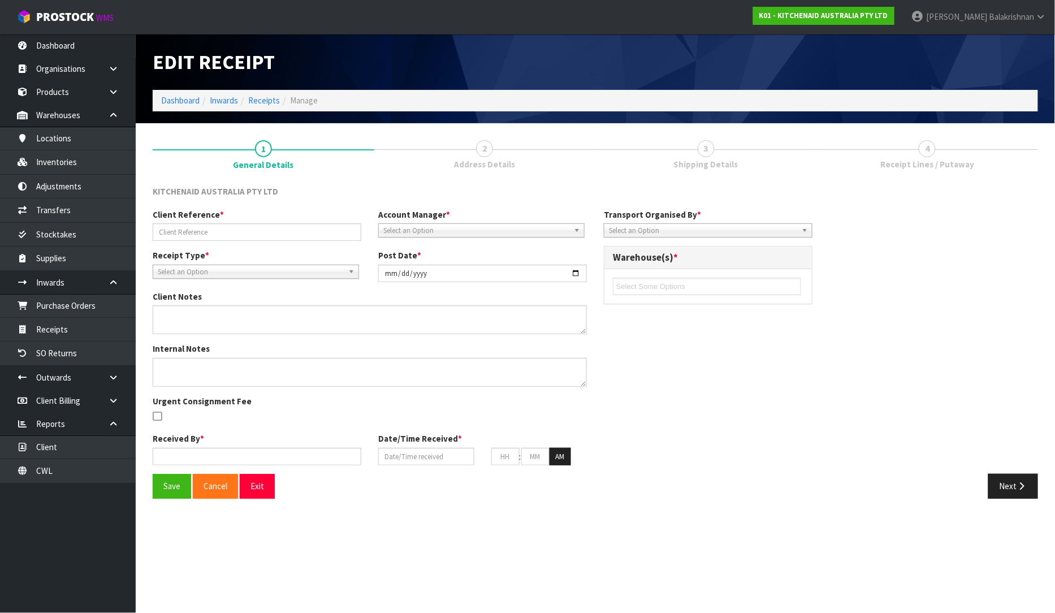
type input "MRSU7814915/240001251/52/53"
type input "[DATE]"
type input "[PERSON_NAME]"
type input "[DATE]"
type input "09"
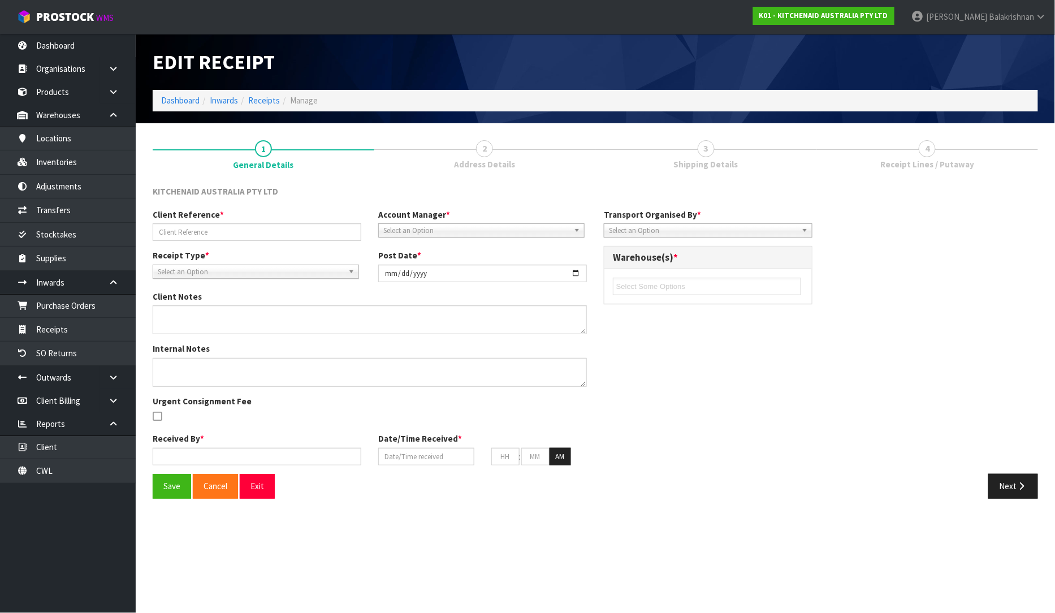
type input "27"
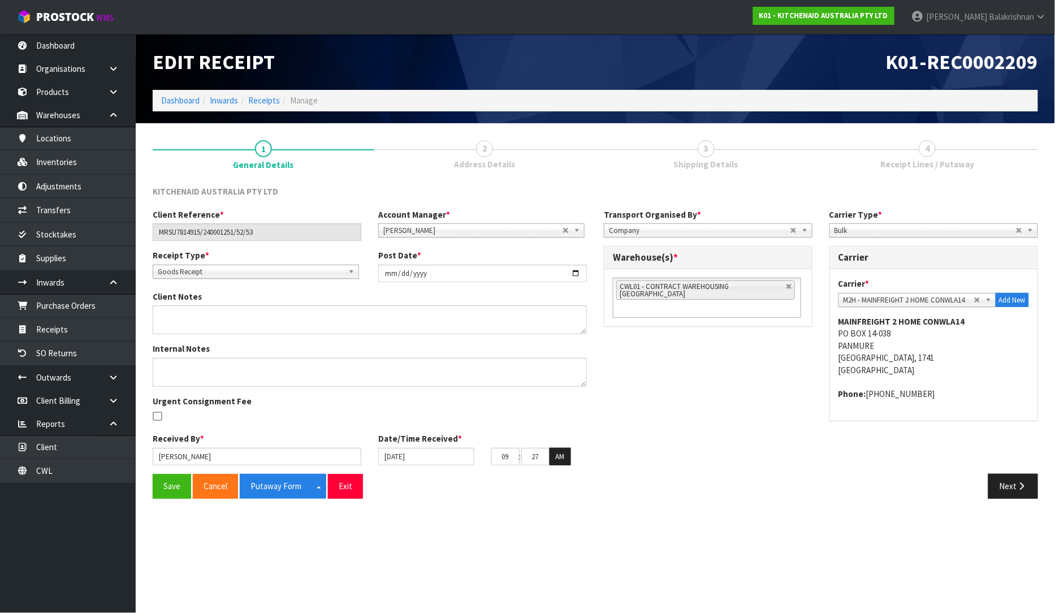
drag, startPoint x: 921, startPoint y: 150, endPoint x: 923, endPoint y: 171, distance: 21.1
click at [922, 150] on span "4" at bounding box center [927, 148] width 17 height 17
click at [992, 472] on div "Client Reference * MRSU7814915/240001251/52/53 Account Manager * [PERSON_NAME] …" at bounding box center [595, 341] width 902 height 265
click at [1002, 483] on button "Next" at bounding box center [1013, 486] width 50 height 24
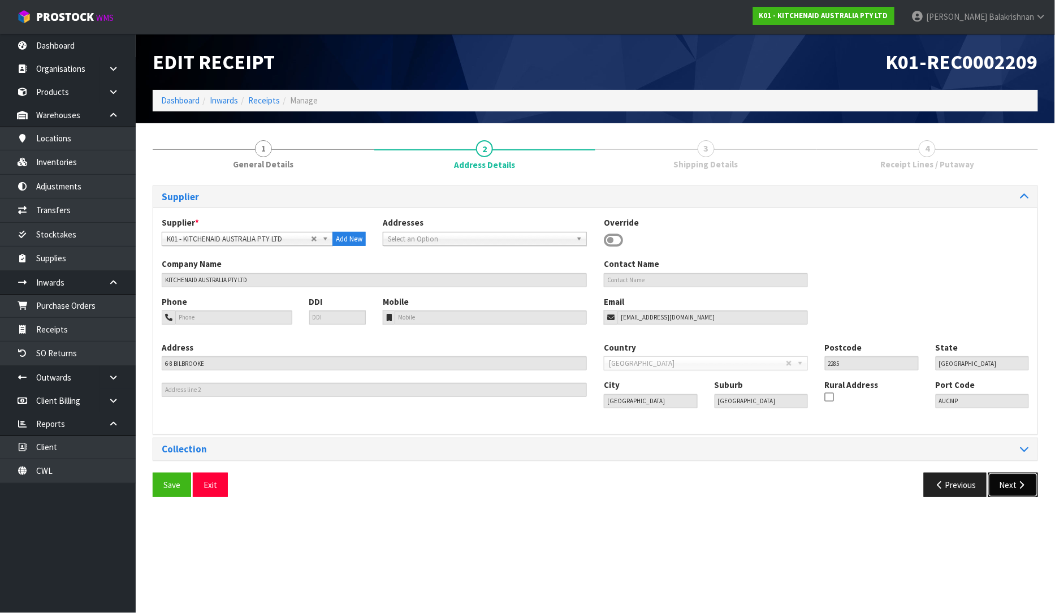
click at [1002, 484] on button "Next" at bounding box center [1013, 485] width 50 height 24
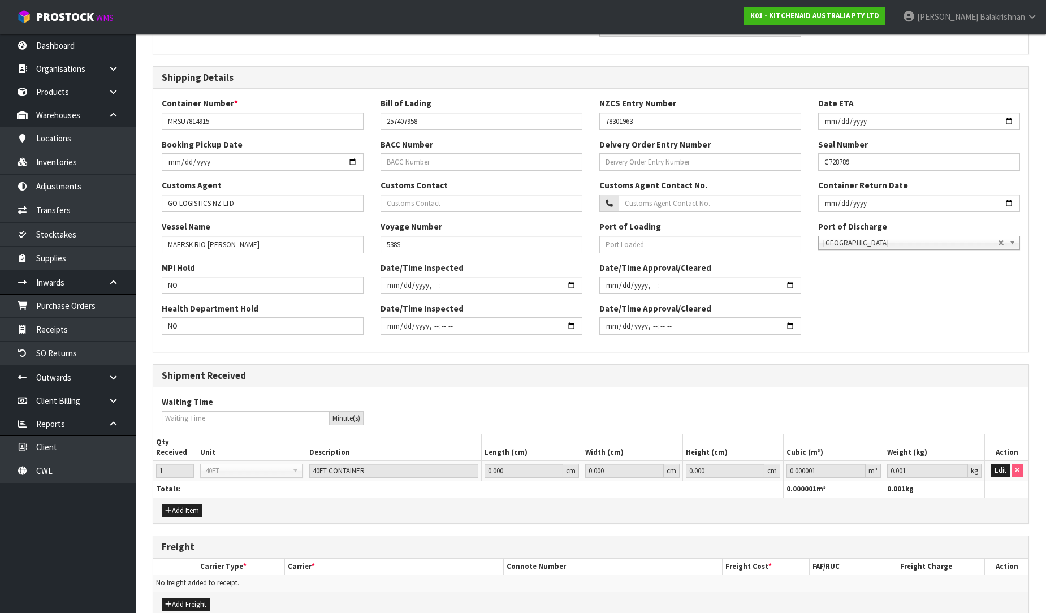
scroll to position [270, 0]
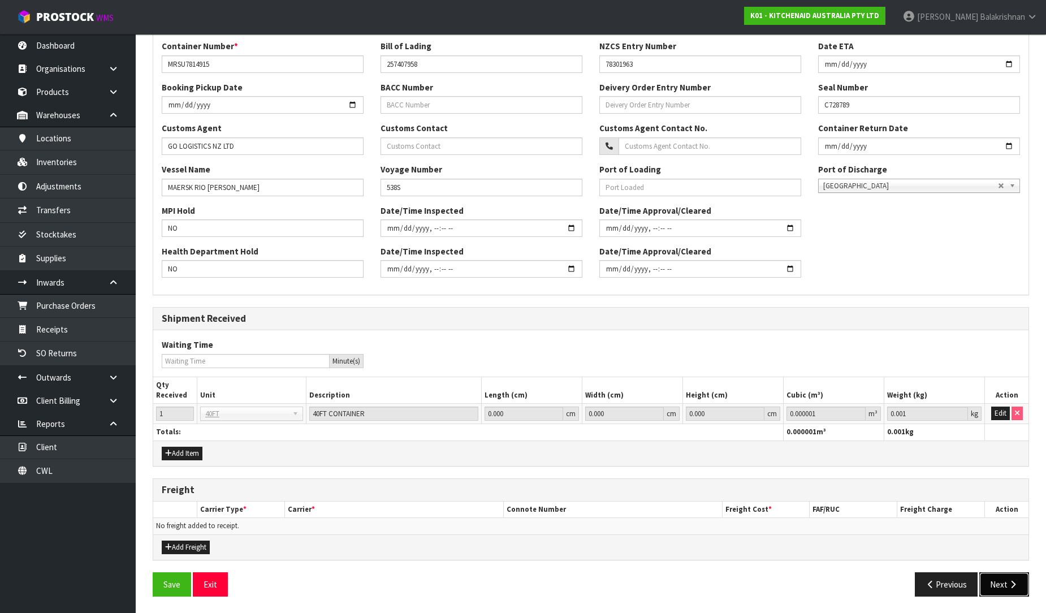
click at [999, 578] on button "Next" at bounding box center [1004, 584] width 50 height 24
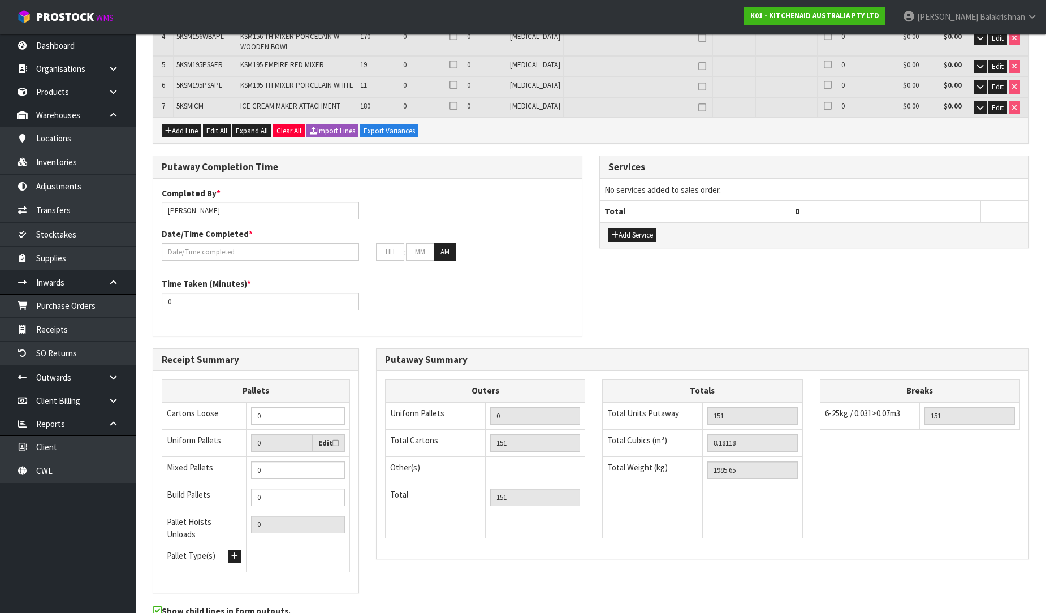
scroll to position [0, 0]
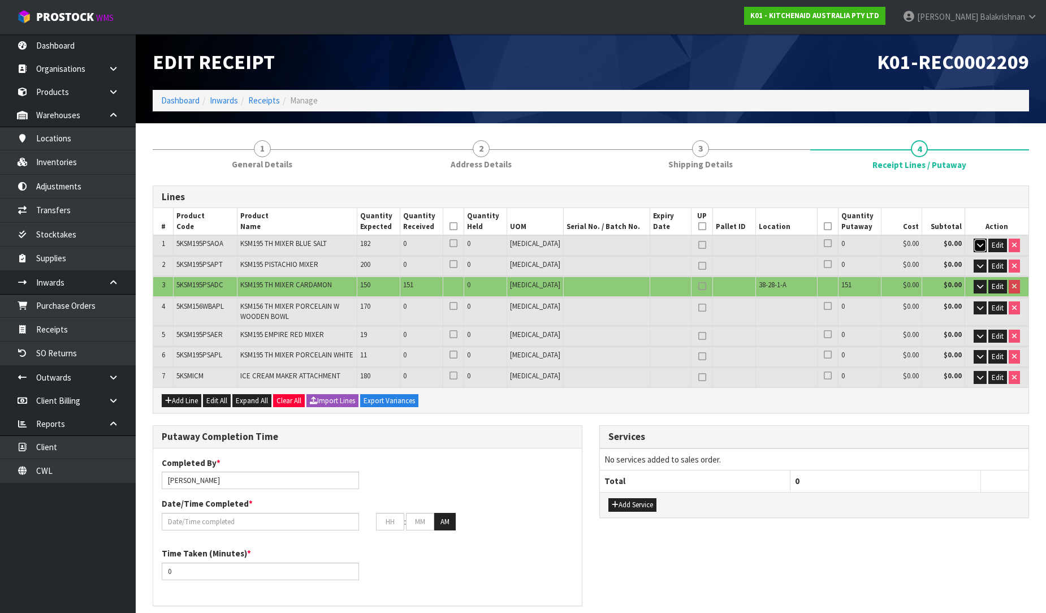
click at [983, 239] on button "button" at bounding box center [980, 246] width 13 height 14
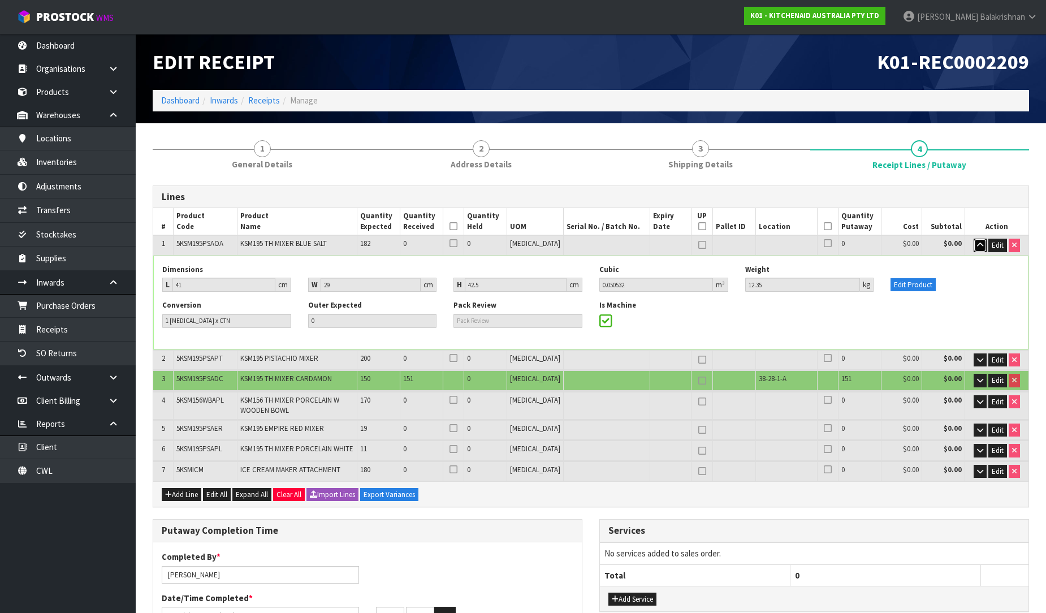
click at [983, 239] on button "button" at bounding box center [980, 246] width 13 height 14
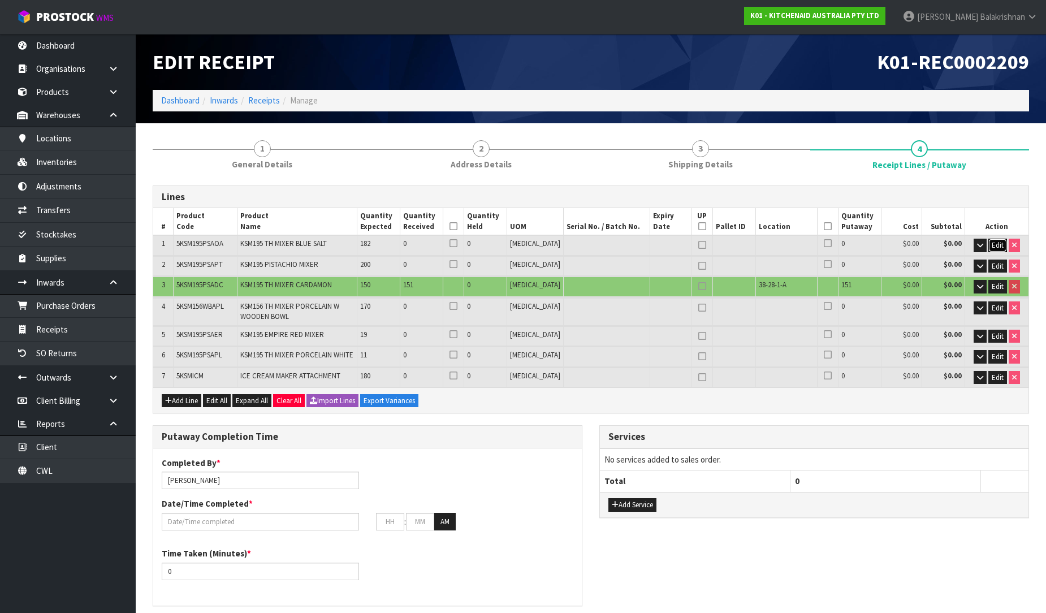
click at [992, 243] on span "Edit" at bounding box center [998, 245] width 12 height 10
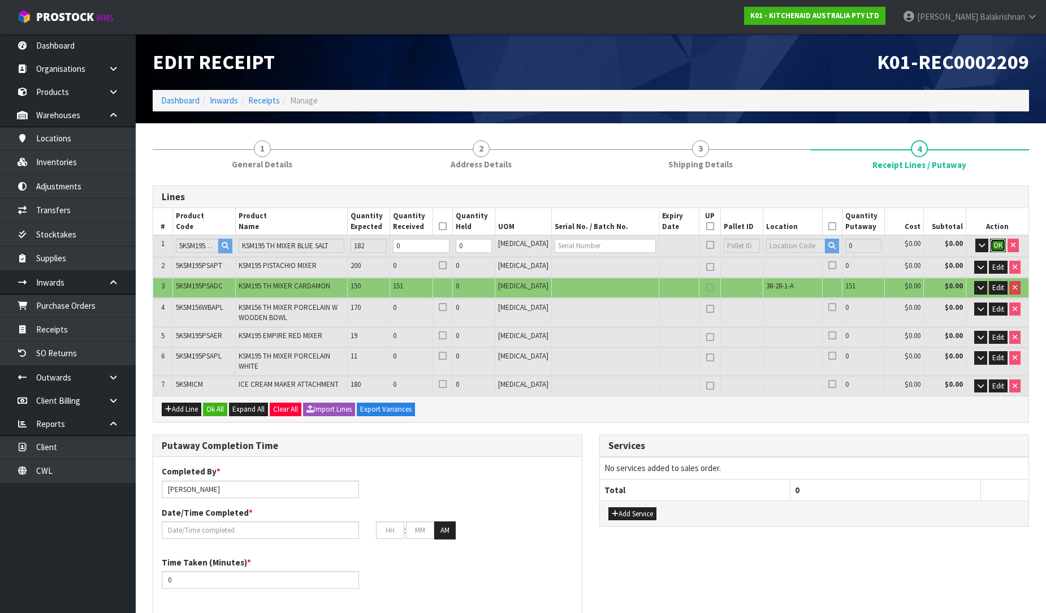
click at [991, 243] on button "OK" at bounding box center [998, 246] width 16 height 14
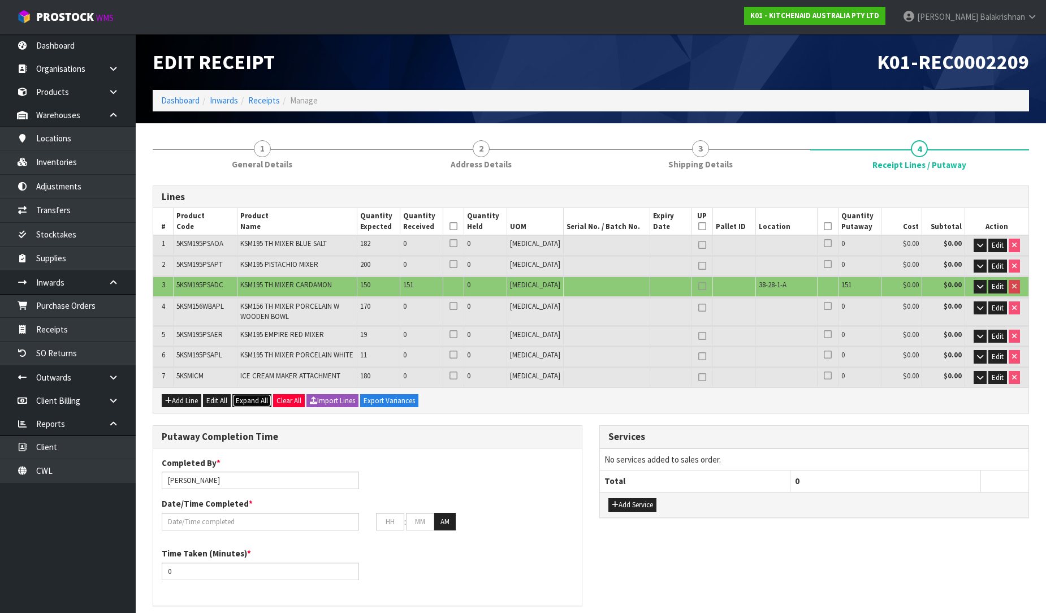
click at [253, 404] on button "Expand All" at bounding box center [251, 401] width 39 height 14
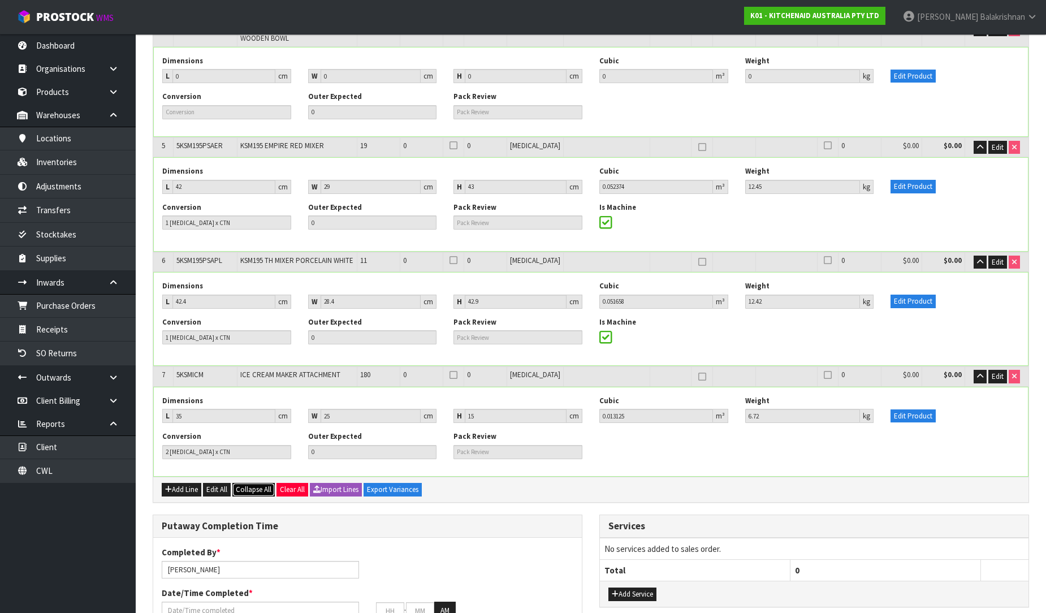
scroll to position [3707, 0]
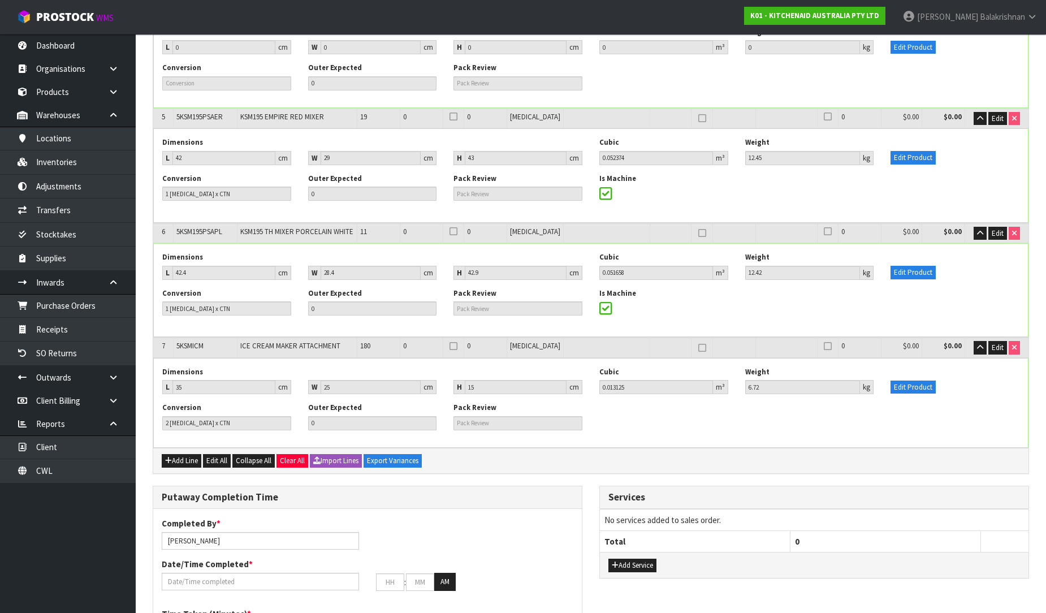
type input "150"
type input "150 CTN"
type input "150"
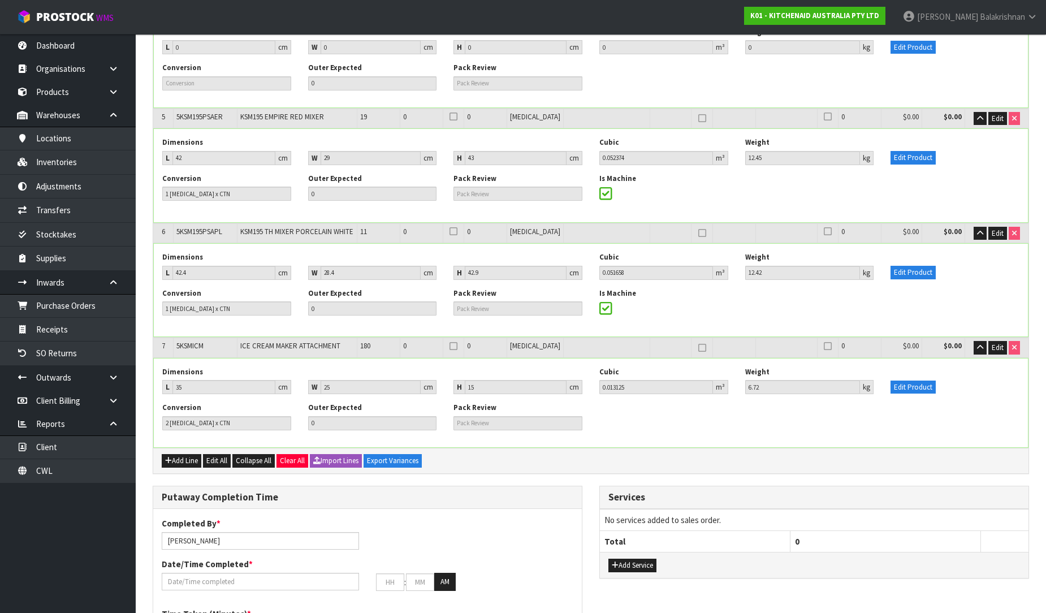
type input "150"
type input "8.127"
type input "1972.5"
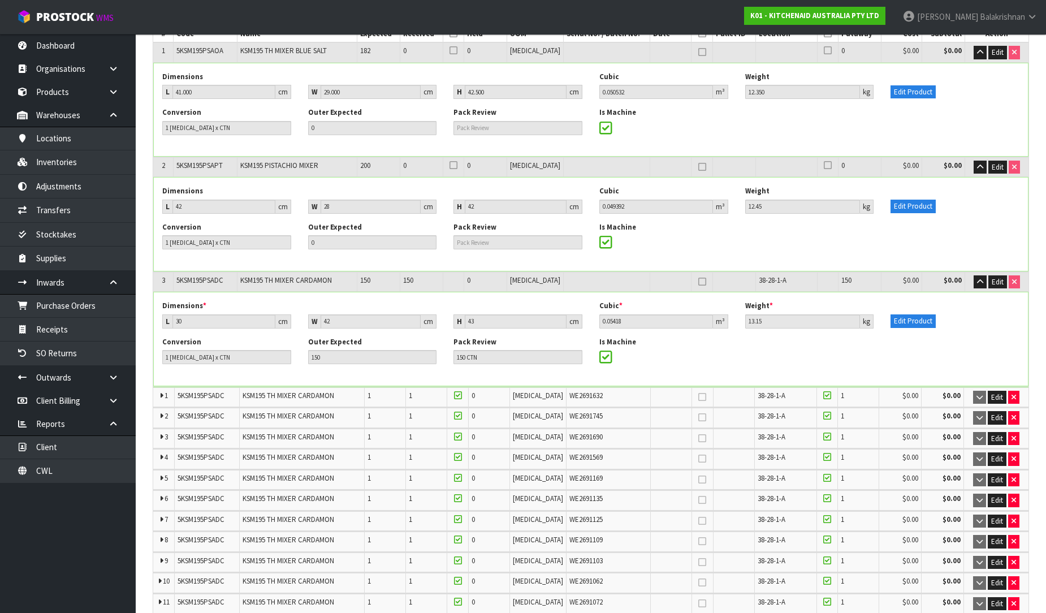
scroll to position [188, 0]
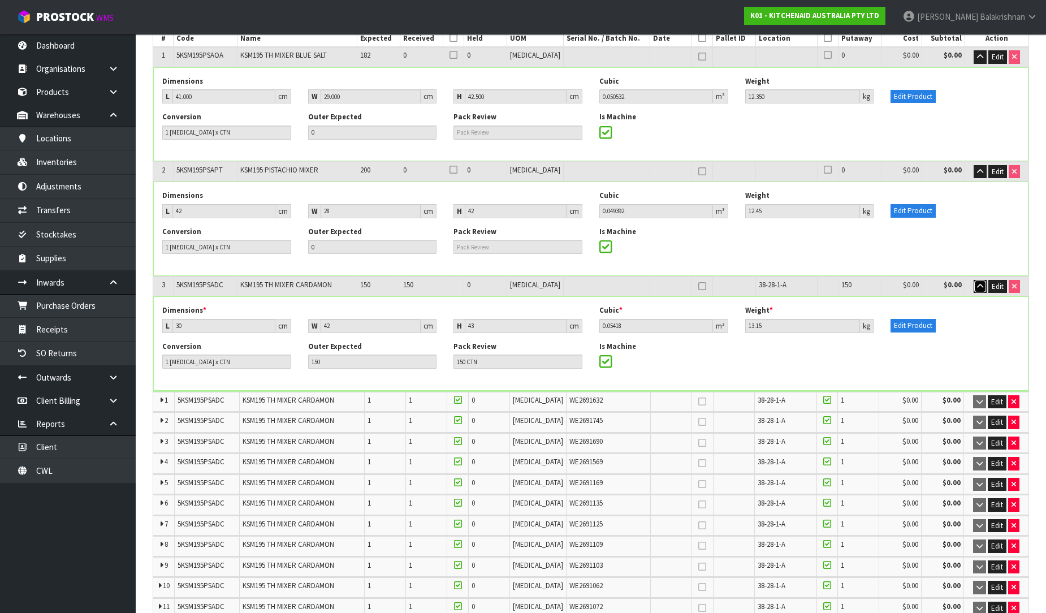
click at [984, 287] on button "button" at bounding box center [980, 287] width 13 height 14
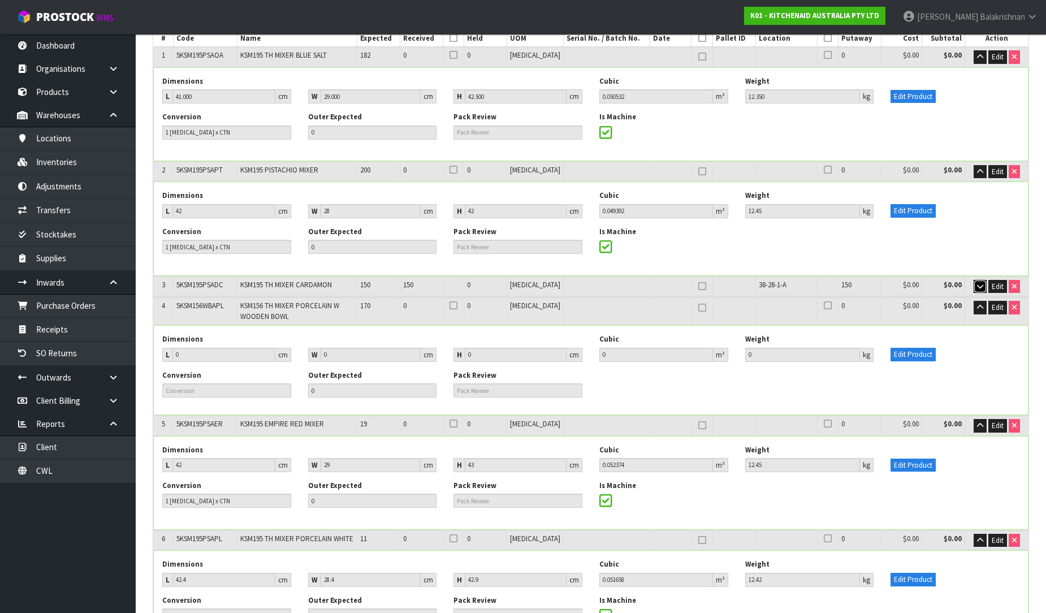
click at [978, 286] on icon "button" at bounding box center [980, 286] width 6 height 7
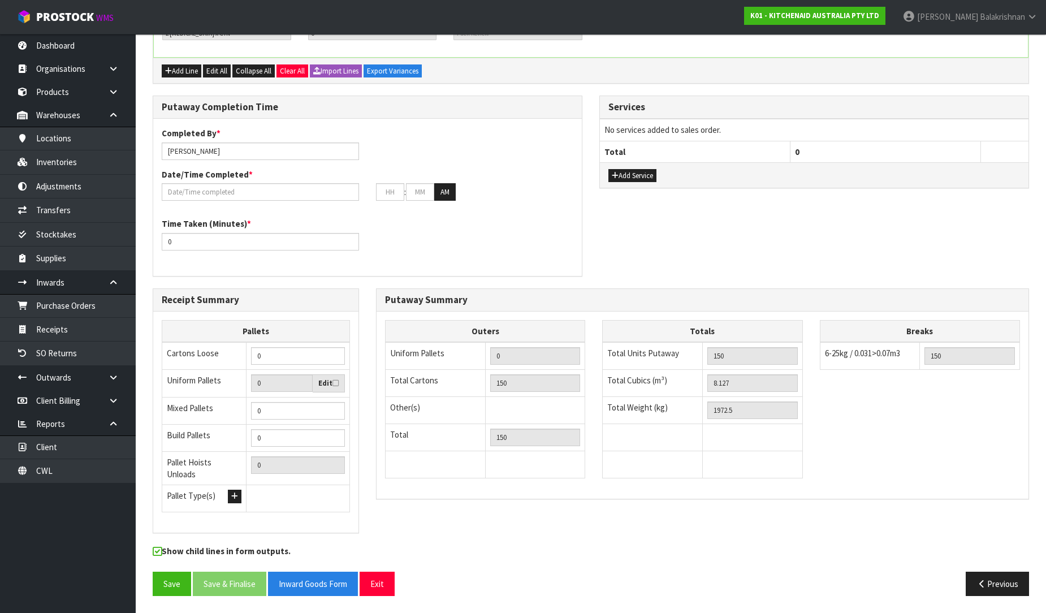
scroll to position [4397, 0]
click at [154, 589] on button "Save" at bounding box center [172, 584] width 38 height 24
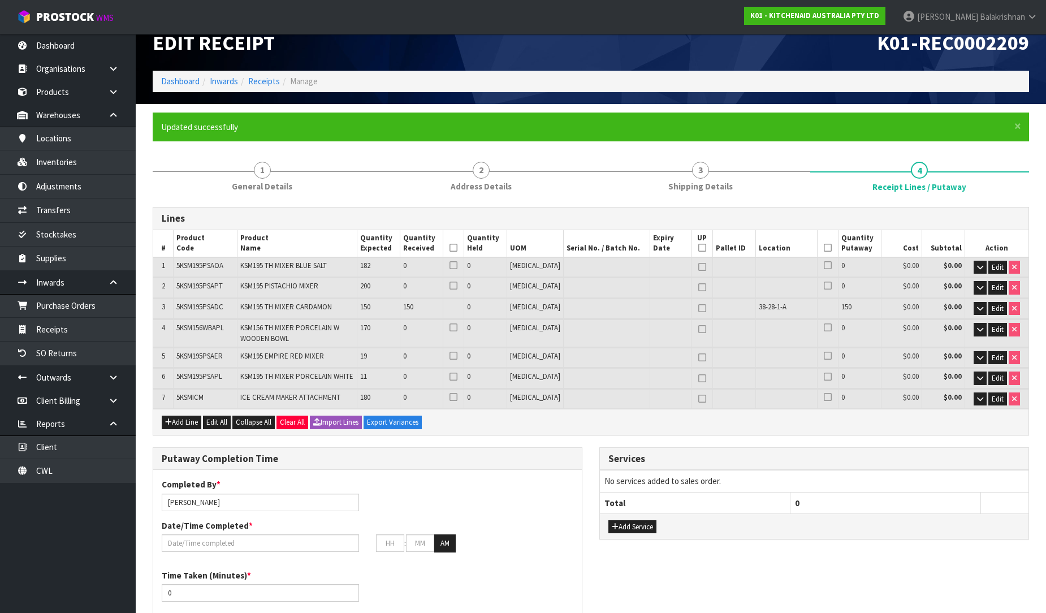
scroll to position [0, 0]
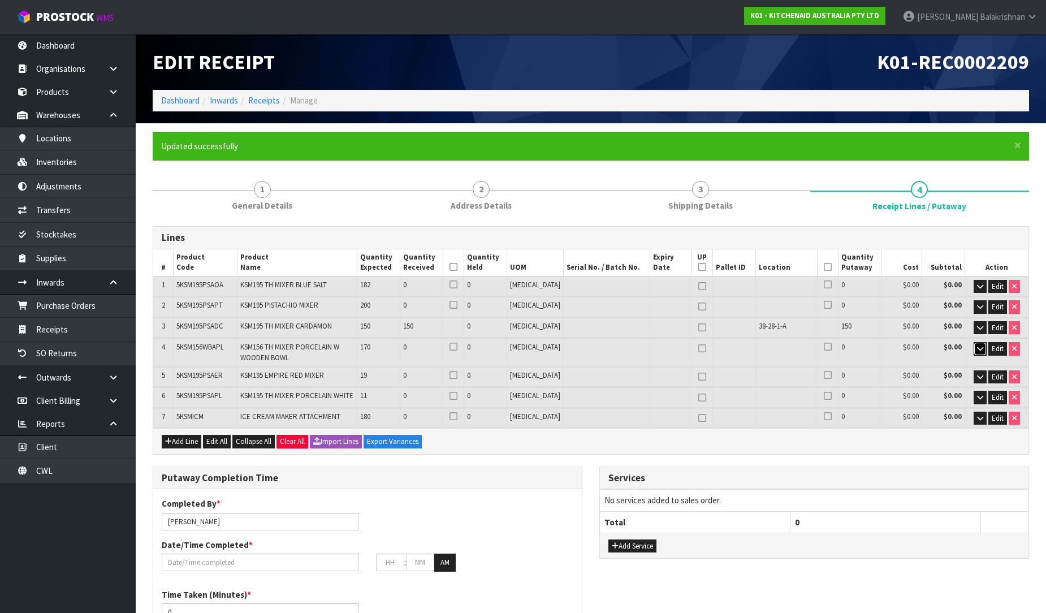
click at [979, 351] on button "button" at bounding box center [980, 349] width 13 height 14
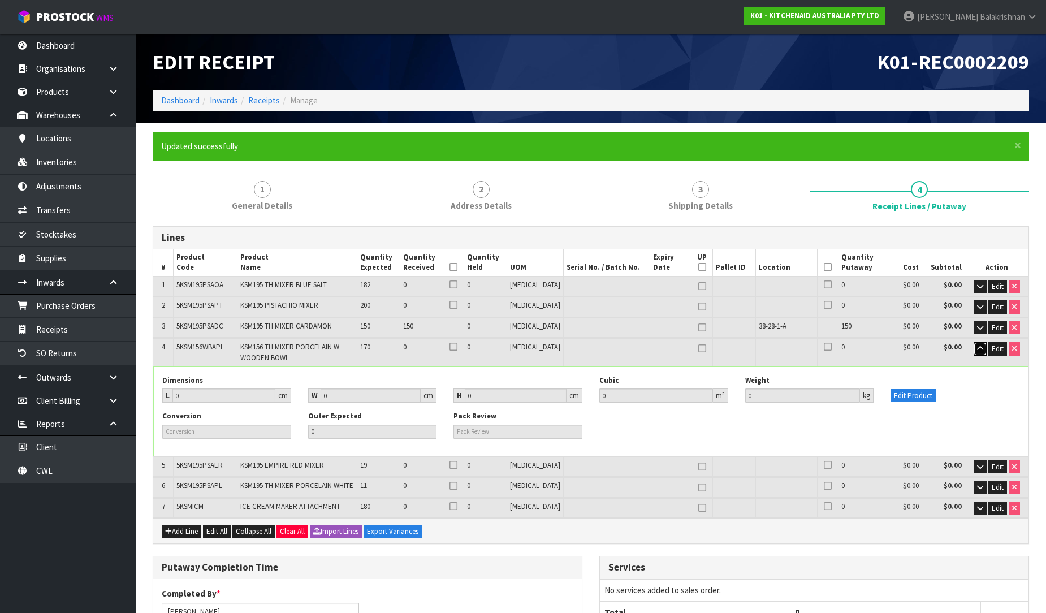
click at [979, 349] on icon "button" at bounding box center [980, 348] width 6 height 7
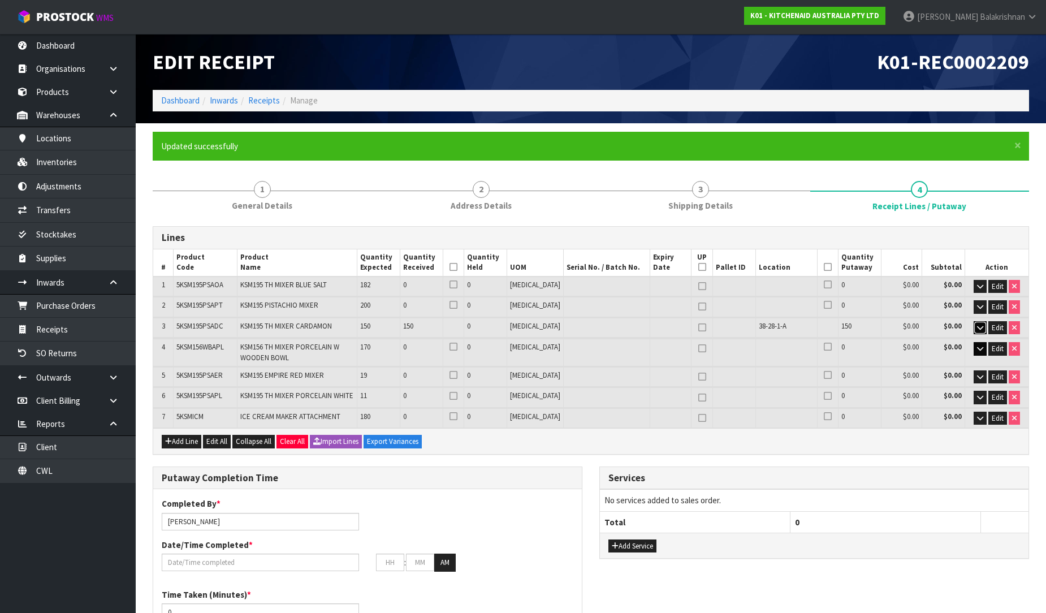
click at [977, 328] on icon "button" at bounding box center [980, 327] width 6 height 7
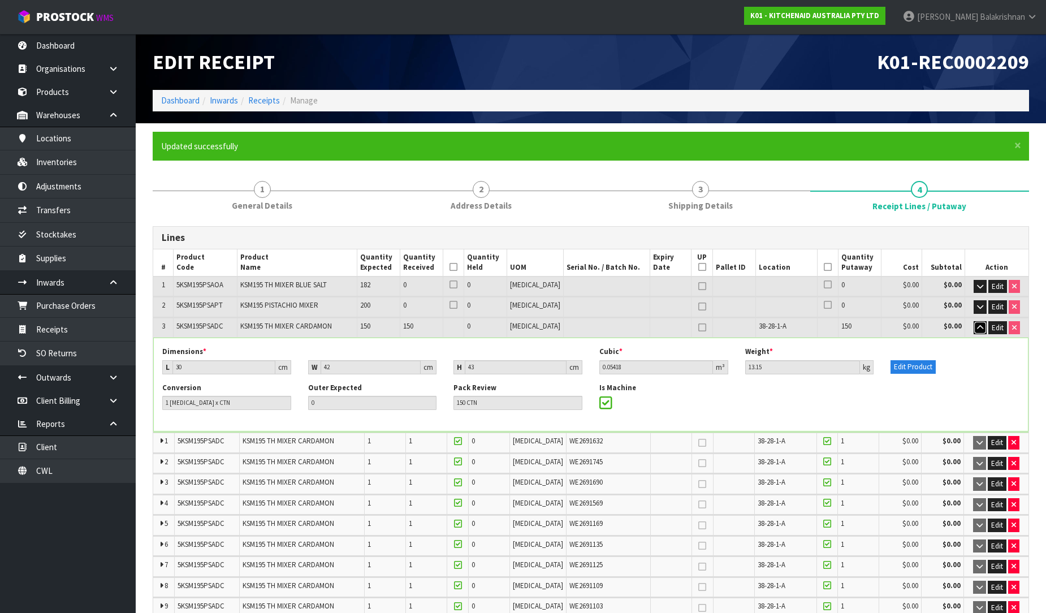
click at [977, 328] on icon "button" at bounding box center [980, 327] width 6 height 7
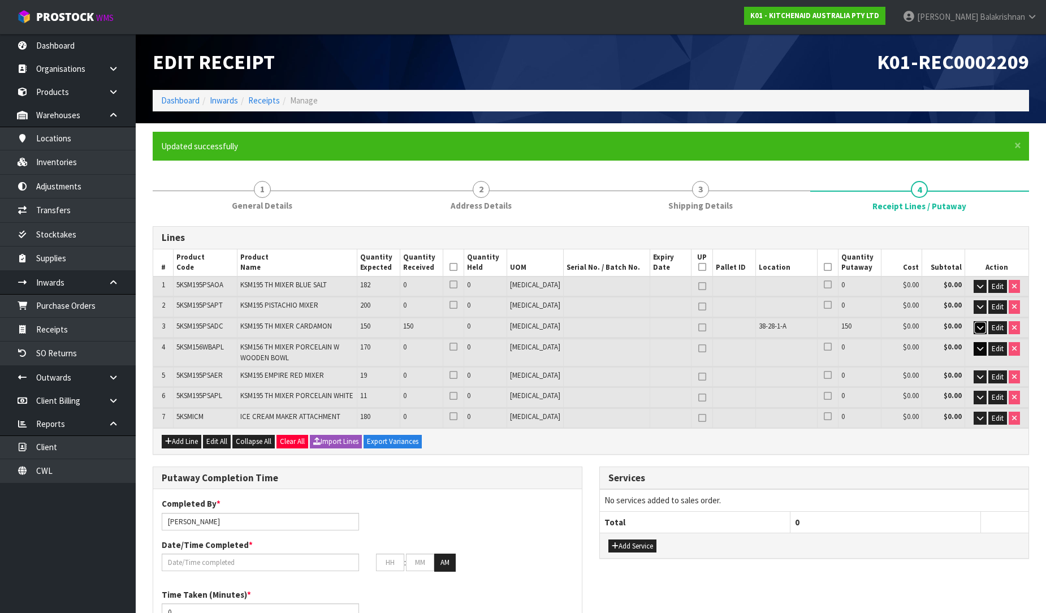
click at [979, 327] on icon "button" at bounding box center [980, 327] width 6 height 7
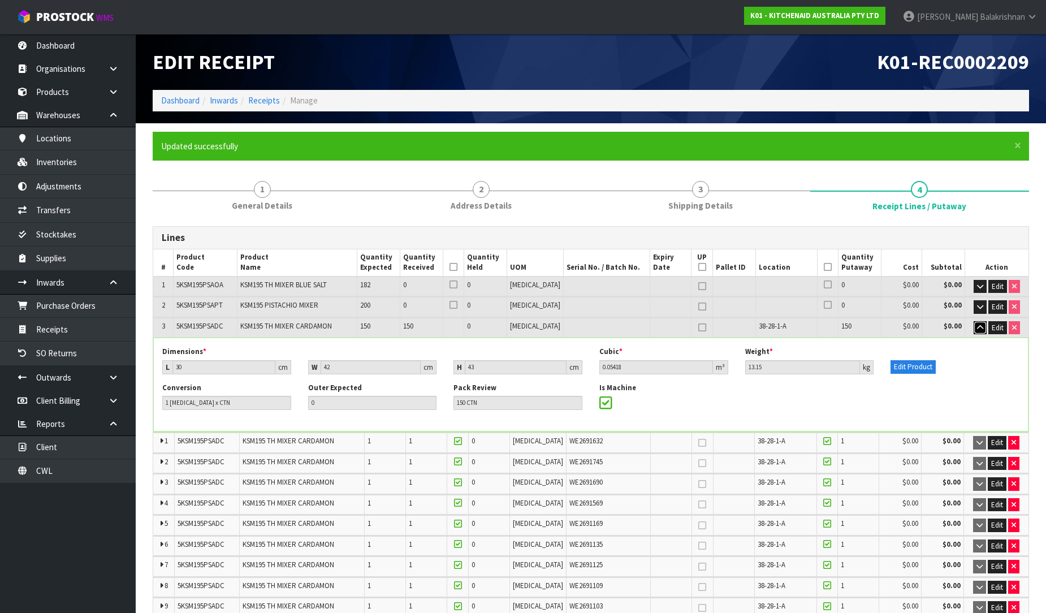
click at [981, 321] on button "button" at bounding box center [980, 328] width 13 height 14
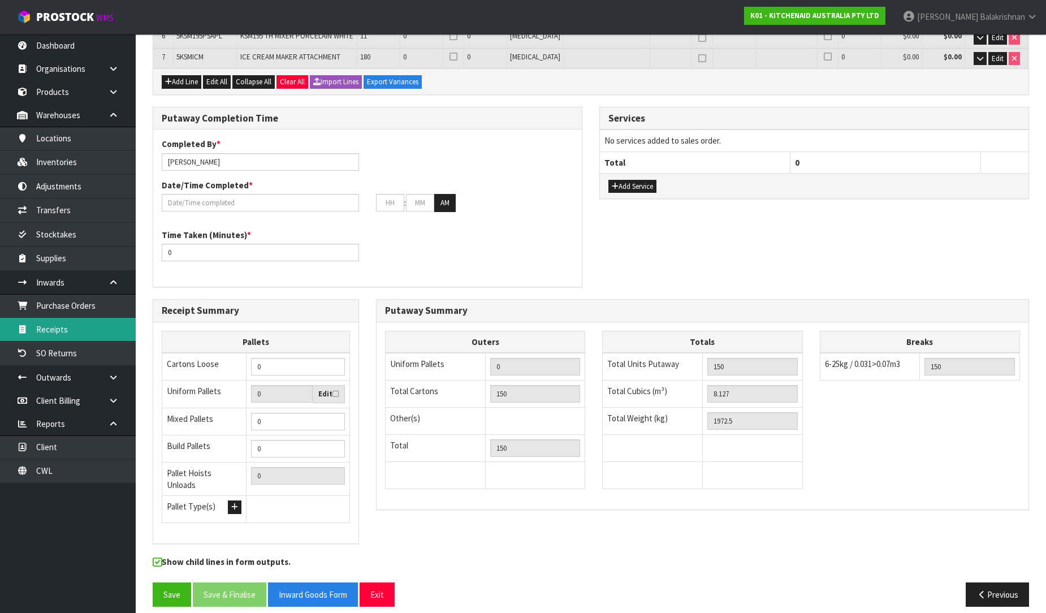
scroll to position [361, 0]
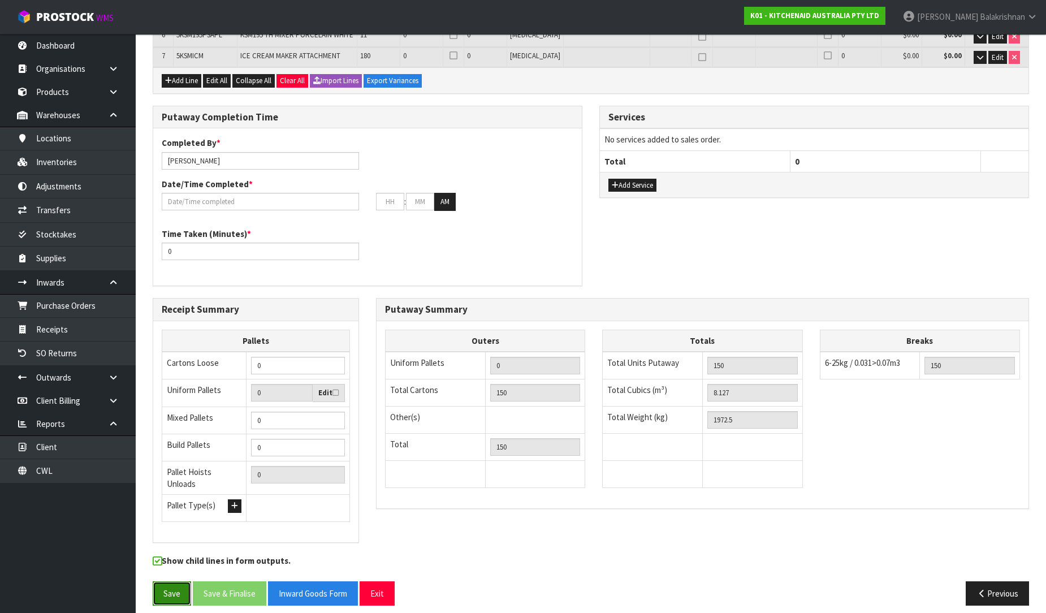
click at [162, 584] on button "Save" at bounding box center [172, 593] width 38 height 24
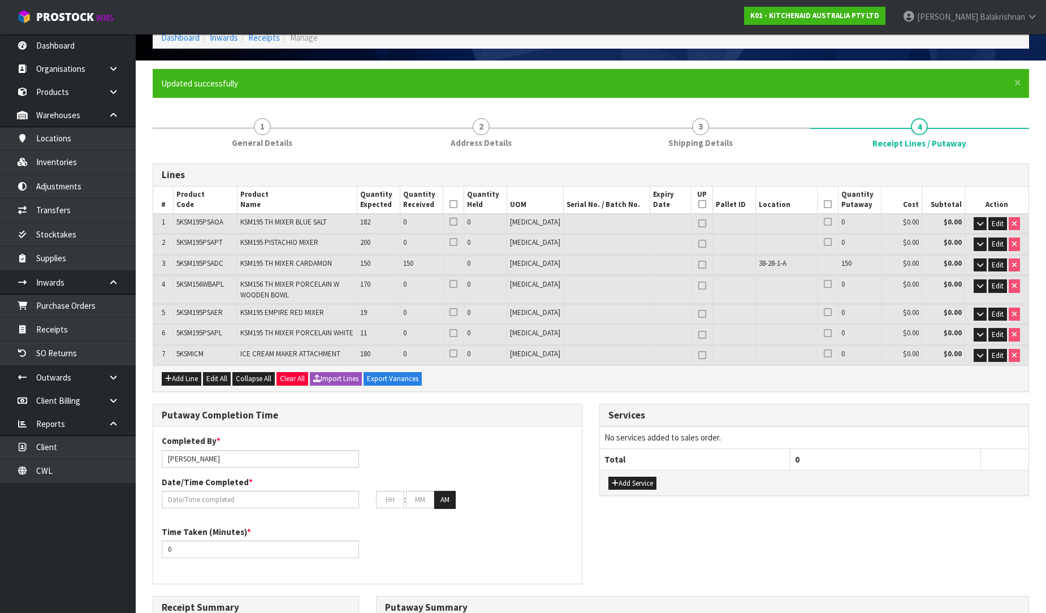
scroll to position [0, 0]
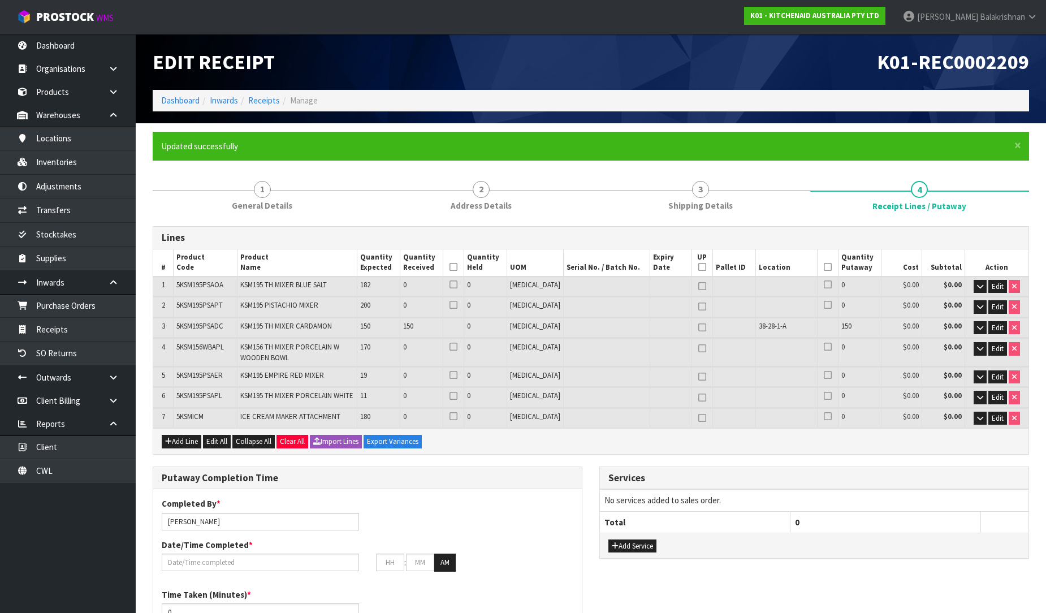
click at [772, 325] on span "38-28-1-A" at bounding box center [773, 326] width 28 height 10
click at [970, 323] on td "Edit" at bounding box center [997, 328] width 64 height 20
click at [975, 326] on button "button" at bounding box center [980, 328] width 13 height 14
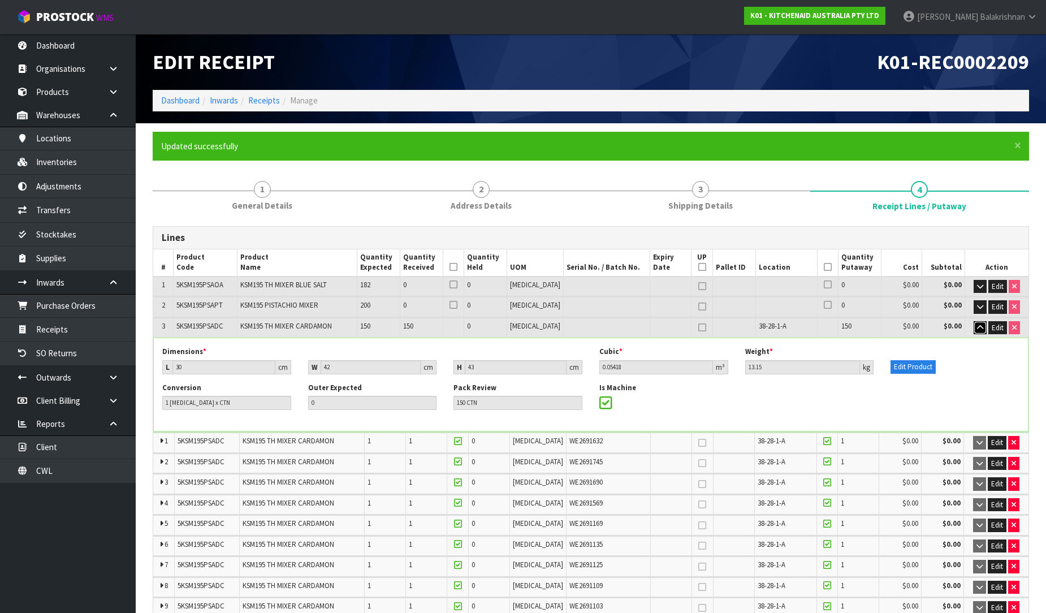
click at [975, 326] on button "button" at bounding box center [980, 328] width 13 height 14
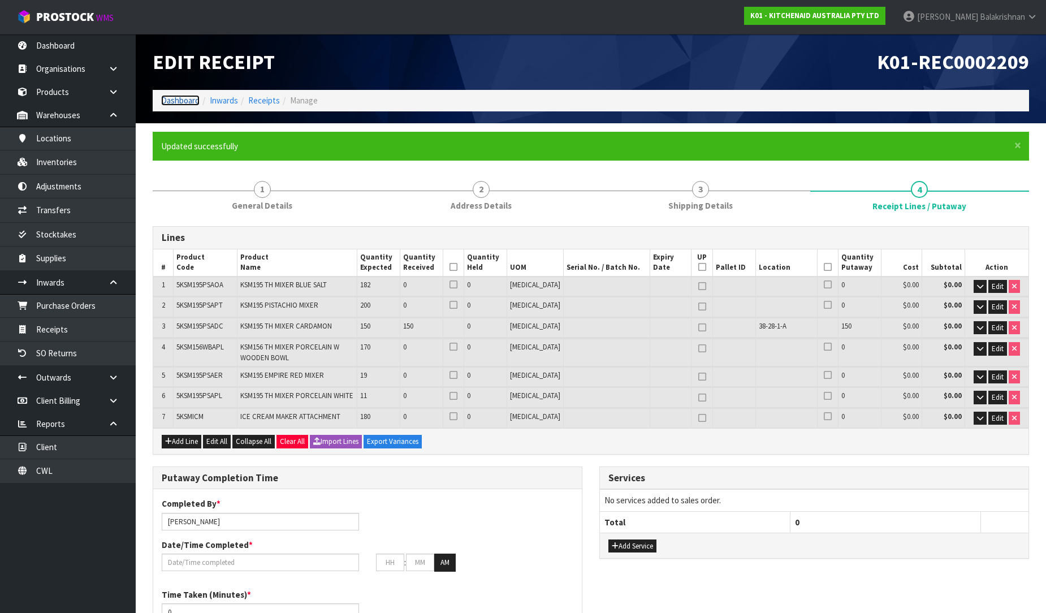
click at [174, 102] on link "Dashboard" at bounding box center [180, 100] width 38 height 11
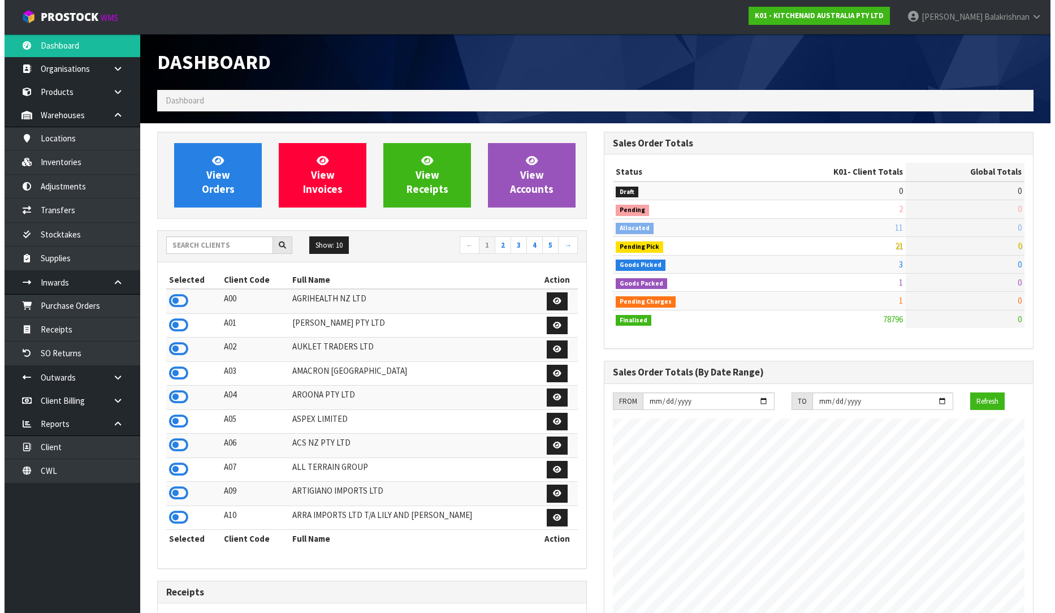
scroll to position [857, 447]
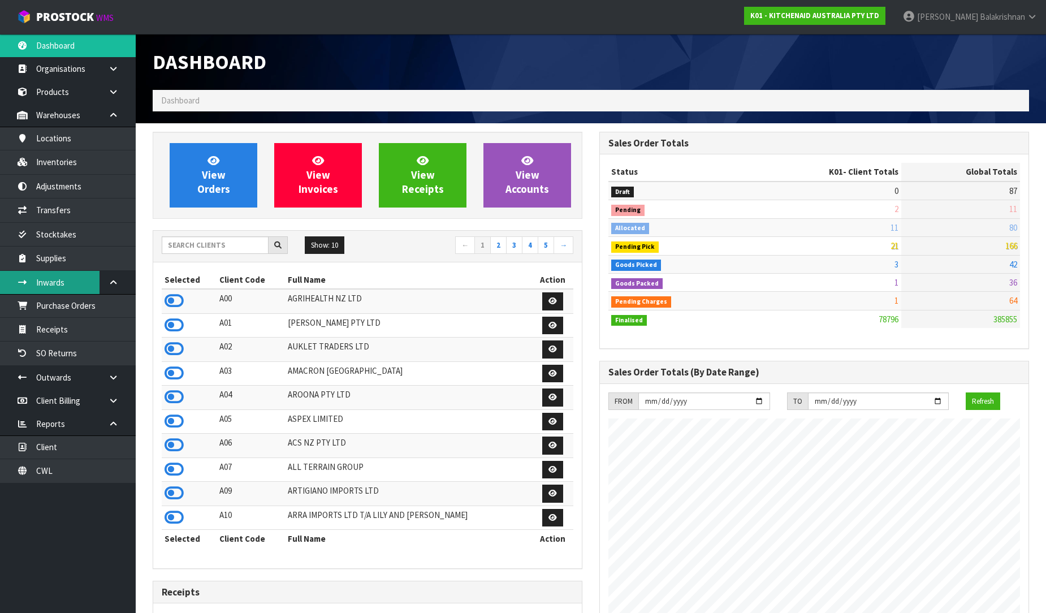
click at [57, 276] on link "Inwards" at bounding box center [68, 282] width 136 height 23
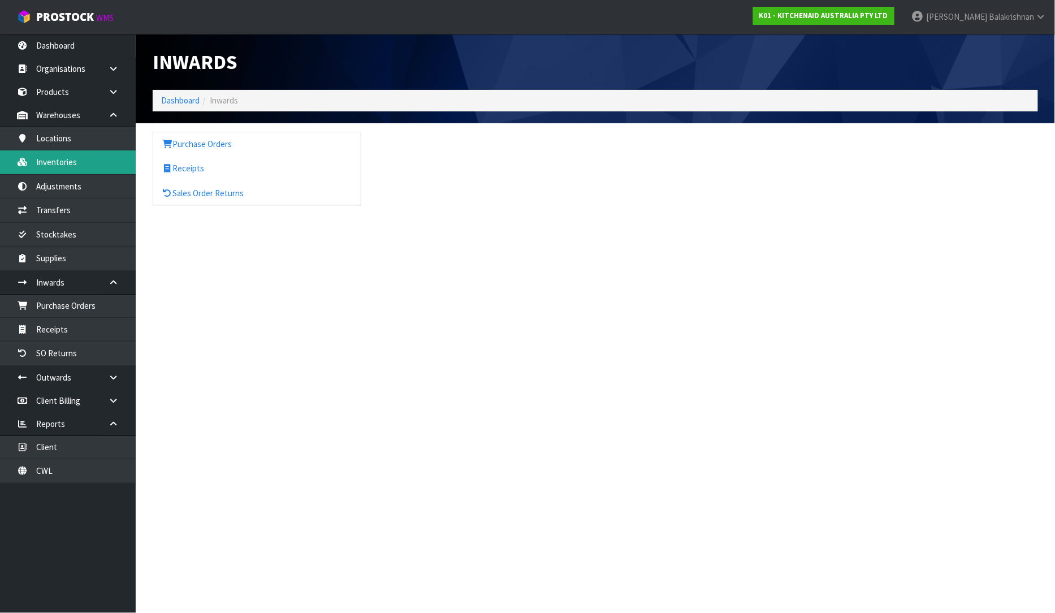
click at [38, 169] on link "Inventories" at bounding box center [68, 161] width 136 height 23
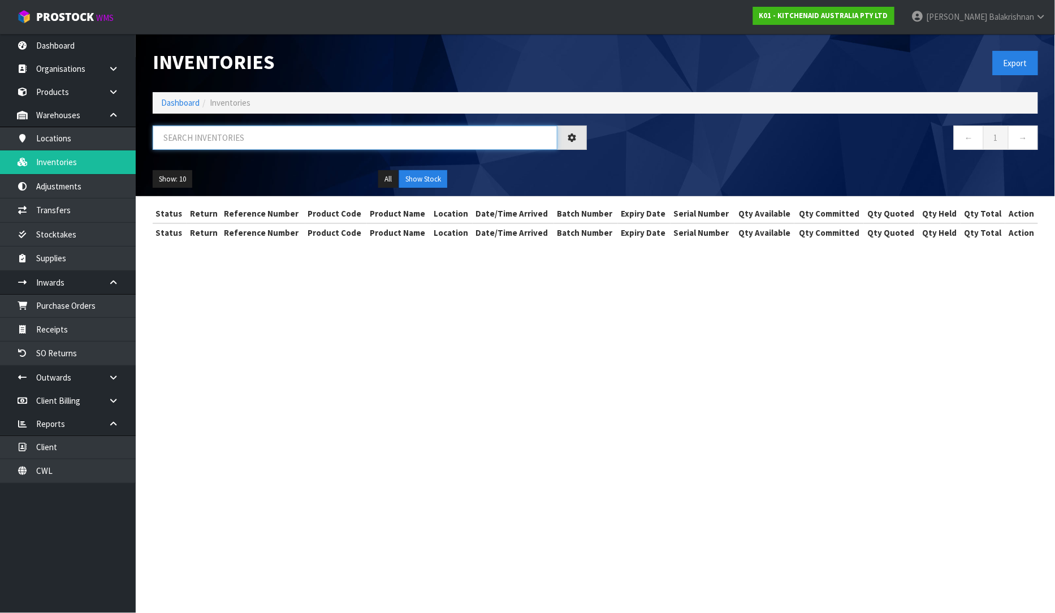
click at [270, 145] on input "text" at bounding box center [355, 138] width 405 height 24
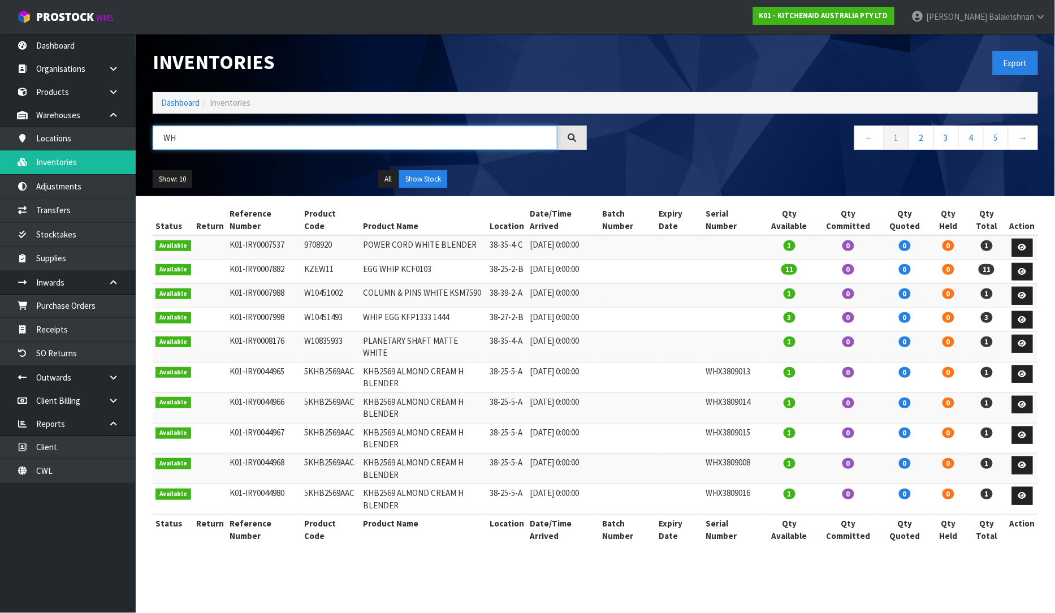
click at [219, 142] on input "WH" at bounding box center [355, 138] width 405 height 24
type input "W"
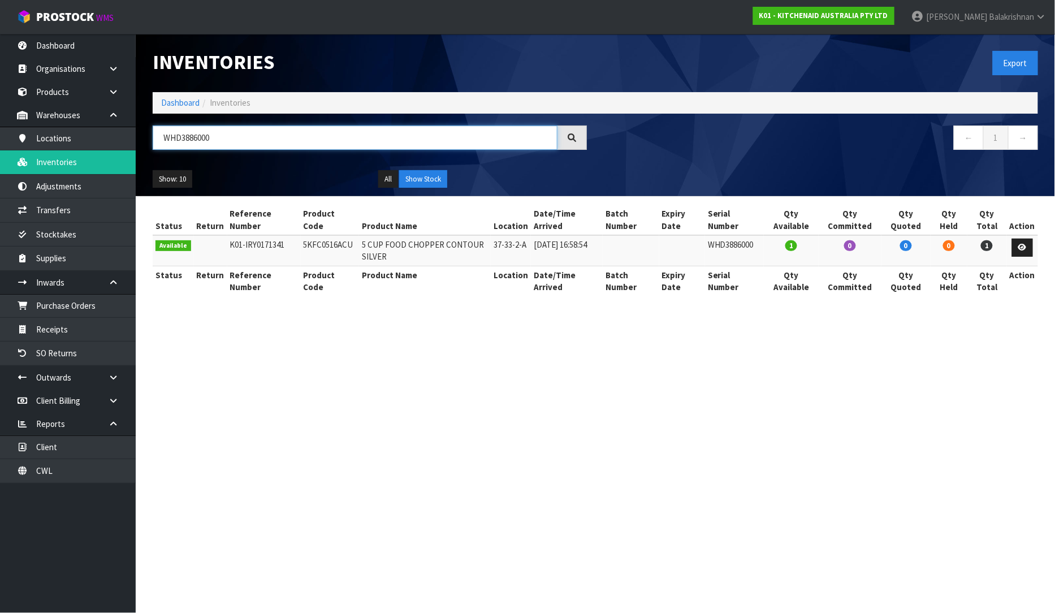
type input "WHD3886000"
click at [313, 241] on td "5KFC0516ACU" at bounding box center [330, 250] width 59 height 31
copy td "5KFC0516ACU"
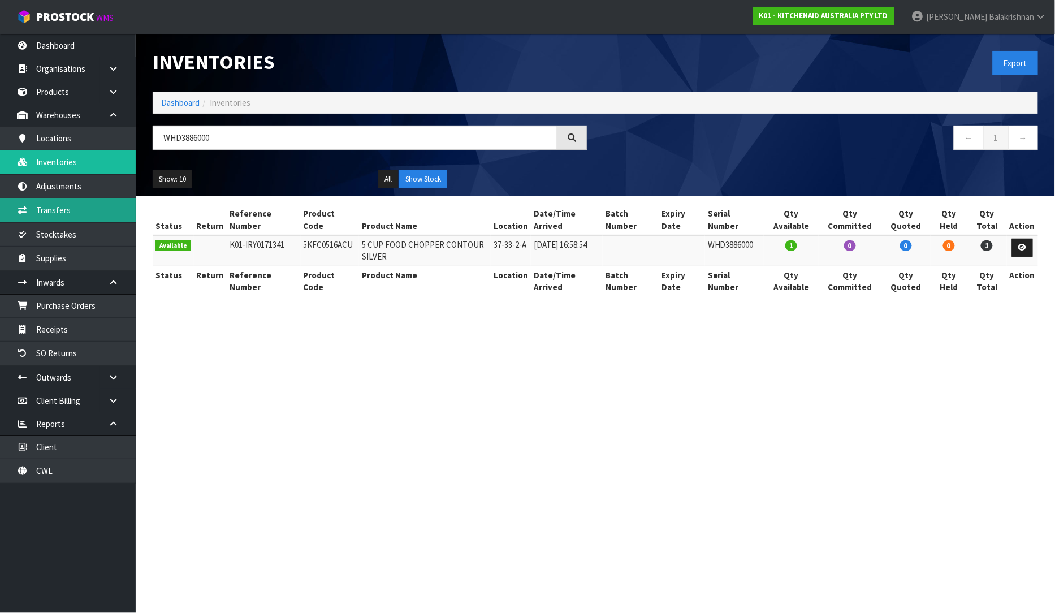
click at [87, 205] on link "Transfers" at bounding box center [68, 209] width 136 height 23
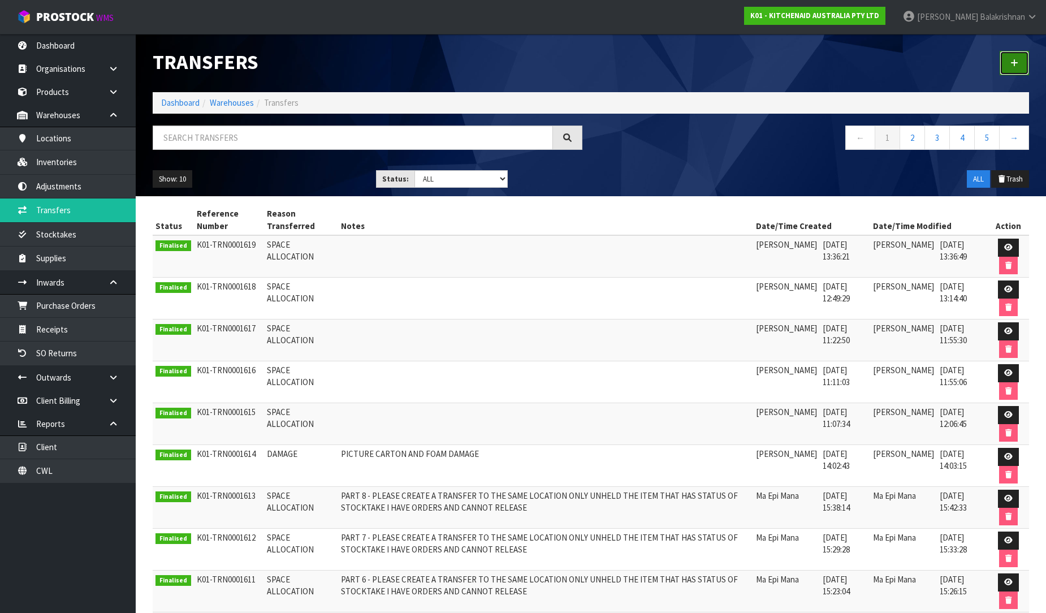
click at [1020, 71] on link at bounding box center [1014, 63] width 29 height 24
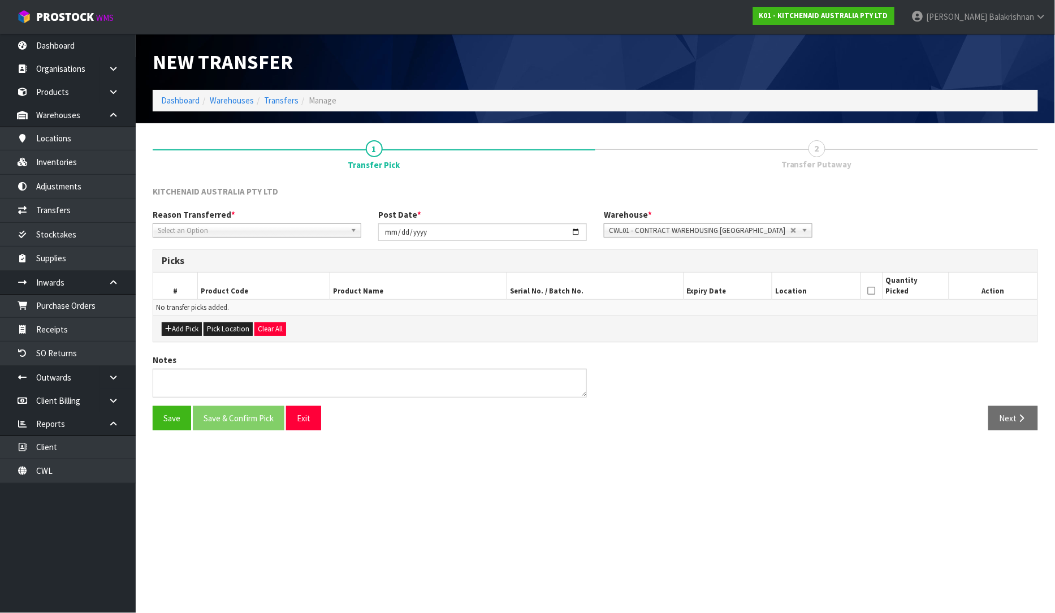
click at [196, 228] on span "Select an Option" at bounding box center [252, 231] width 188 height 14
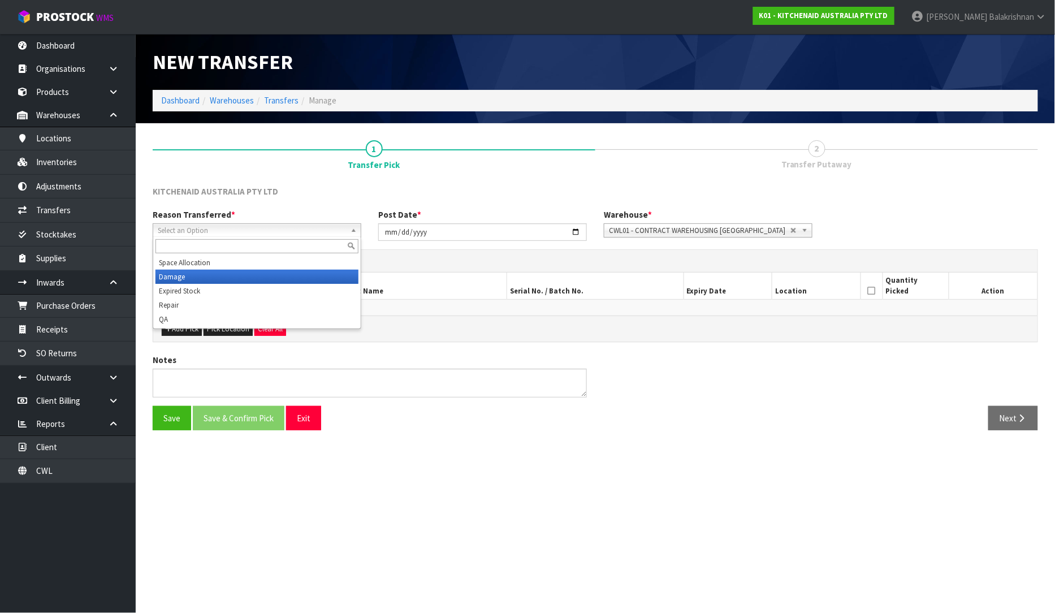
click at [179, 270] on li "Damage" at bounding box center [257, 277] width 203 height 14
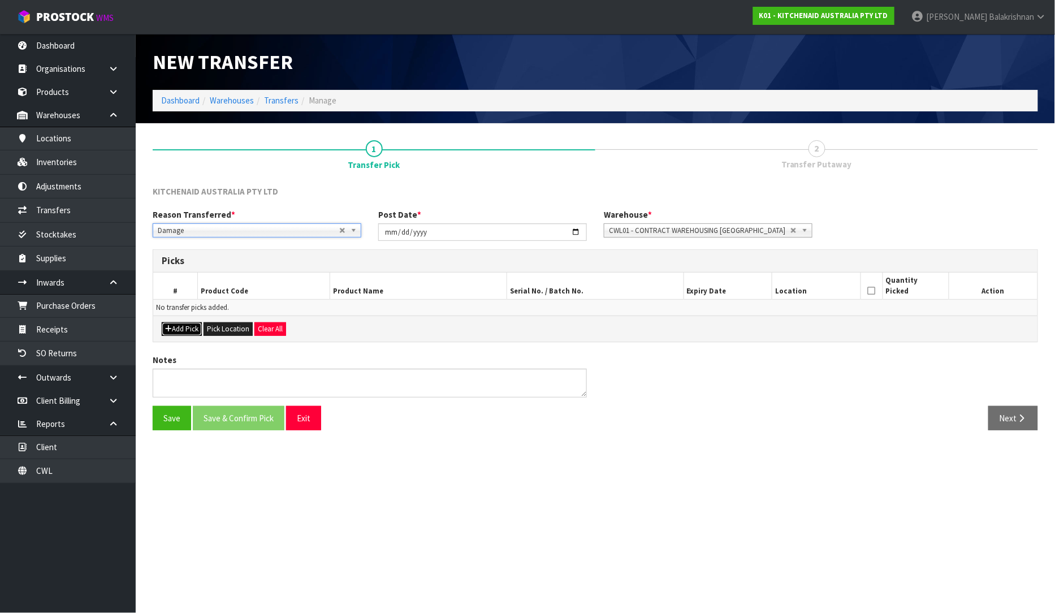
click at [172, 329] on button "Add Pick" at bounding box center [182, 329] width 40 height 14
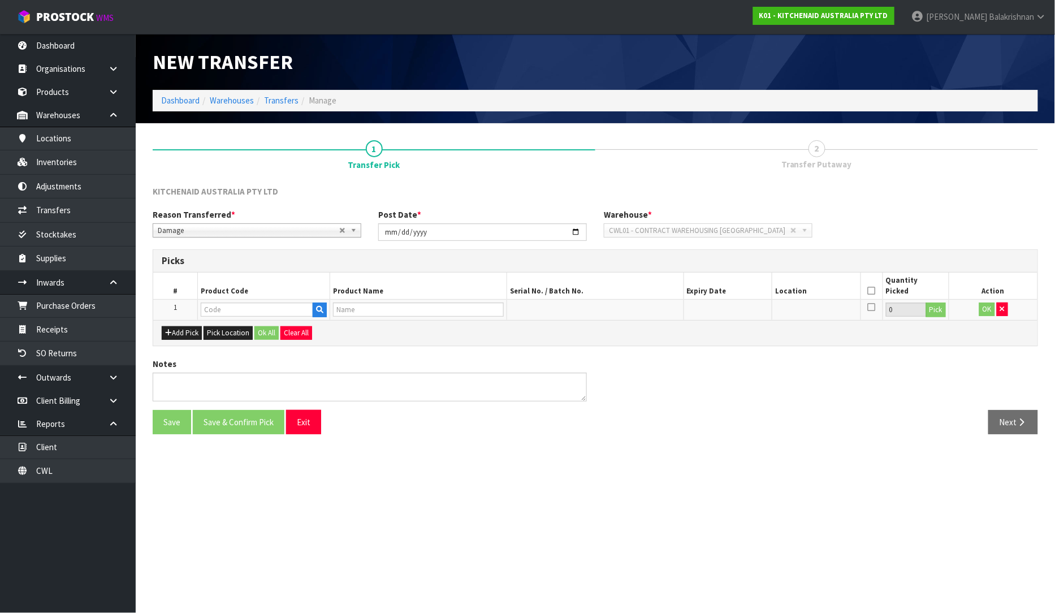
click at [264, 296] on th "Product Code" at bounding box center [263, 286] width 133 height 27
click at [264, 309] on input "text" at bounding box center [257, 310] width 113 height 14
paste input "5KFC0516ACU"
type input "5KFC0516ACU"
type input "5 CUP FOOD CHOPPER CONTOUR SILVER"
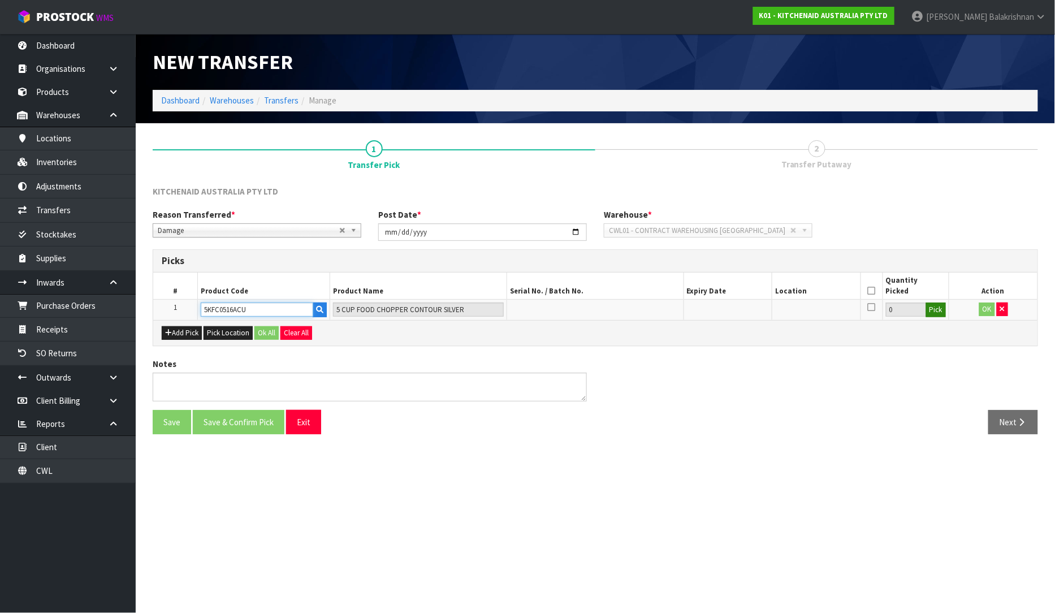
type input "5KFC0516ACU"
click at [945, 308] on button "Pick" at bounding box center [936, 310] width 20 height 15
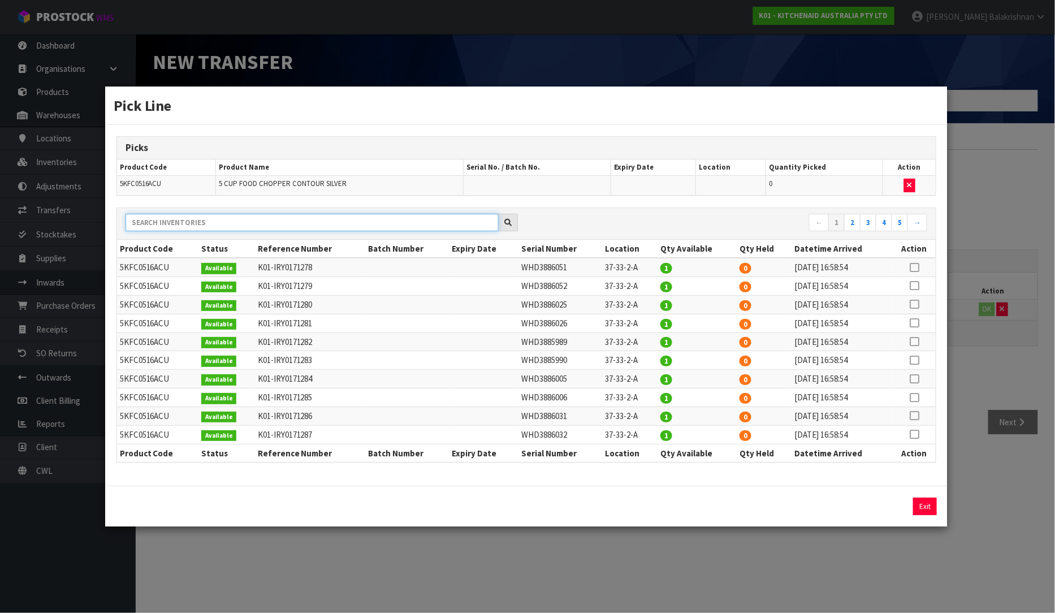
click at [280, 221] on input "text" at bounding box center [312, 223] width 373 height 18
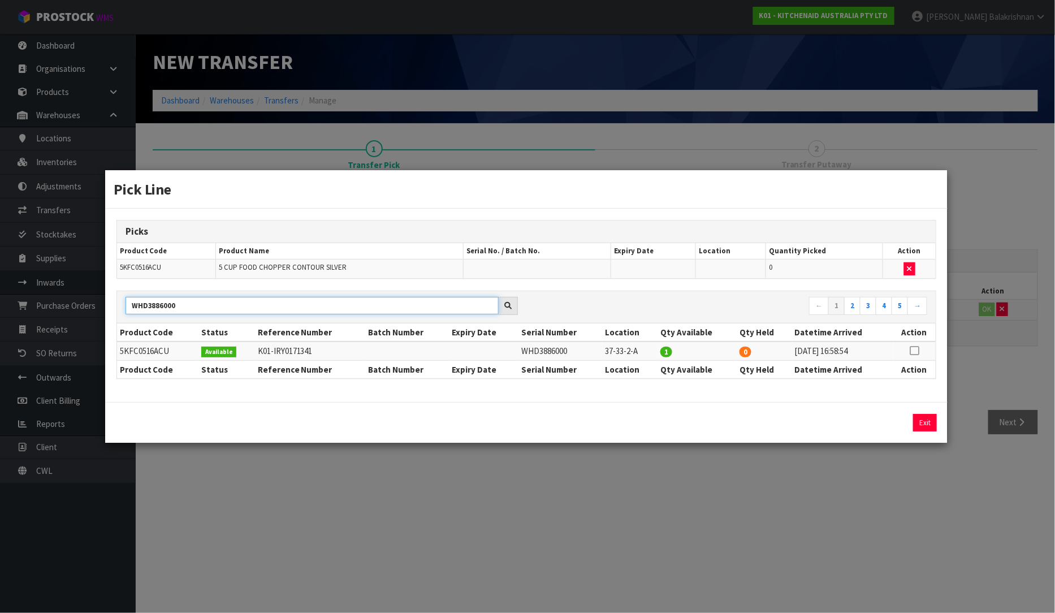
type input "WHD3886000"
click at [918, 351] on icon at bounding box center [914, 351] width 9 height 1
click at [886, 420] on button "Assign Pick" at bounding box center [886, 423] width 46 height 18
type input "1"
click at [919, 426] on button "Exit" at bounding box center [925, 423] width 24 height 18
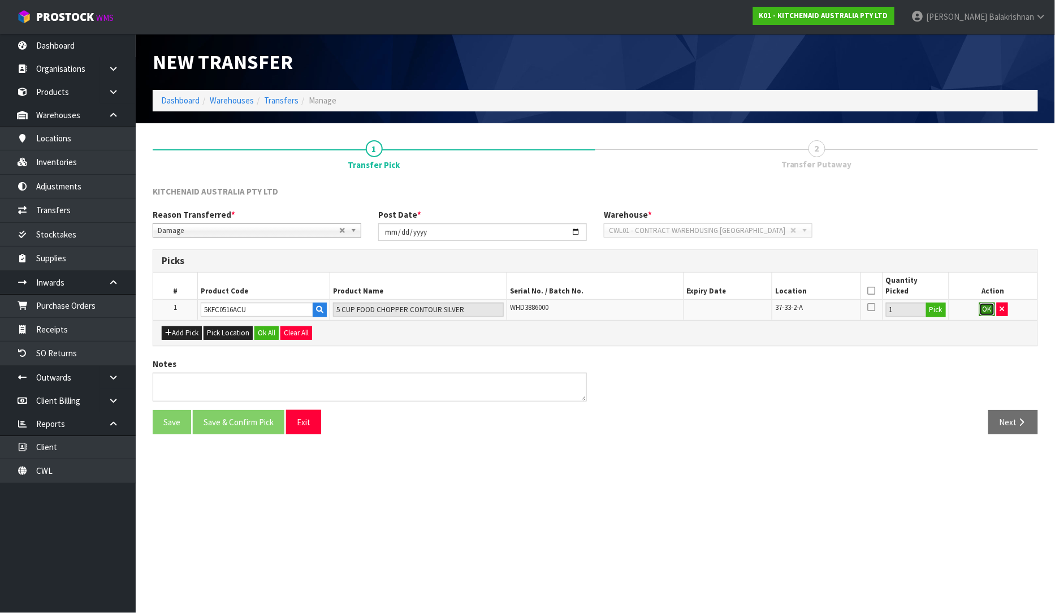
click at [990, 314] on button "OK" at bounding box center [987, 310] width 16 height 14
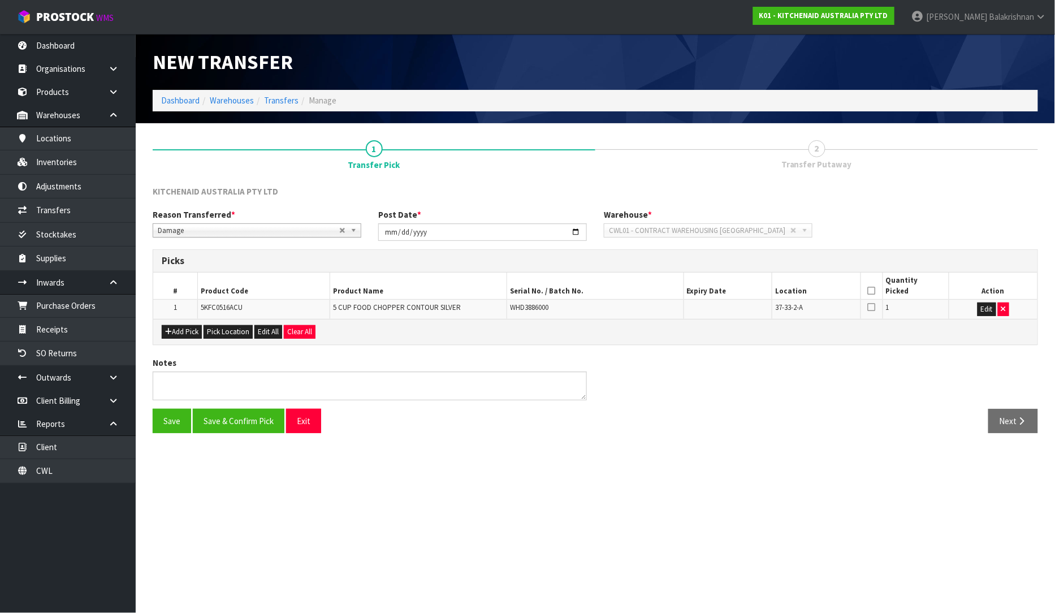
click at [870, 291] on icon at bounding box center [872, 291] width 8 height 1
click at [257, 421] on button "Save & Confirm Pick" at bounding box center [239, 421] width 92 height 24
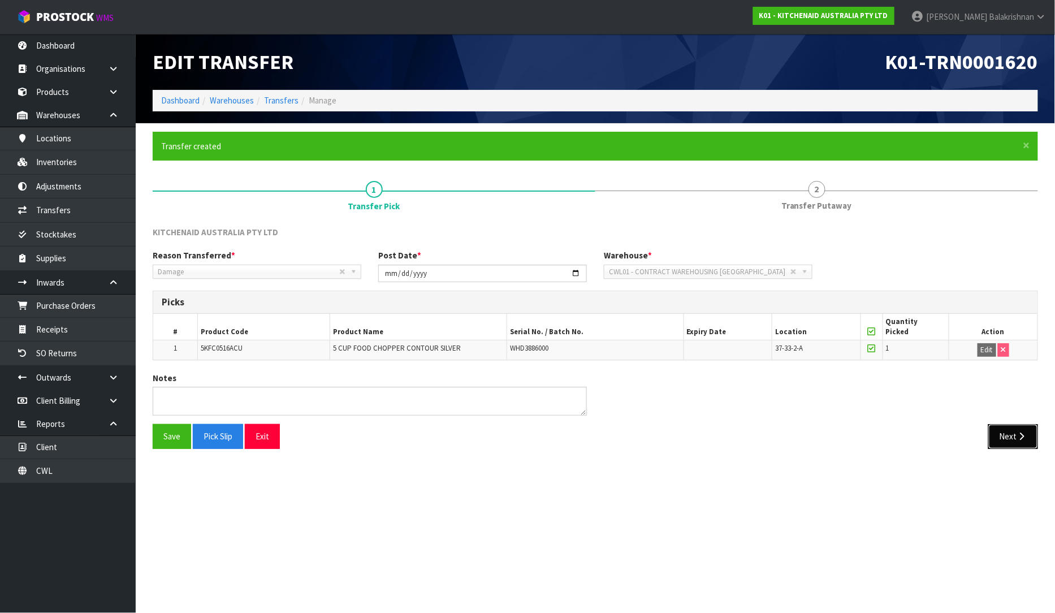
click at [1009, 438] on button "Next" at bounding box center [1013, 436] width 50 height 24
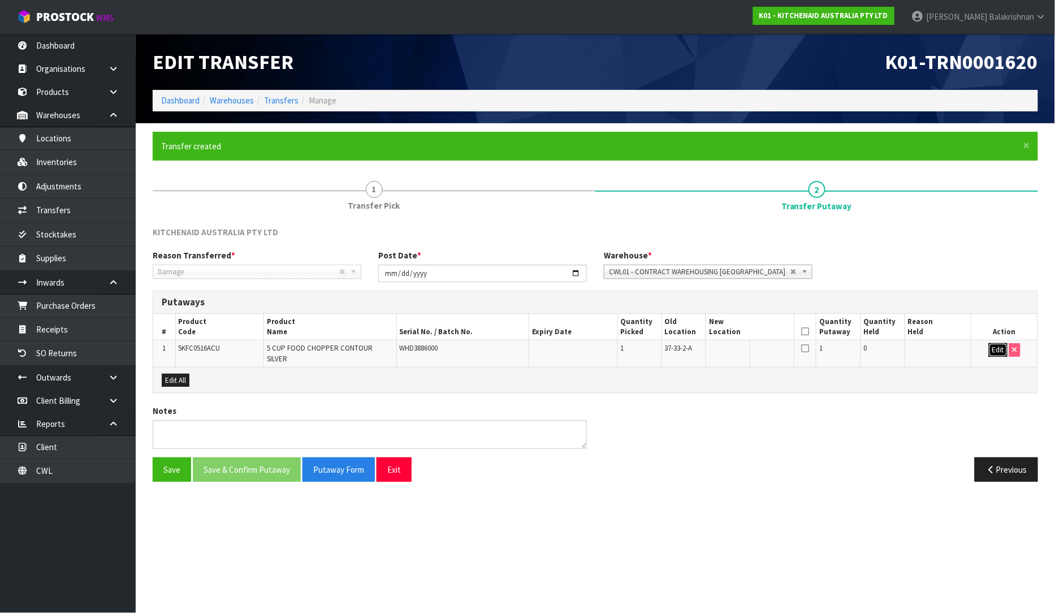
click at [996, 351] on button "Edit" at bounding box center [998, 350] width 19 height 14
click at [765, 352] on input "text" at bounding box center [743, 350] width 68 height 14
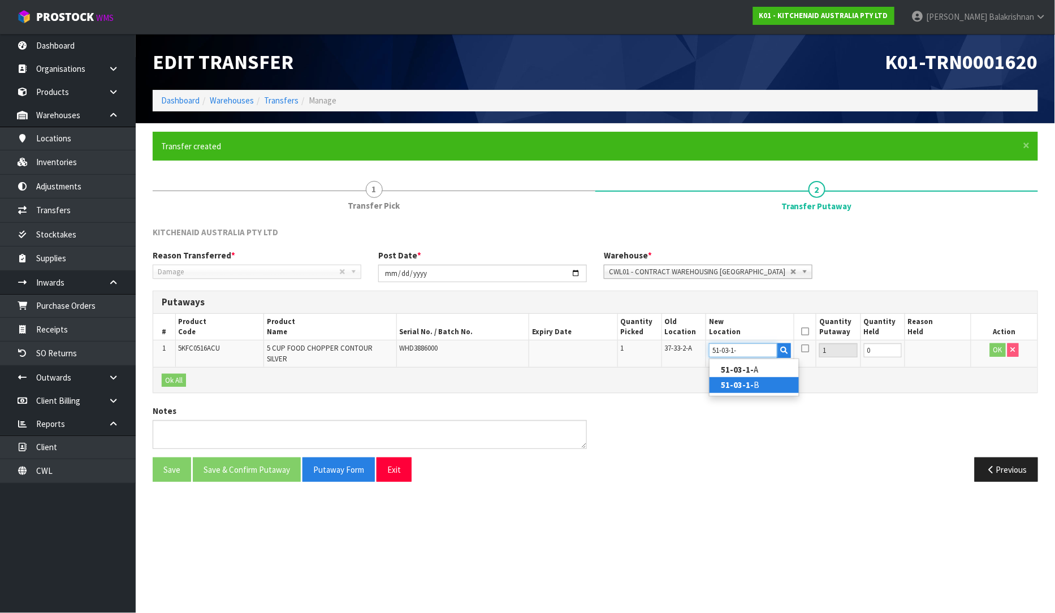
type input "51-03-1-"
click at [764, 386] on link "51-03-1- B" at bounding box center [754, 384] width 89 height 15
type input "51-03-1-B"
click at [999, 352] on button "OK" at bounding box center [998, 350] width 16 height 14
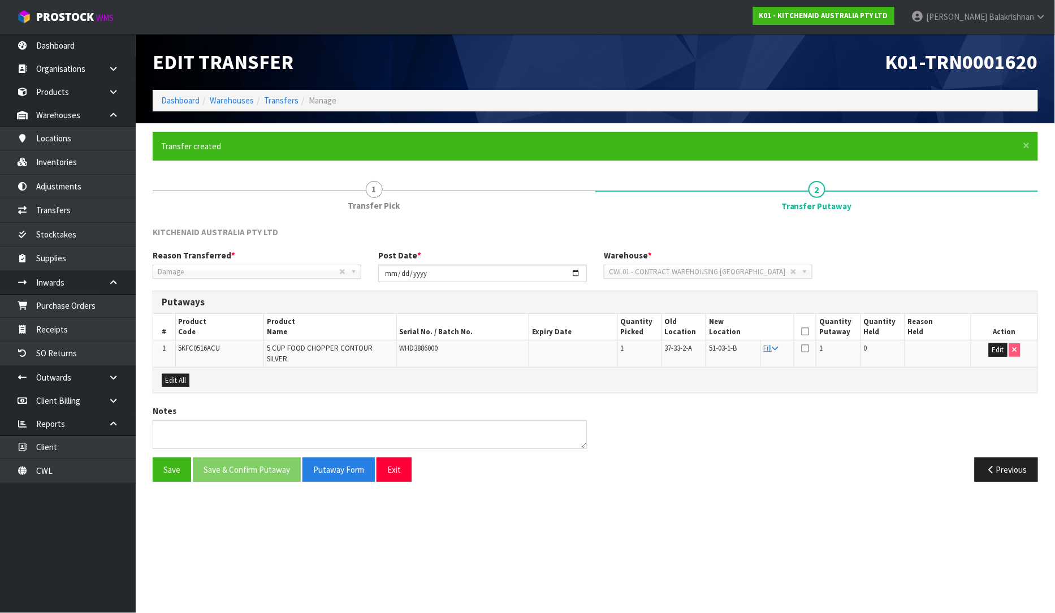
click at [804, 332] on icon at bounding box center [805, 331] width 8 height 1
click at [236, 463] on button "Save & Confirm Putaway" at bounding box center [247, 469] width 108 height 24
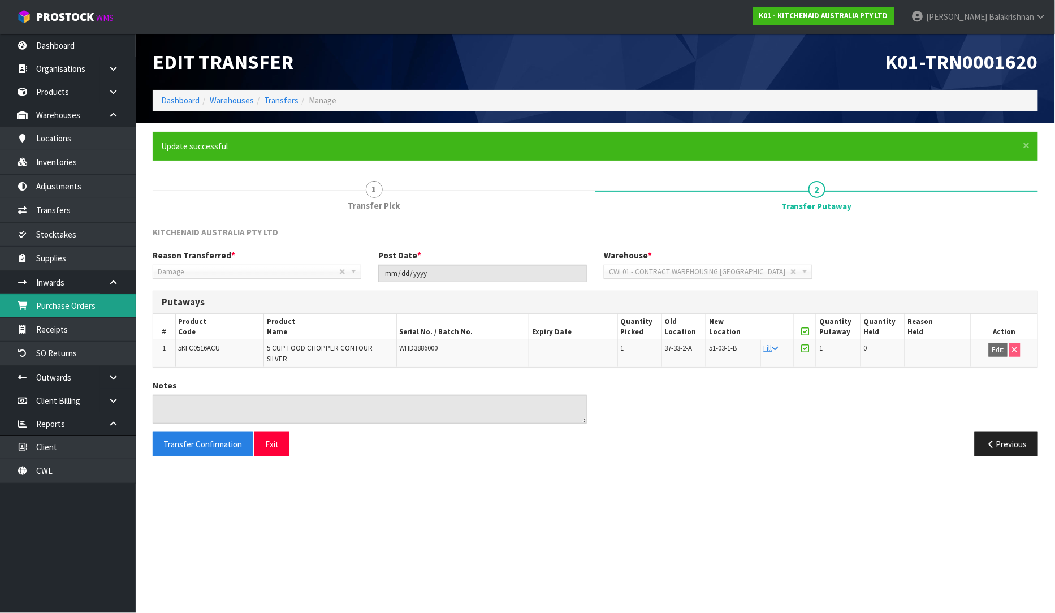
click at [68, 312] on link "Purchase Orders" at bounding box center [68, 305] width 136 height 23
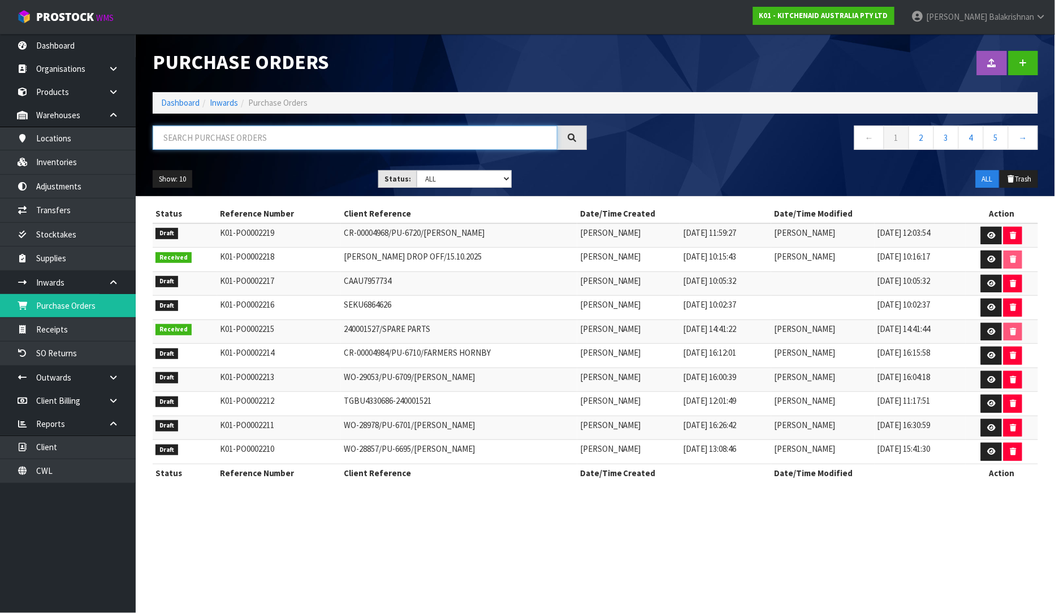
click at [205, 149] on input "text" at bounding box center [355, 138] width 405 height 24
paste input "1031516095"
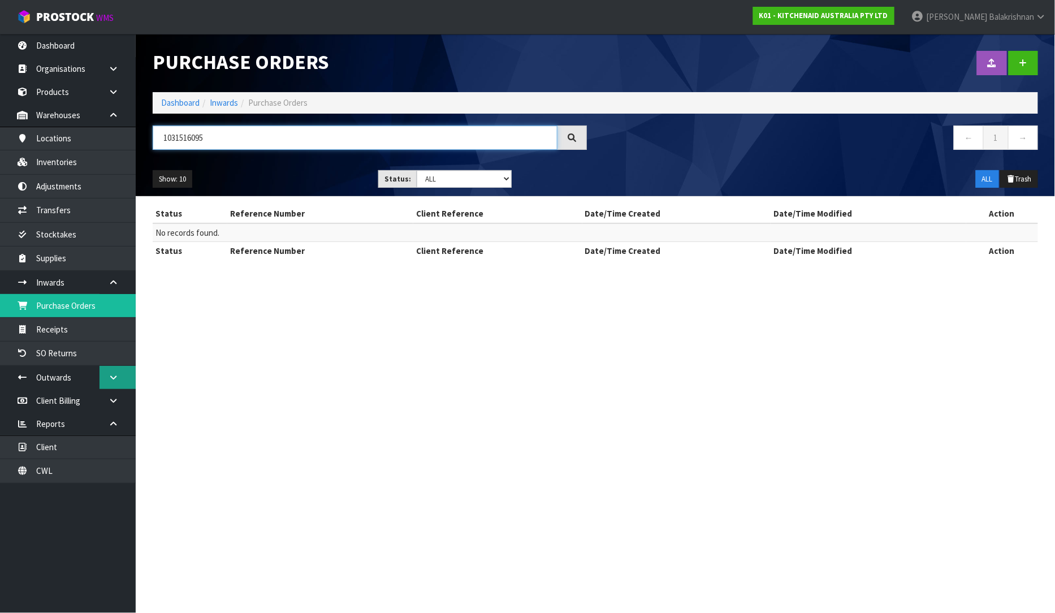
type input "1031516095"
click at [109, 380] on icon at bounding box center [113, 377] width 11 height 8
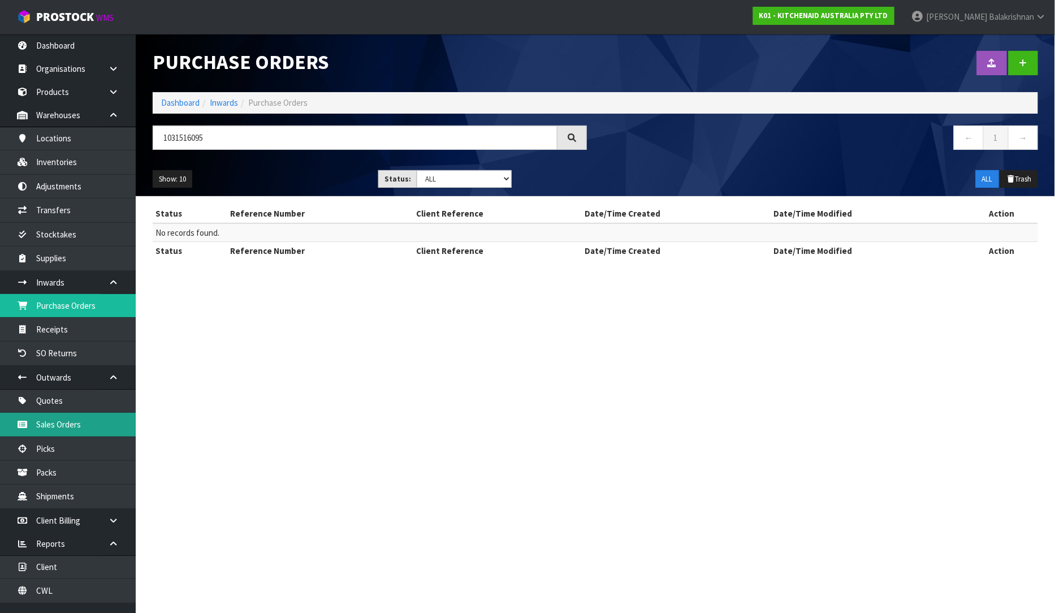
click at [84, 426] on link "Sales Orders" at bounding box center [68, 424] width 136 height 23
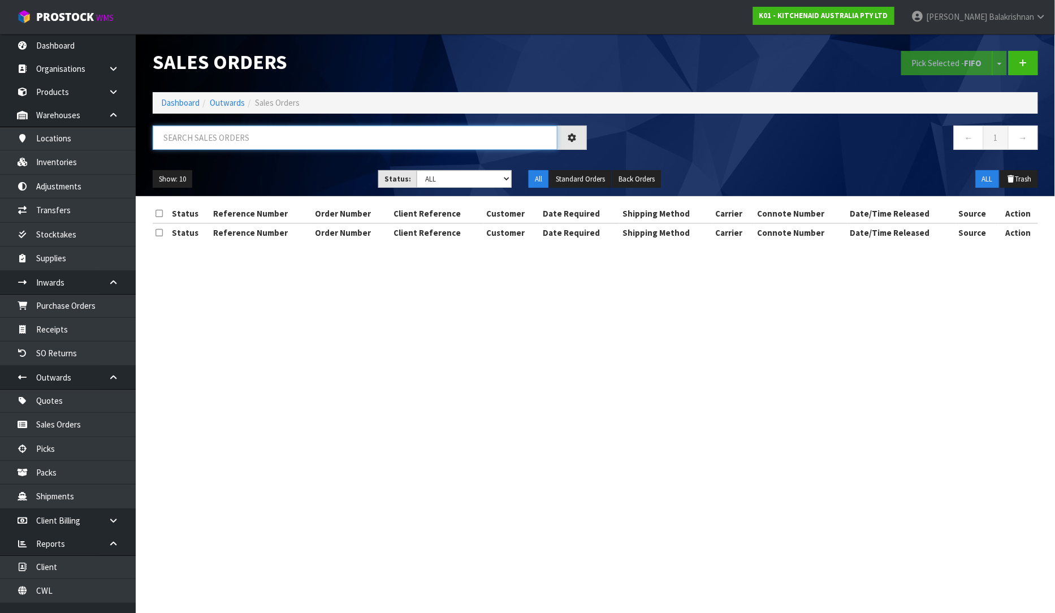
click at [241, 140] on input "text" at bounding box center [355, 138] width 405 height 24
paste input "1031516095"
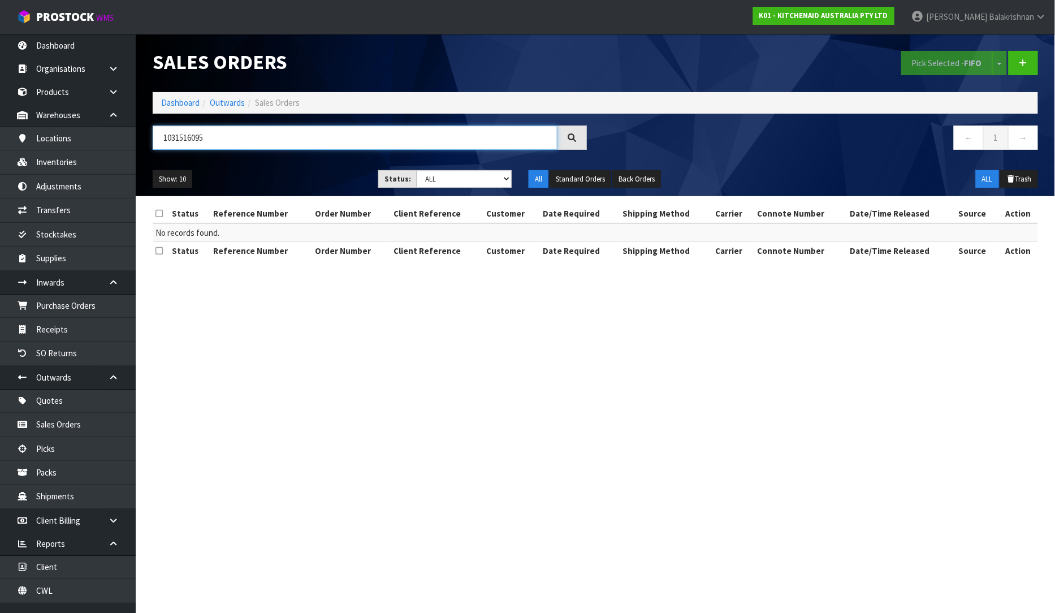
type input "1031516095"
click at [578, 133] on div at bounding box center [572, 138] width 29 height 24
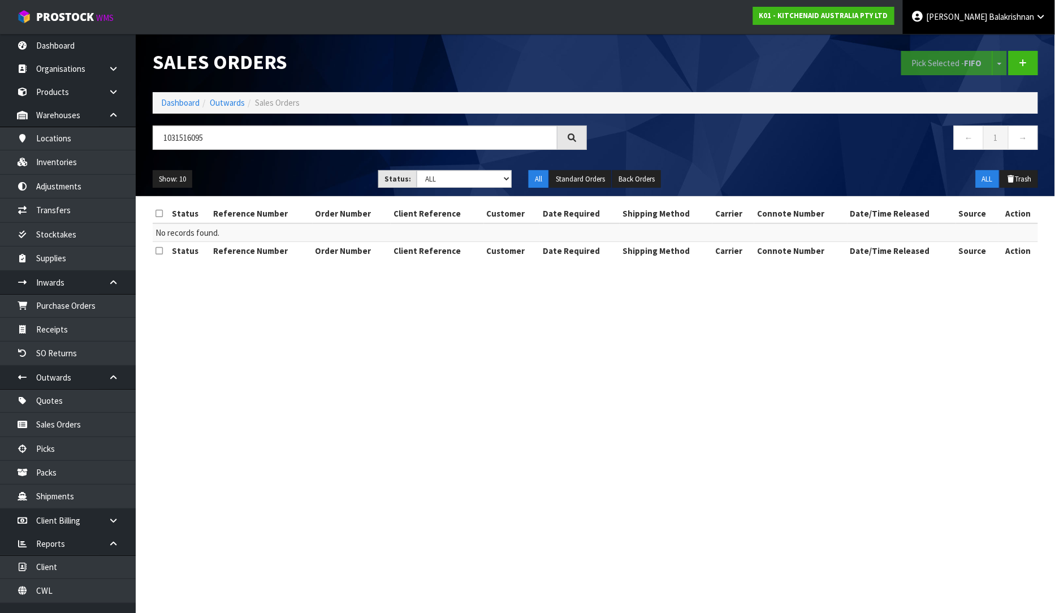
click at [1035, 19] on link "[PERSON_NAME]" at bounding box center [979, 17] width 152 height 34
click at [993, 44] on link "Logout" at bounding box center [1009, 44] width 89 height 15
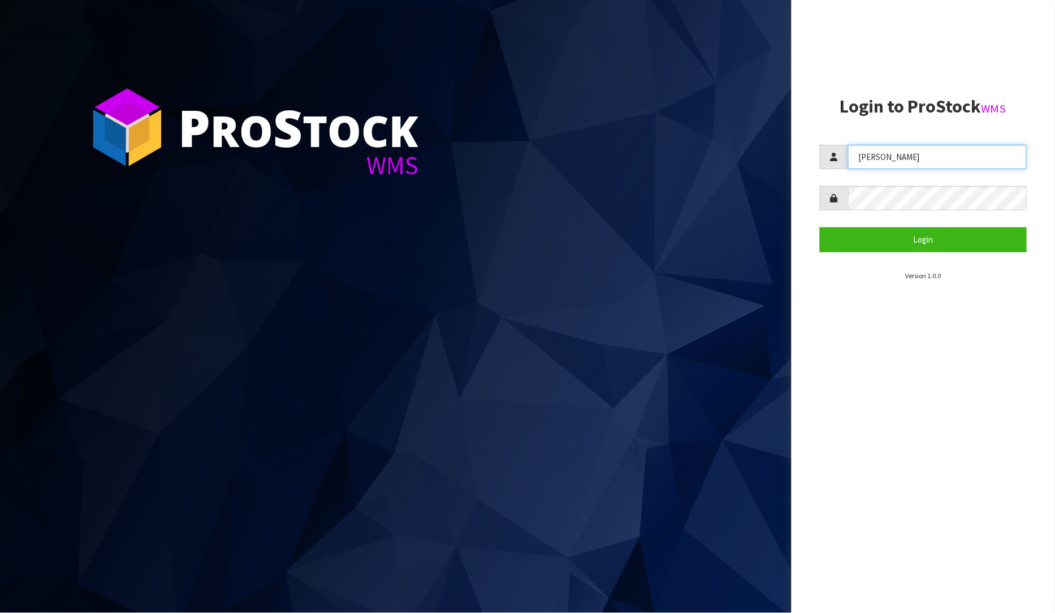
click at [913, 162] on input "[PERSON_NAME]" at bounding box center [937, 157] width 179 height 24
type input "[PERSON_NAME]"
click at [896, 252] on section "Login to ProStock WMS [PERSON_NAME] Login Version 1.0.0" at bounding box center [924, 189] width 208 height 184
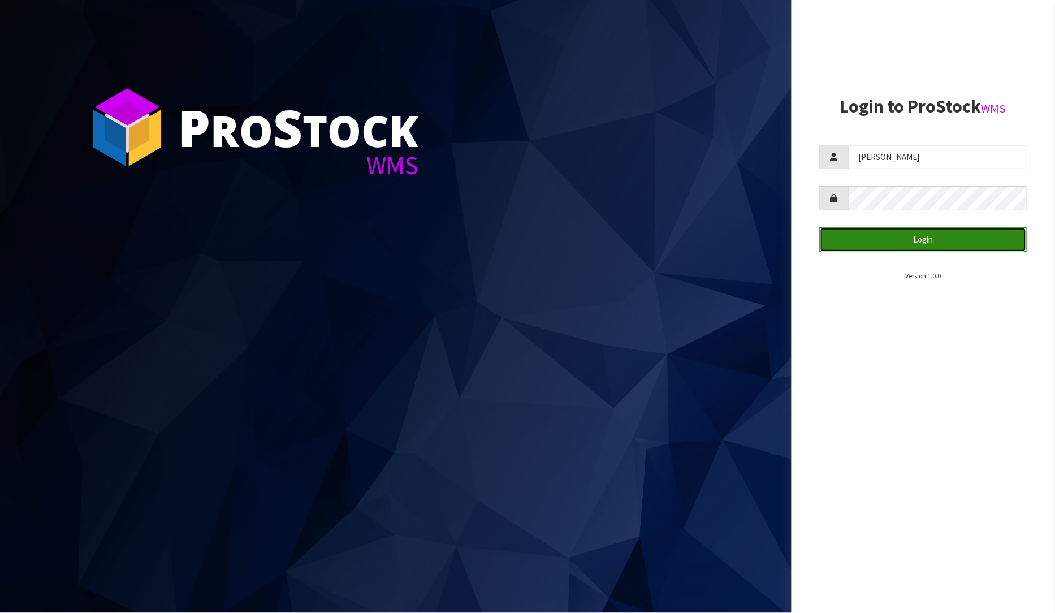
click at [901, 233] on button "Login" at bounding box center [924, 239] width 208 height 24
